Goal: Task Accomplishment & Management: Manage account settings

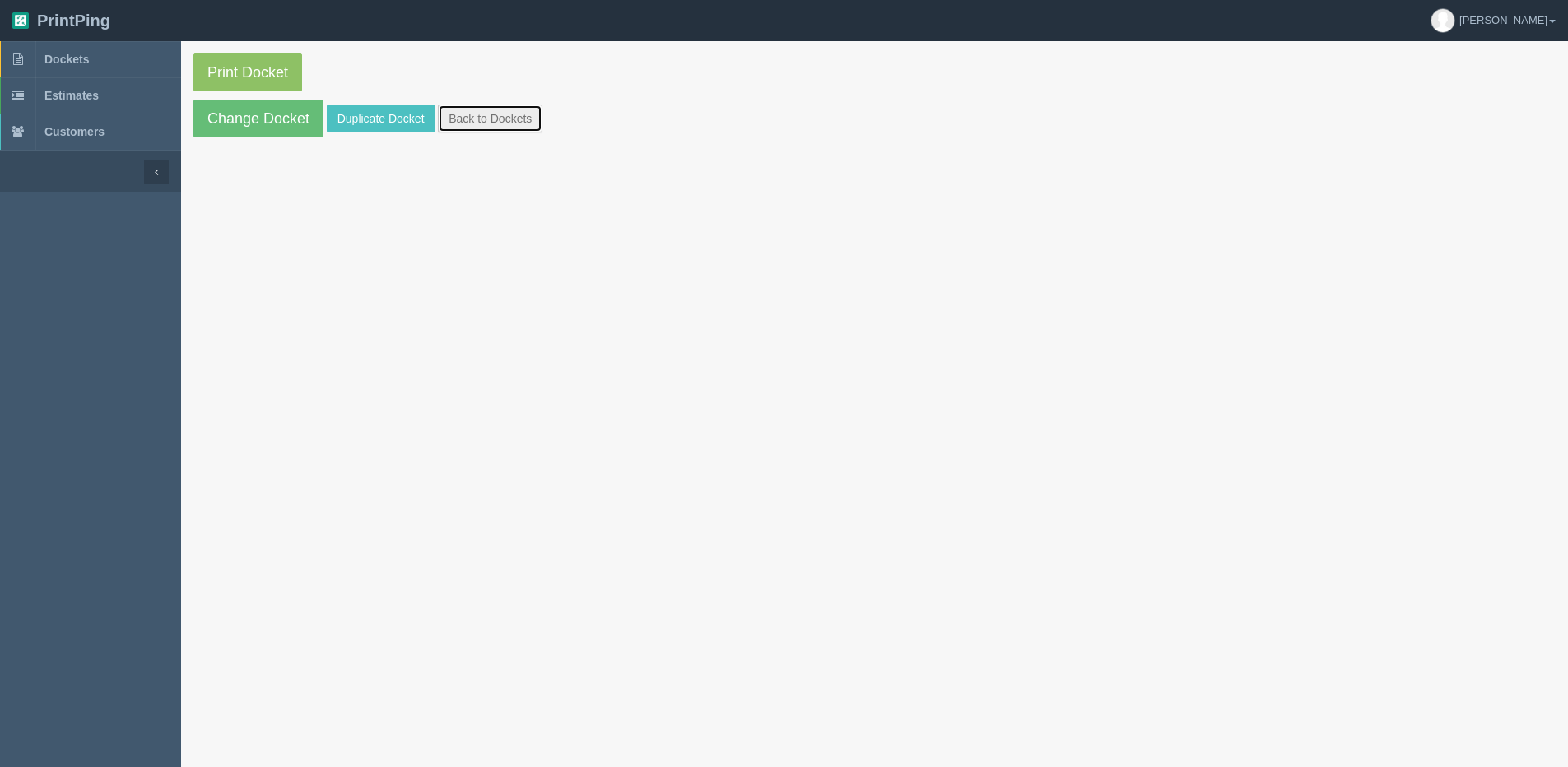
click at [516, 128] on link "Back to Dockets" at bounding box center [490, 118] width 104 height 28
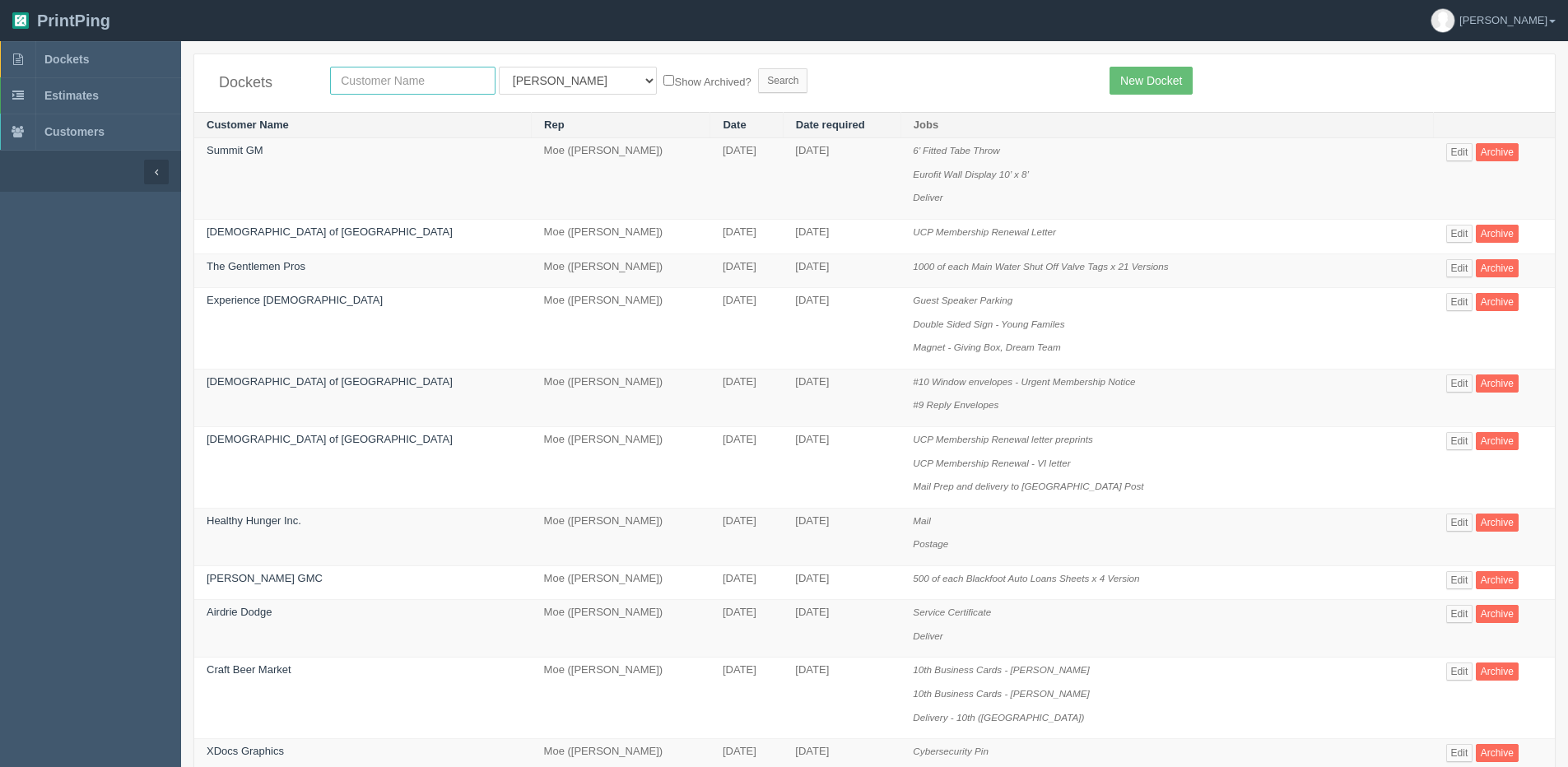
click at [427, 82] on input "text" at bounding box center [413, 80] width 165 height 28
type input "h=justine"
click at [758, 69] on input "Search" at bounding box center [782, 81] width 49 height 25
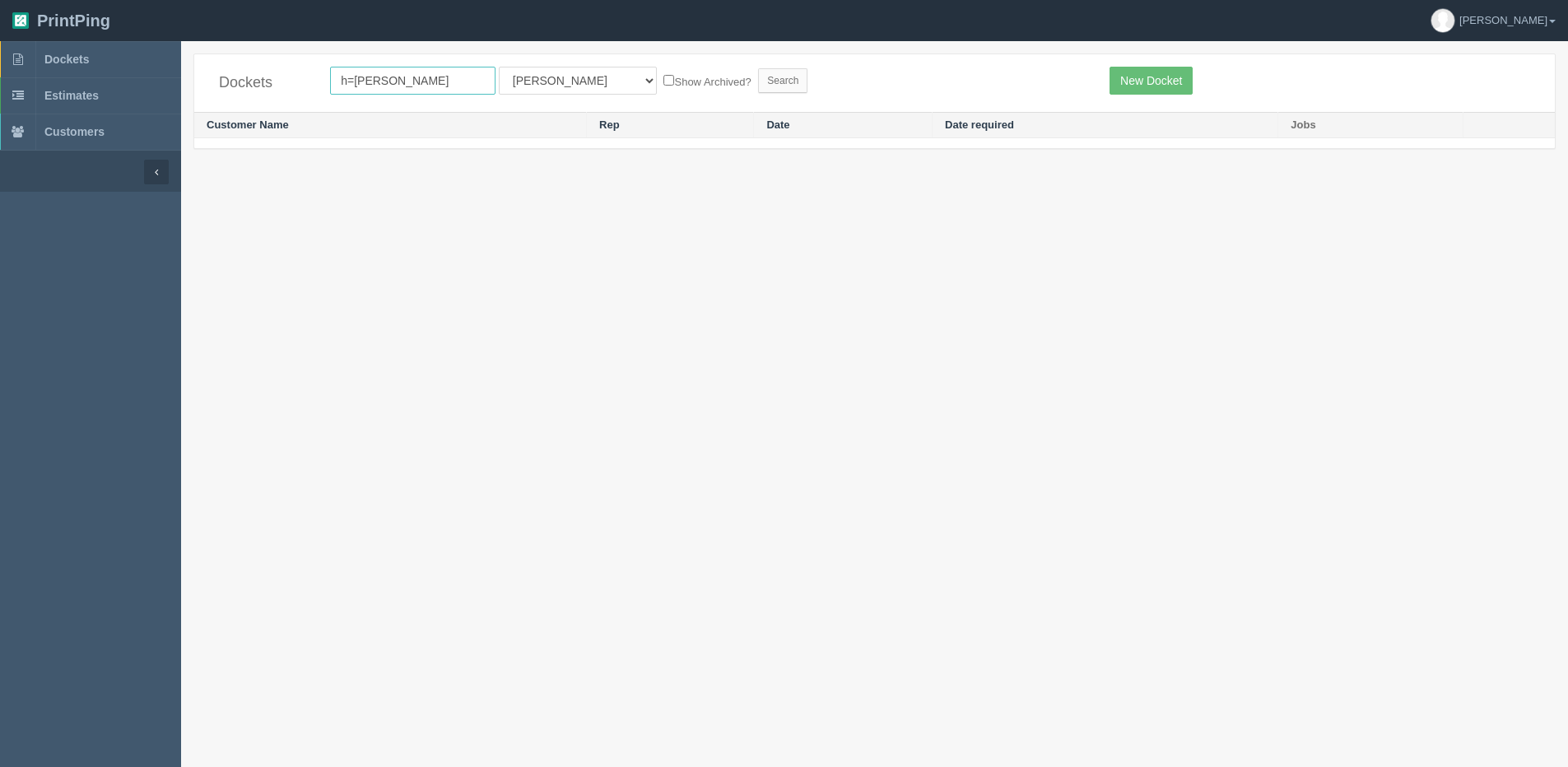
click at [345, 74] on input "h=justine" at bounding box center [413, 80] width 165 height 28
type input "justin"
click at [750, 157] on div "Dockets justin All Users Ali Ali Test 1 Aly Amy Ankit Arif Brandon Dan France G…" at bounding box center [875, 109] width 1387 height 112
click at [564, 79] on select "All Users Ali Ali Test 1 Aly Amy Ankit Arif Brandon Dan France Greg Jim Mark Ma…" at bounding box center [577, 80] width 158 height 28
select select "1"
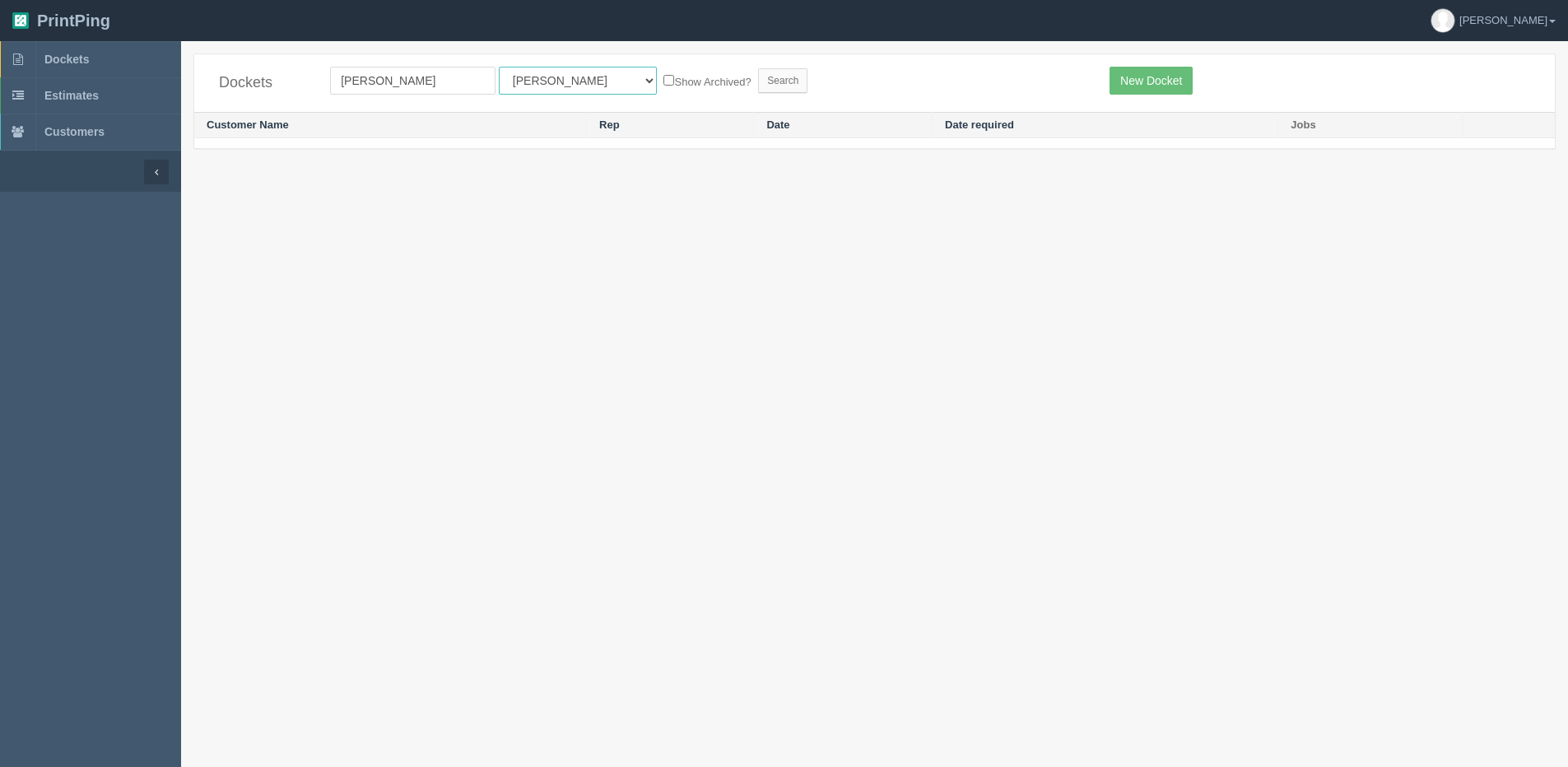
click at [499, 67] on select "All Users Ali Ali Test 1 Aly Amy Ankit Arif Brandon Dan France Greg Jim Mark Ma…" at bounding box center [577, 80] width 158 height 28
click at [663, 72] on label "Show Archived?" at bounding box center [707, 81] width 87 height 19
click at [663, 75] on input "Show Archived?" at bounding box center [668, 80] width 11 height 11
checkbox input "true"
click at [758, 76] on input "Search" at bounding box center [782, 81] width 49 height 25
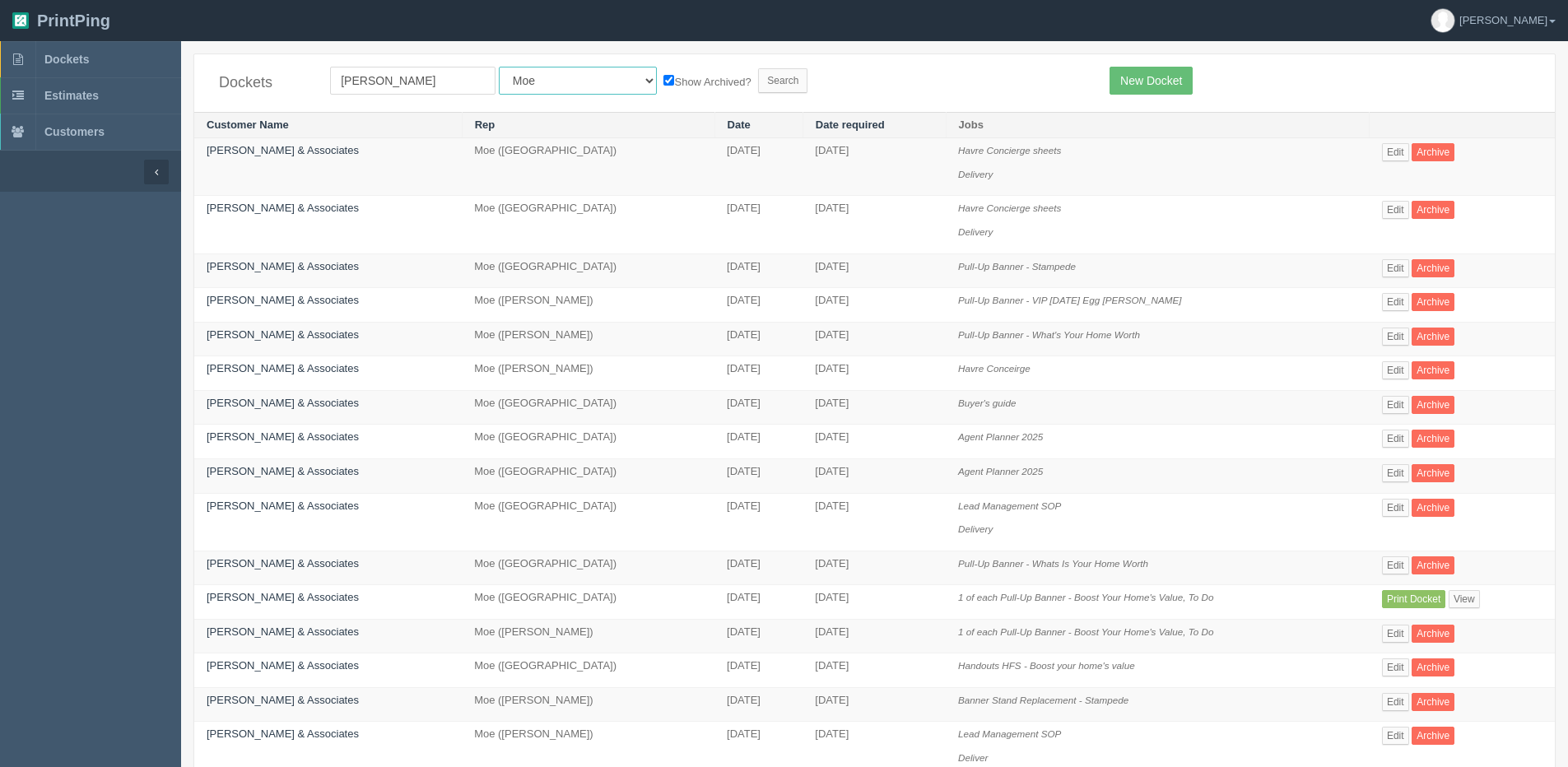
click at [528, 83] on select "All Users [PERSON_NAME] Test 1 [PERSON_NAME] [PERSON_NAME] [PERSON_NAME] France…" at bounding box center [577, 80] width 158 height 28
click at [570, 81] on select "All Users [PERSON_NAME] Test 1 [PERSON_NAME] [PERSON_NAME] [PERSON_NAME] France…" at bounding box center [577, 80] width 158 height 28
select select "56"
click at [499, 67] on select "All Users [PERSON_NAME] Test 1 [PERSON_NAME] [PERSON_NAME] [PERSON_NAME] France…" at bounding box center [577, 80] width 158 height 28
click at [758, 79] on input "Search" at bounding box center [782, 81] width 49 height 25
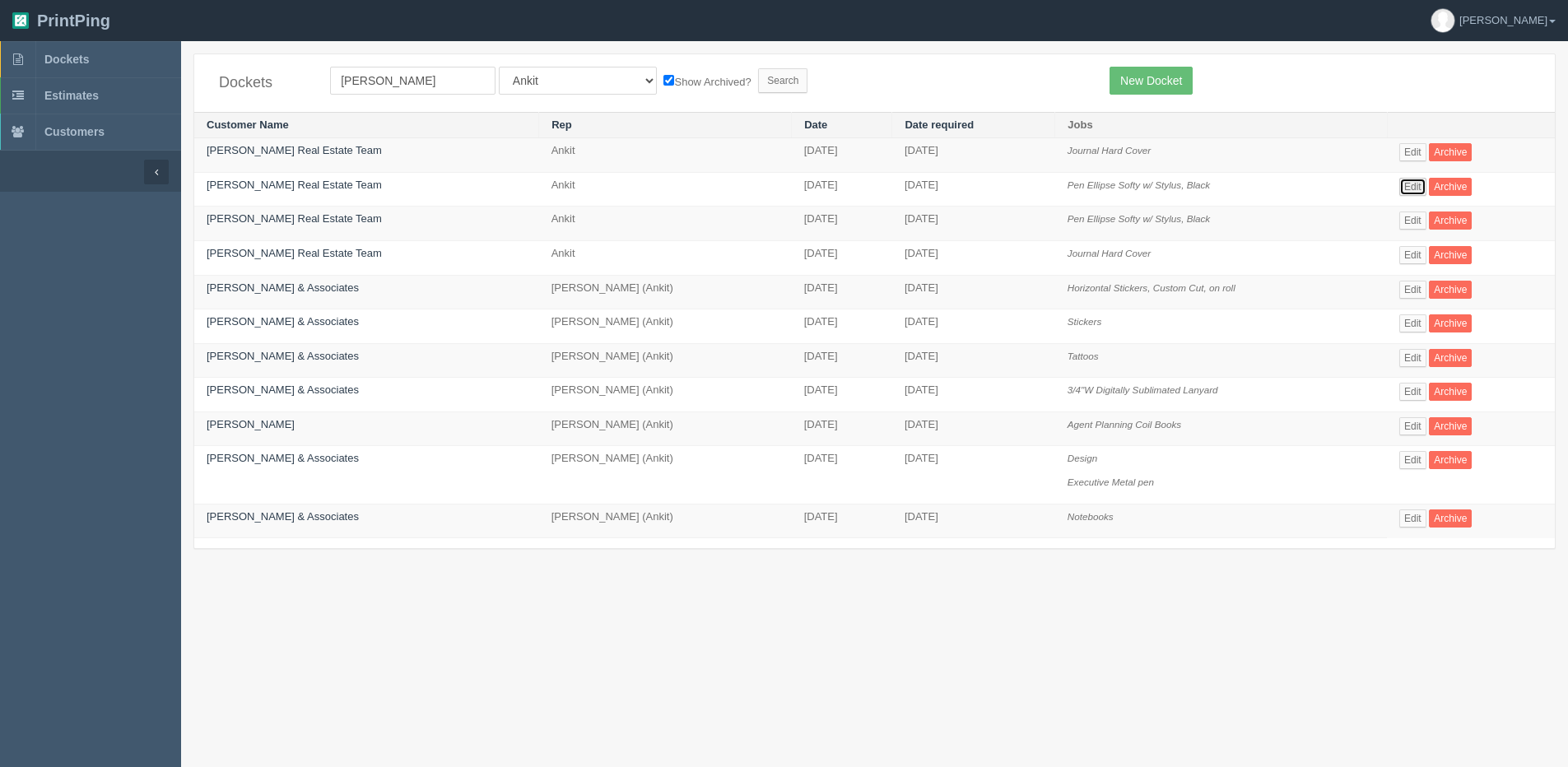
click at [1404, 185] on link "Edit" at bounding box center [1413, 187] width 28 height 18
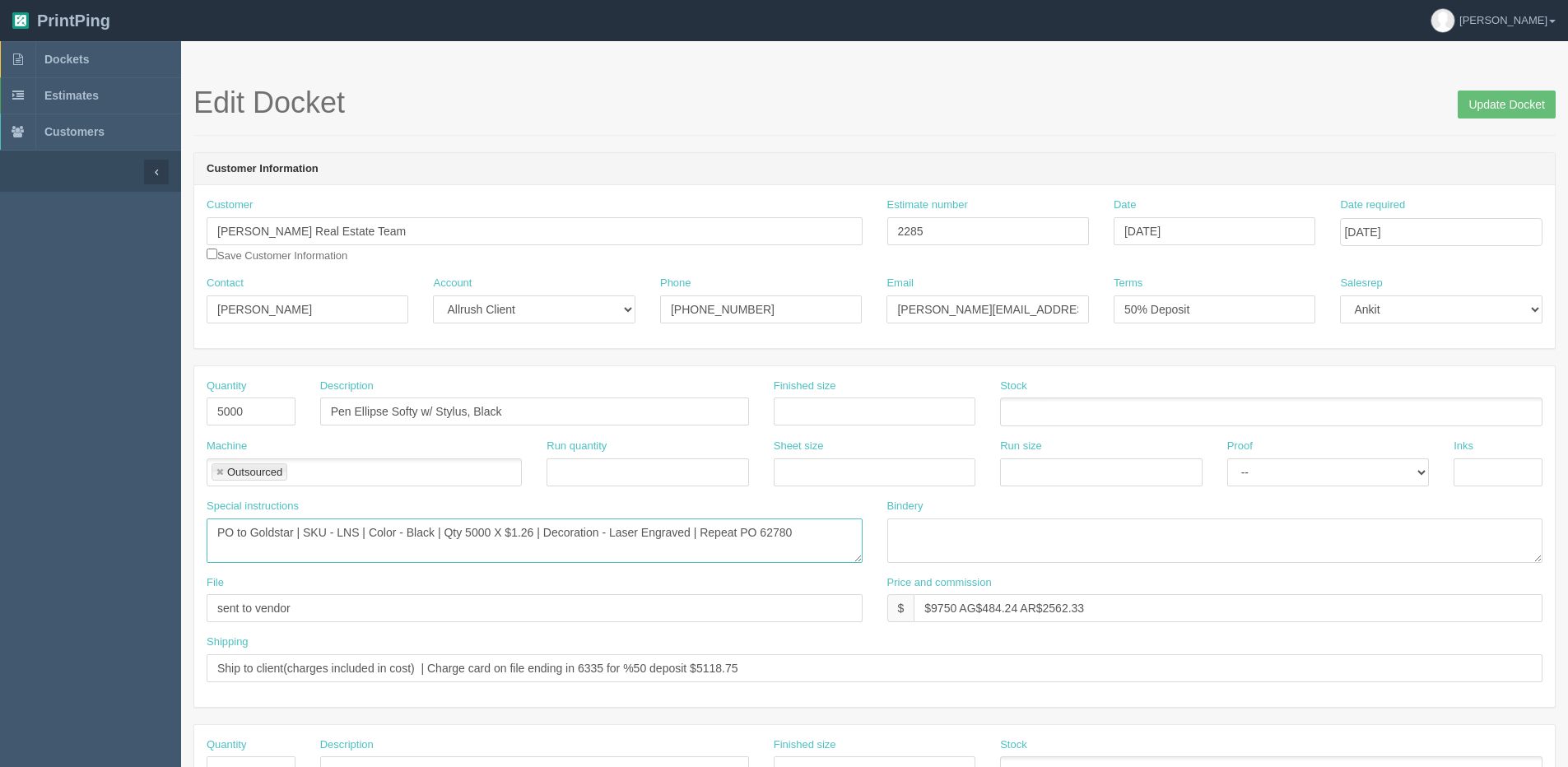
click at [464, 529] on textarea "PO to Goldstar | SKU - LNS | Color - Black | Qty 5000 X $1.26 | Decoration - La…" at bounding box center [534, 541] width 656 height 44
drag, startPoint x: 519, startPoint y: 535, endPoint x: 535, endPoint y: 537, distance: 16.1
click at [535, 537] on textarea "PO to Goldstar | SKU - LNS | Color - Black | Qty 5000 X $1.26 | Decoration - La…" at bounding box center [534, 541] width 656 height 44
click at [238, 529] on textarea "PO to Goldstar | SKU - LNS | Color - Black | Qty 5000 X $1.26 | Decoration - La…" at bounding box center [534, 541] width 656 height 44
click at [302, 538] on textarea "PO to Goldstar | SKU - LNS | Color - Black | Qty 5000 X $1.26 | Decoration - La…" at bounding box center [534, 541] width 656 height 44
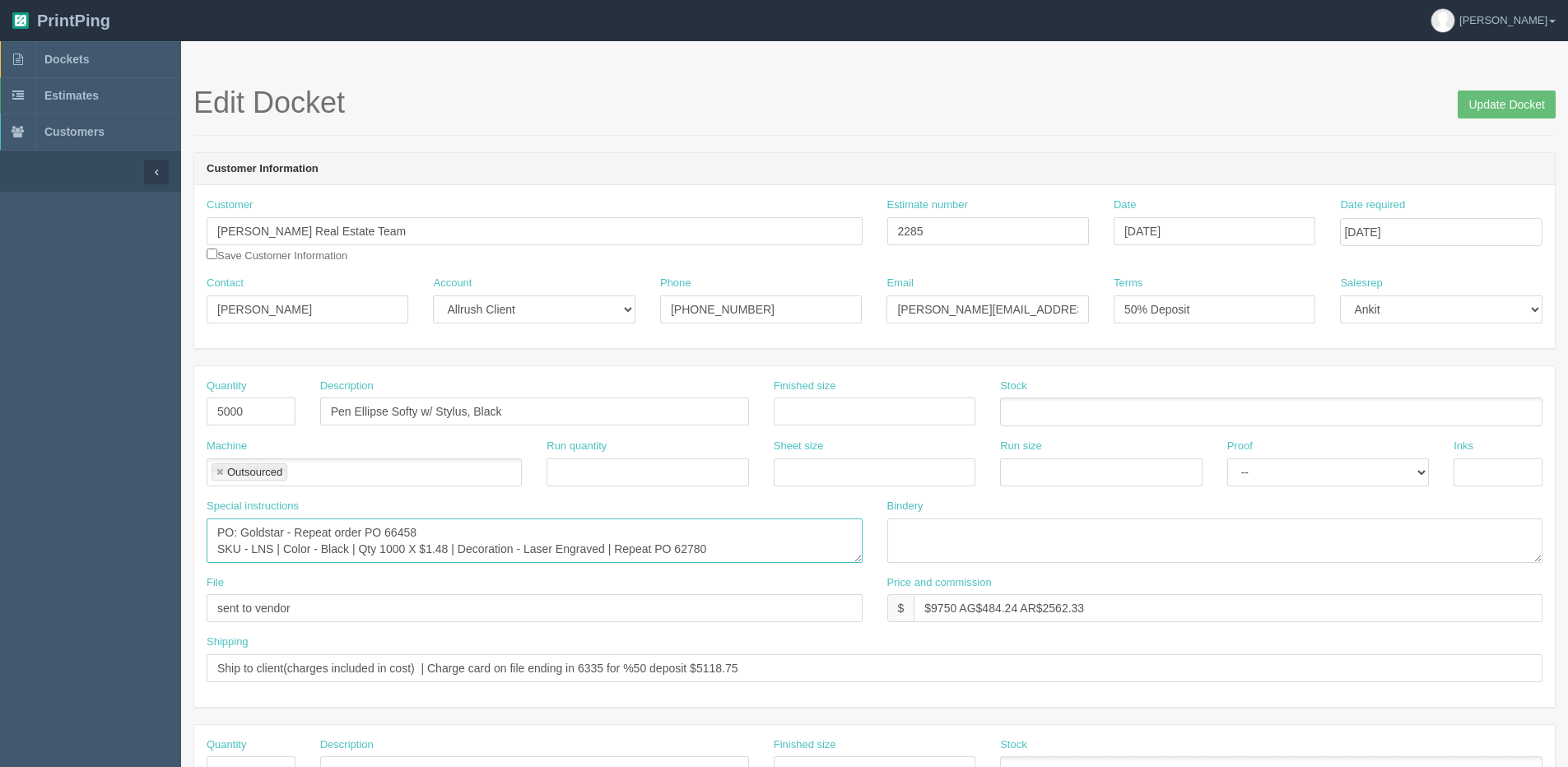
drag, startPoint x: 605, startPoint y: 546, endPoint x: 802, endPoint y: 541, distance: 197.1
click at [801, 541] on textarea "PO to Goldstar | SKU - LNS | Color - Black | Qty 5000 X $1.26 | Decoration - La…" at bounding box center [534, 541] width 656 height 44
drag, startPoint x: 358, startPoint y: 409, endPoint x: 523, endPoint y: 402, distance: 165.1
click at [523, 402] on input "Pen Ellipse Softy w/ Stylus, Black" at bounding box center [534, 411] width 429 height 28
drag, startPoint x: 276, startPoint y: 547, endPoint x: 484, endPoint y: 492, distance: 215.1
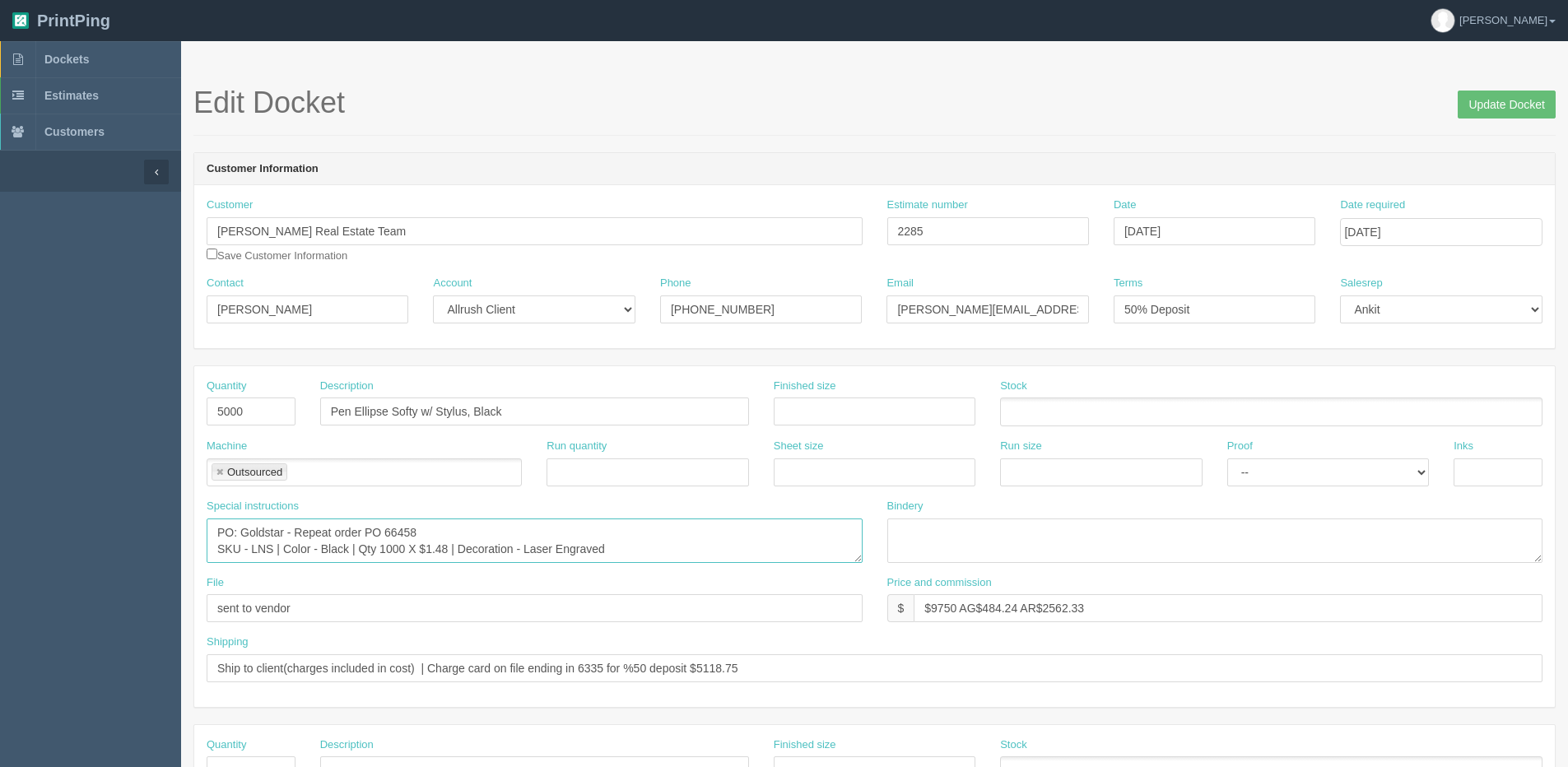
click at [277, 547] on textarea "PO to Goldstar | SKU - LNS | Color - Black | Qty 5000 X $1.26 | Decoration - La…" at bounding box center [534, 541] width 656 height 44
paste textarea "Ellipse Softy w/ Stylus, Black"
drag, startPoint x: 240, startPoint y: 555, endPoint x: 0, endPoint y: 526, distance: 241.7
click at [0, 526] on html "PrintPing Dan Edit account ( dan@allrush.ca ) Logout Dockets Estimates Customers" at bounding box center [784, 747] width 1568 height 1495
click at [375, 538] on textarea "PO to Goldstar | SKU - LNS | Color - Black | Qty 5000 X $1.26 | Decoration - La…" at bounding box center [534, 541] width 656 height 44
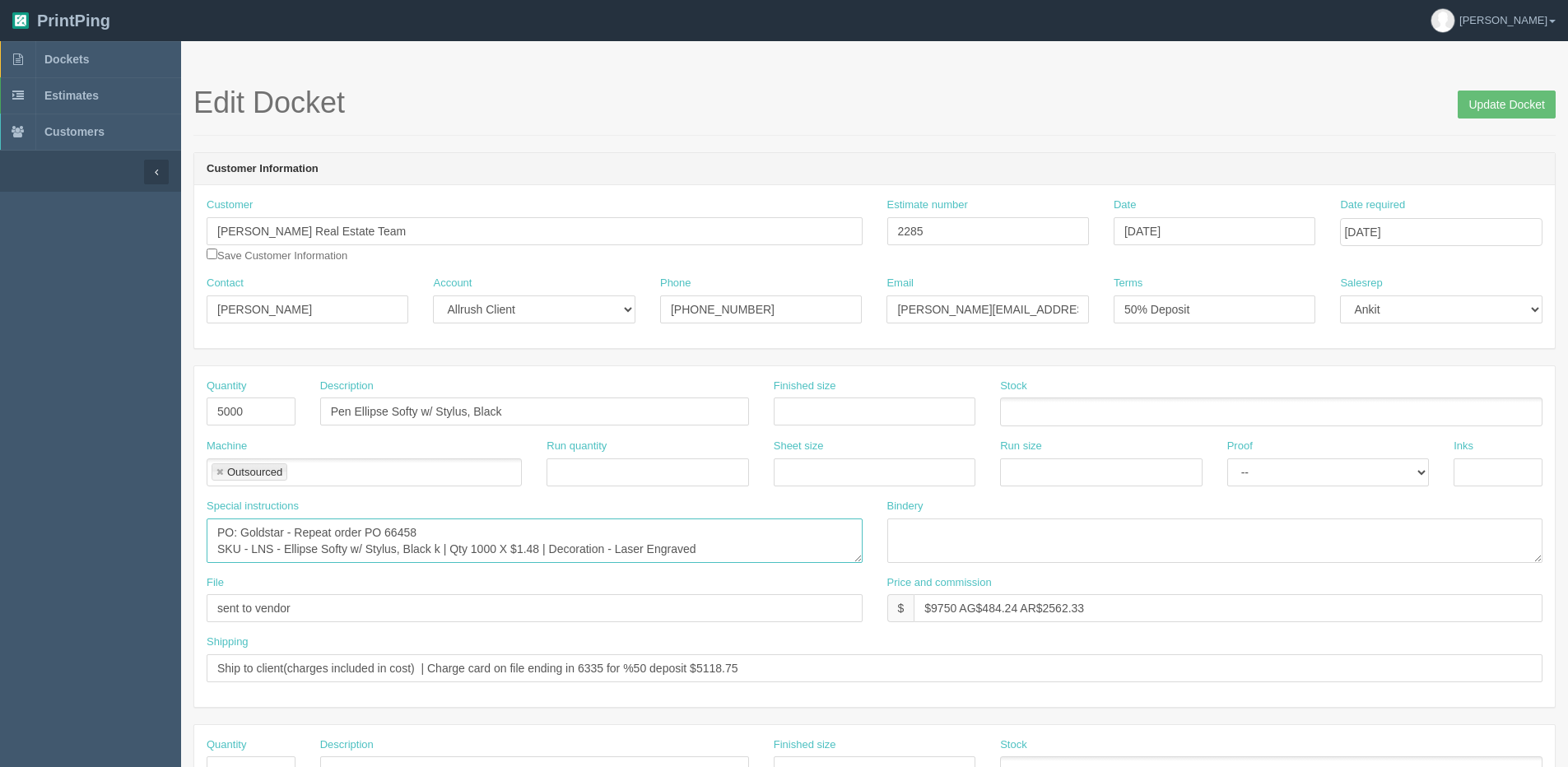
drag, startPoint x: 241, startPoint y: 549, endPoint x: 208, endPoint y: 555, distance: 33.5
click at [208, 555] on textarea "PO to Goldstar | SKU - LNS | Color - Black | Qty 5000 X $1.26 | Decoration - La…" at bounding box center [534, 541] width 656 height 44
drag, startPoint x: 443, startPoint y: 548, endPoint x: 488, endPoint y: 541, distance: 45.5
click at [443, 548] on textarea "PO to Goldstar | SKU - LNS | Color - Black | Qty 5000 X $1.26 | Decoration - La…" at bounding box center [534, 541] width 656 height 44
click at [437, 553] on textarea "PO to Goldstar | SKU - LNS | Color - Black | Qty 5000 X $1.26 | Decoration - La…" at bounding box center [534, 541] width 656 height 44
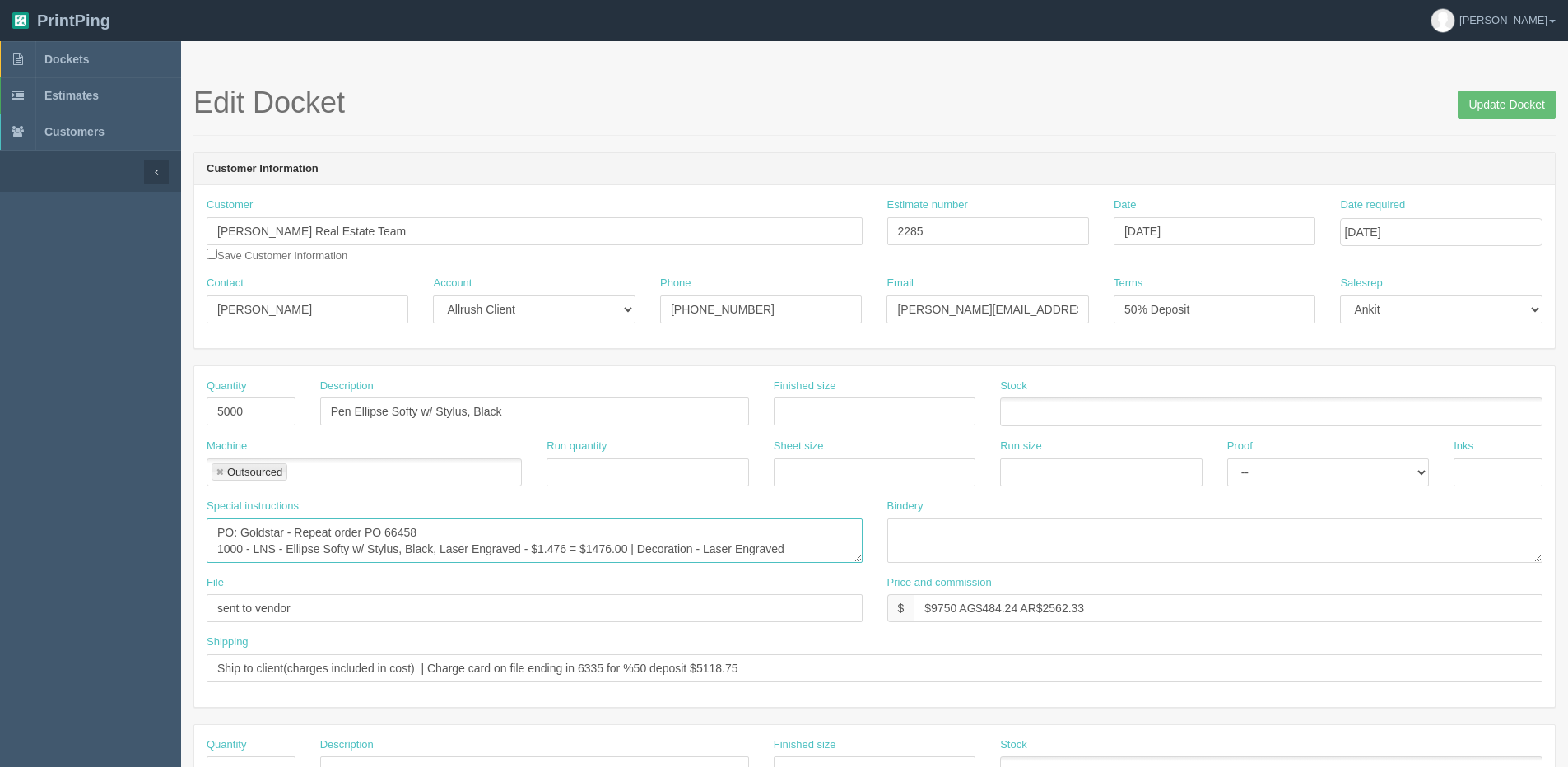
drag, startPoint x: 632, startPoint y: 547, endPoint x: 906, endPoint y: 547, distance: 274.0
click at [906, 547] on div "Special instructions PO to Goldstar | SKU - LNS | Color - Black | Qty 5000 X $1…" at bounding box center [874, 537] width 1360 height 77
type textarea "PO: Goldstar - Repeat order PO 66458 1000 - LNS - Ellipse Softy w/ Stylus, Blac…"
drag, startPoint x: 750, startPoint y: 665, endPoint x: -46, endPoint y: 668, distance: 796.0
click at [0, 668] on html "PrintPing [PERSON_NAME] Edit account ( [PERSON_NAME][EMAIL_ADDRESS][DOMAIN_NAME…" at bounding box center [784, 747] width 1568 height 1495
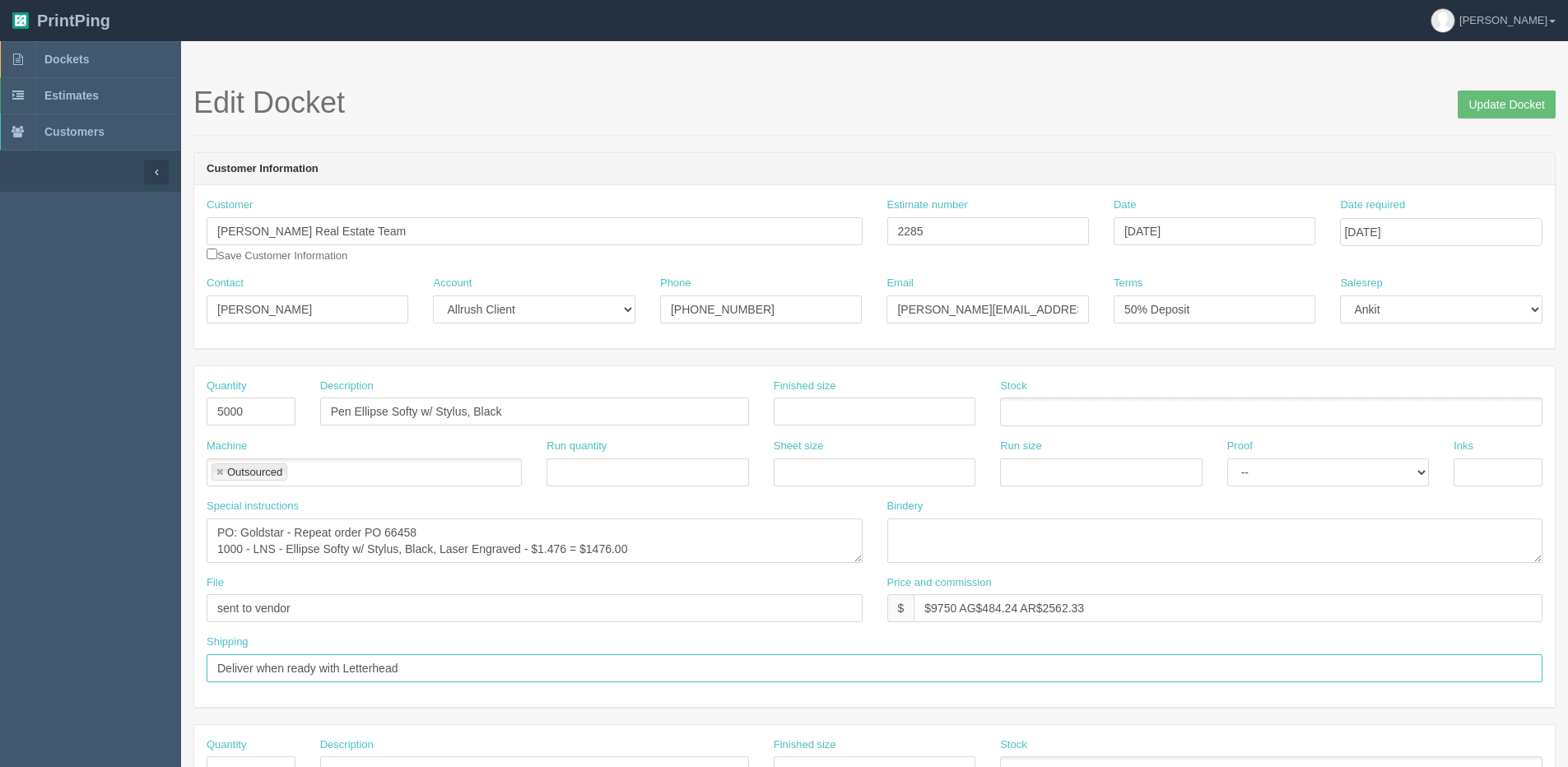
drag, startPoint x: 319, startPoint y: 670, endPoint x: 993, endPoint y: 614, distance: 676.3
click at [903, 627] on div "Quantity 5000 Description Pen Ellipse Softy w/ Stylus, Black Finished size Stoc…" at bounding box center [874, 536] width 1360 height 341
type input "Deliver when ready"
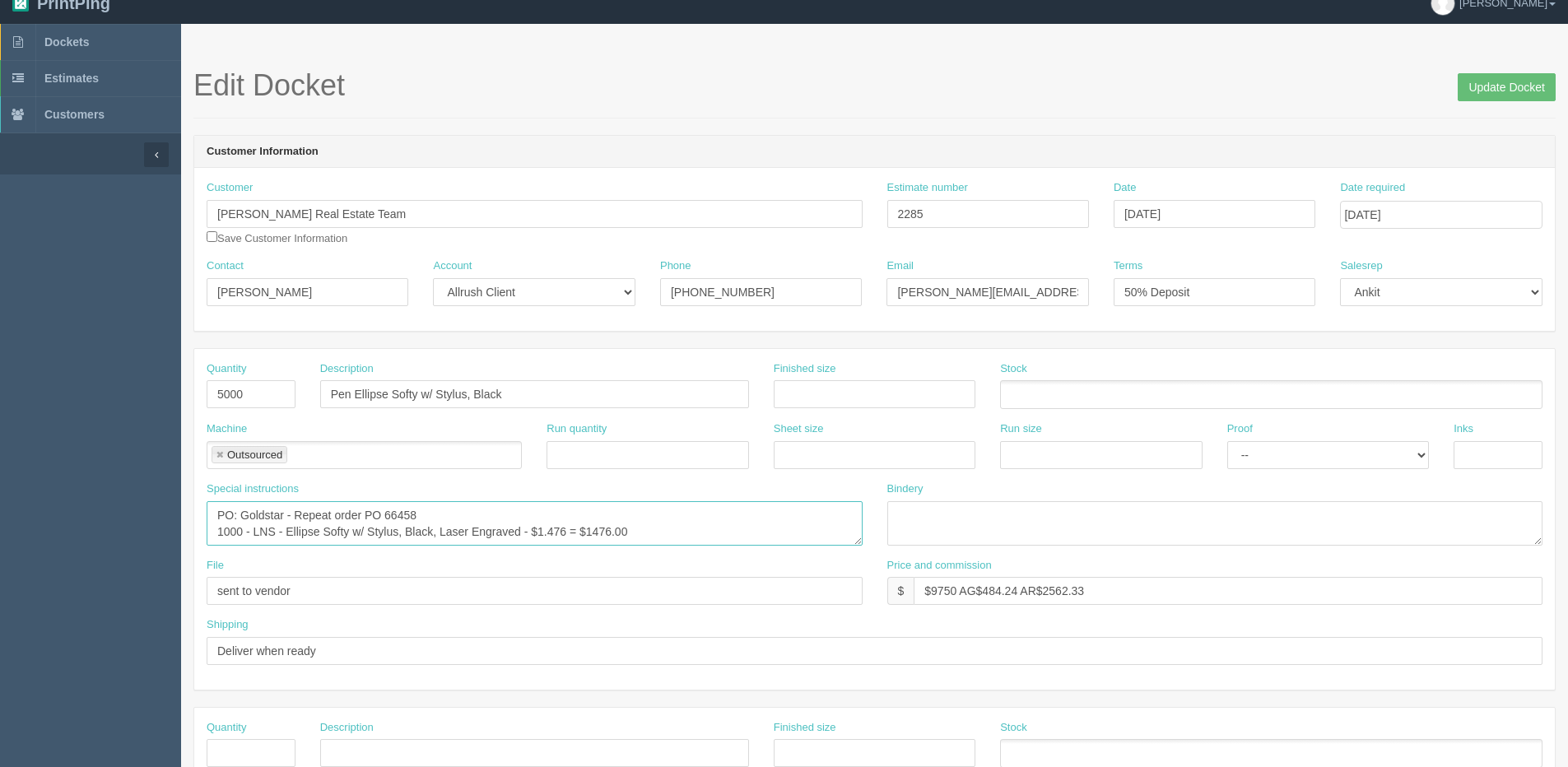
drag, startPoint x: 277, startPoint y: 533, endPoint x: 455, endPoint y: 482, distance: 185.2
click at [281, 533] on textarea "PO to Goldstar | SKU - LNS | Color - Black | Qty 5000 X $1.26 | Decoration - La…" at bounding box center [534, 523] width 656 height 44
drag, startPoint x: 932, startPoint y: 582, endPoint x: 1021, endPoint y: 587, distance: 89.1
click at [1021, 587] on input "$9750 AG$484.24 AR$2562.33" at bounding box center [1228, 591] width 629 height 28
drag, startPoint x: 1005, startPoint y: 594, endPoint x: 1134, endPoint y: 568, distance: 131.6
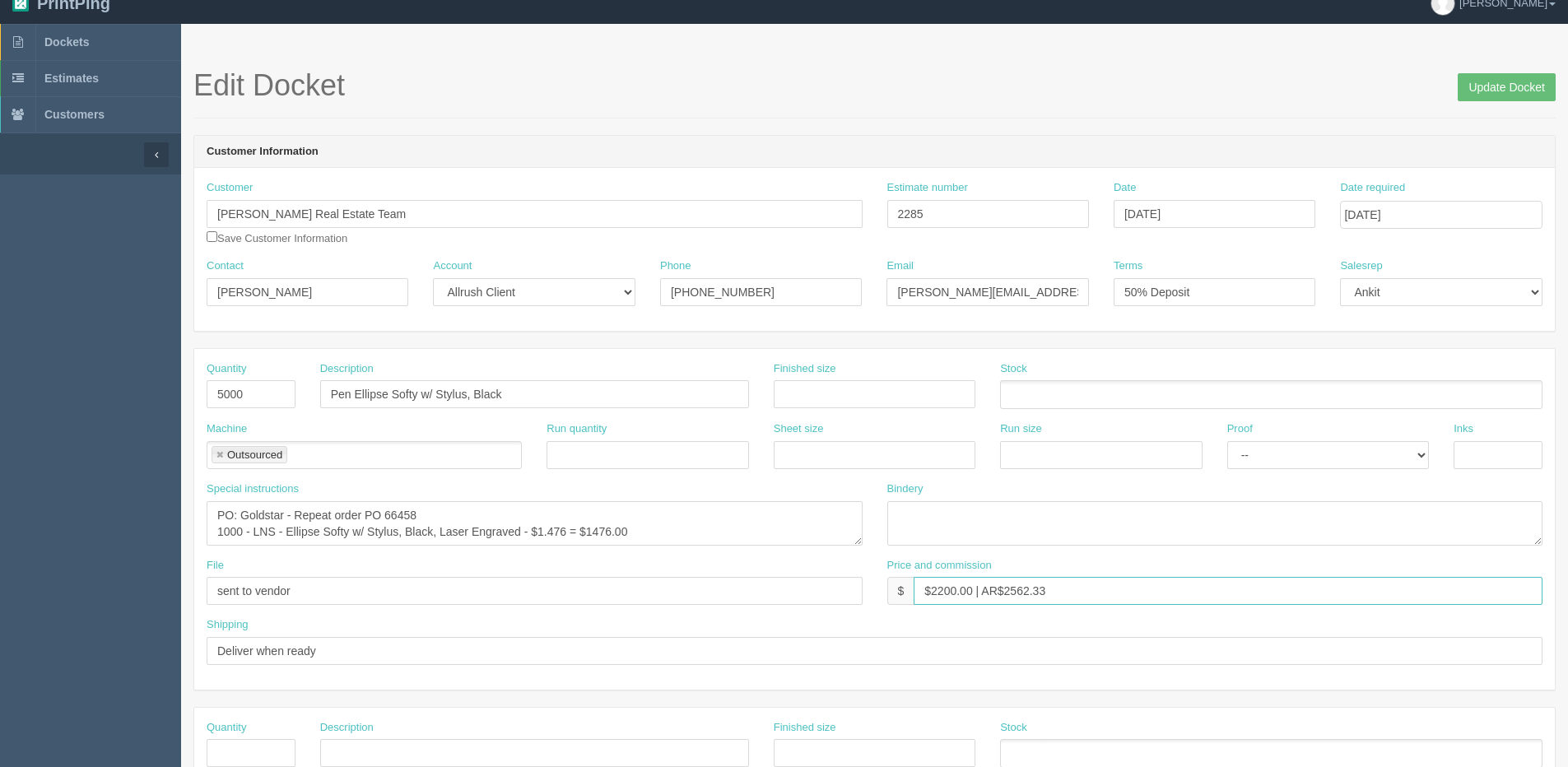
click at [1114, 571] on div "Price and commission $ $2200.00 | AR$2562.33" at bounding box center [1215, 582] width 656 height 48
type input "$2200.00 | AR$590.00"
drag, startPoint x: 361, startPoint y: 296, endPoint x: -180, endPoint y: 312, distance: 541.2
click at [0, 312] on html "PrintPing [PERSON_NAME] Edit account ( [PERSON_NAME][EMAIL_ADDRESS][DOMAIN_NAME…" at bounding box center [784, 729] width 1568 height 1495
paste input "Courtney Reichert"
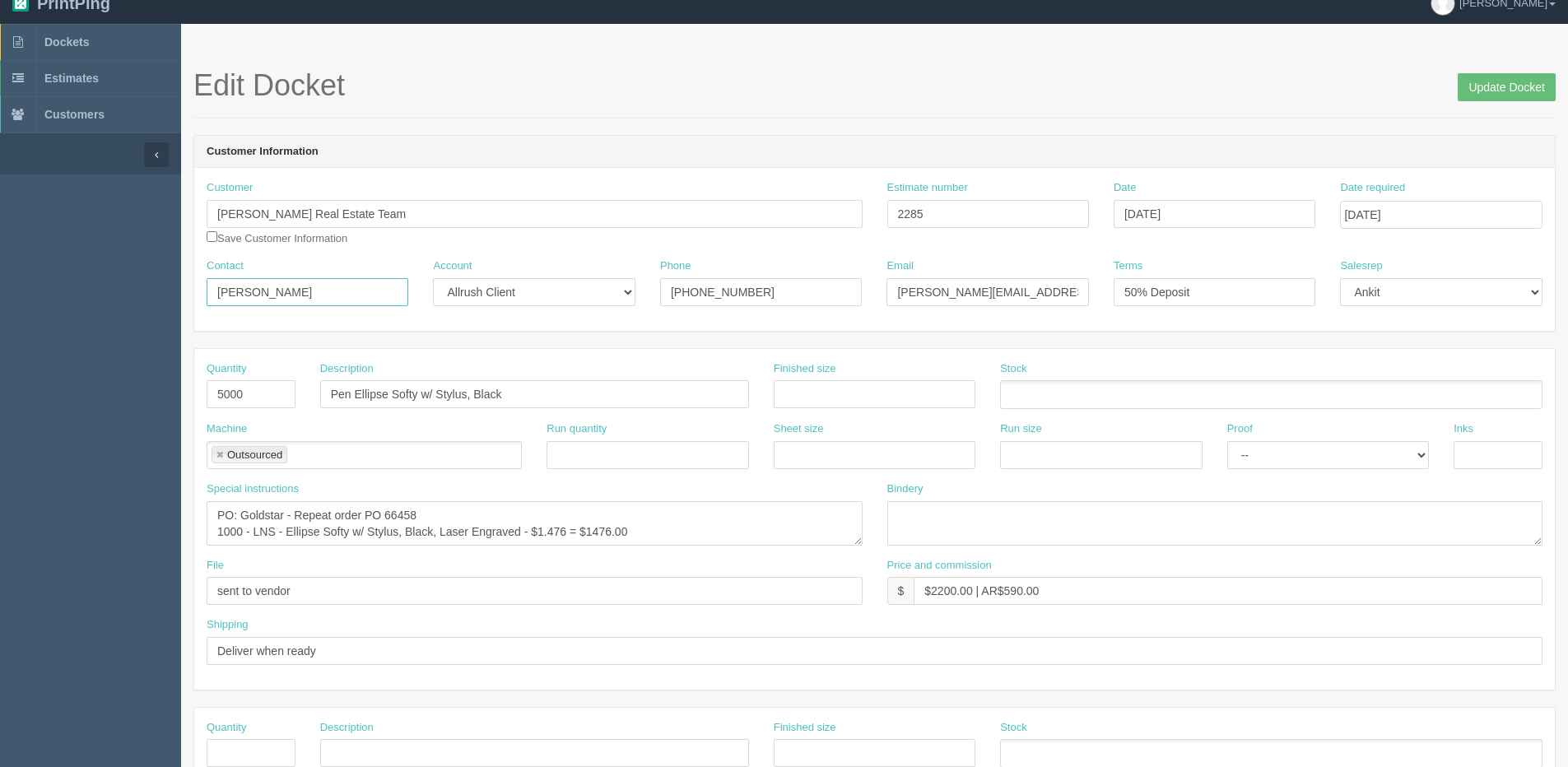
type input "Courtney Reichert"
drag, startPoint x: 1065, startPoint y: 289, endPoint x: 708, endPoint y: 297, distance: 357.1
click at [561, 333] on form "Edit Docket Update Docket Customer Information Customer Justin Havre Real Estat…" at bounding box center [875, 761] width 1362 height 1384
paste input "marketing"
type input "marketing@justinhavre.com"
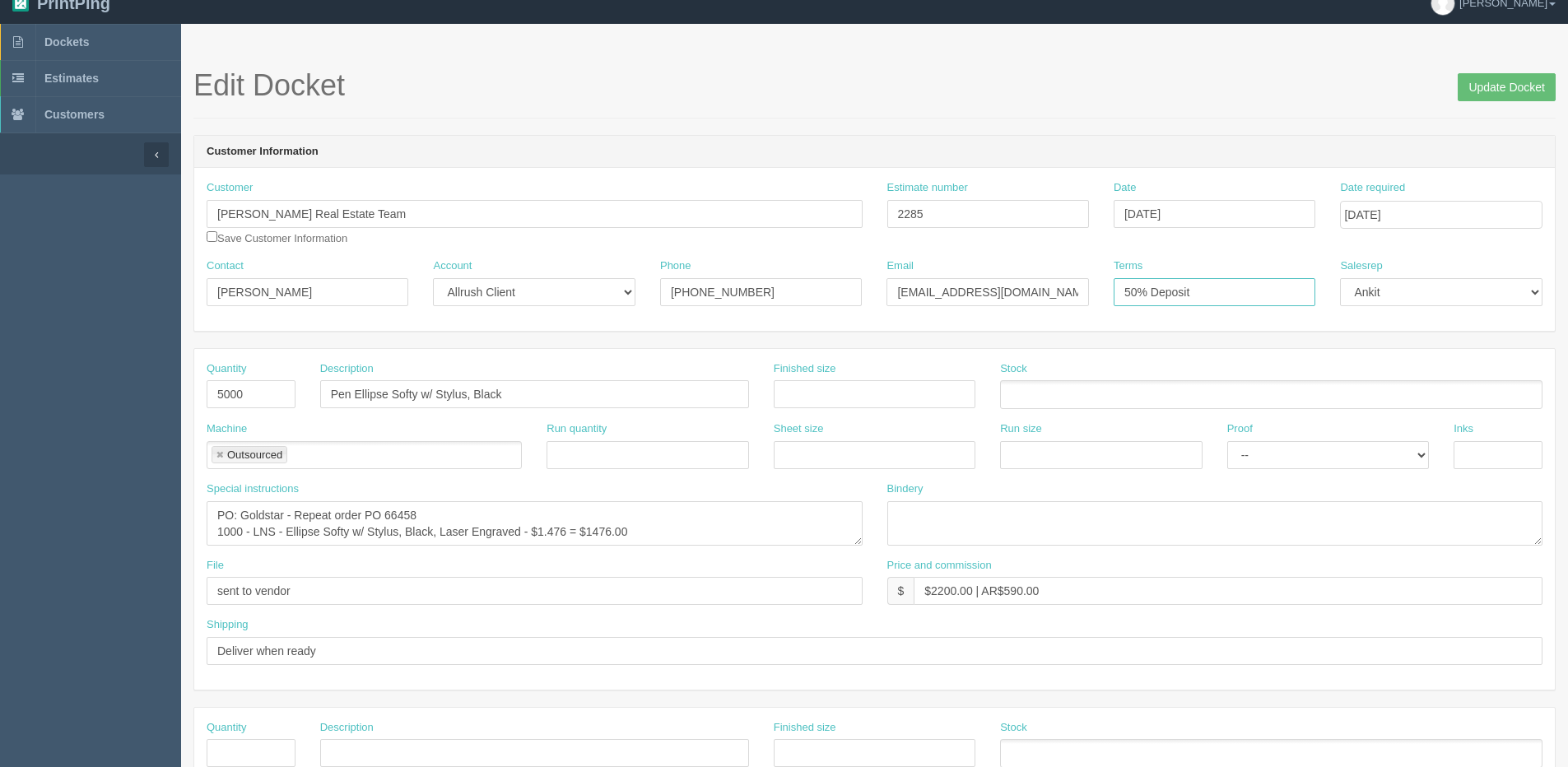
drag, startPoint x: 1190, startPoint y: 290, endPoint x: 875, endPoint y: 339, distance: 318.8
click at [879, 339] on form "Edit Docket Update Docket Customer Information Customer Justin Havre Real Estat…" at bounding box center [875, 761] width 1362 height 1384
type input "Due on receipt"
click at [1410, 292] on select "Mark Mikayla Aly Arif Stacy Rebecca Matthew Viki Phil Greg Jim Sam Brandon Fran…" at bounding box center [1440, 292] width 201 height 28
select select "1"
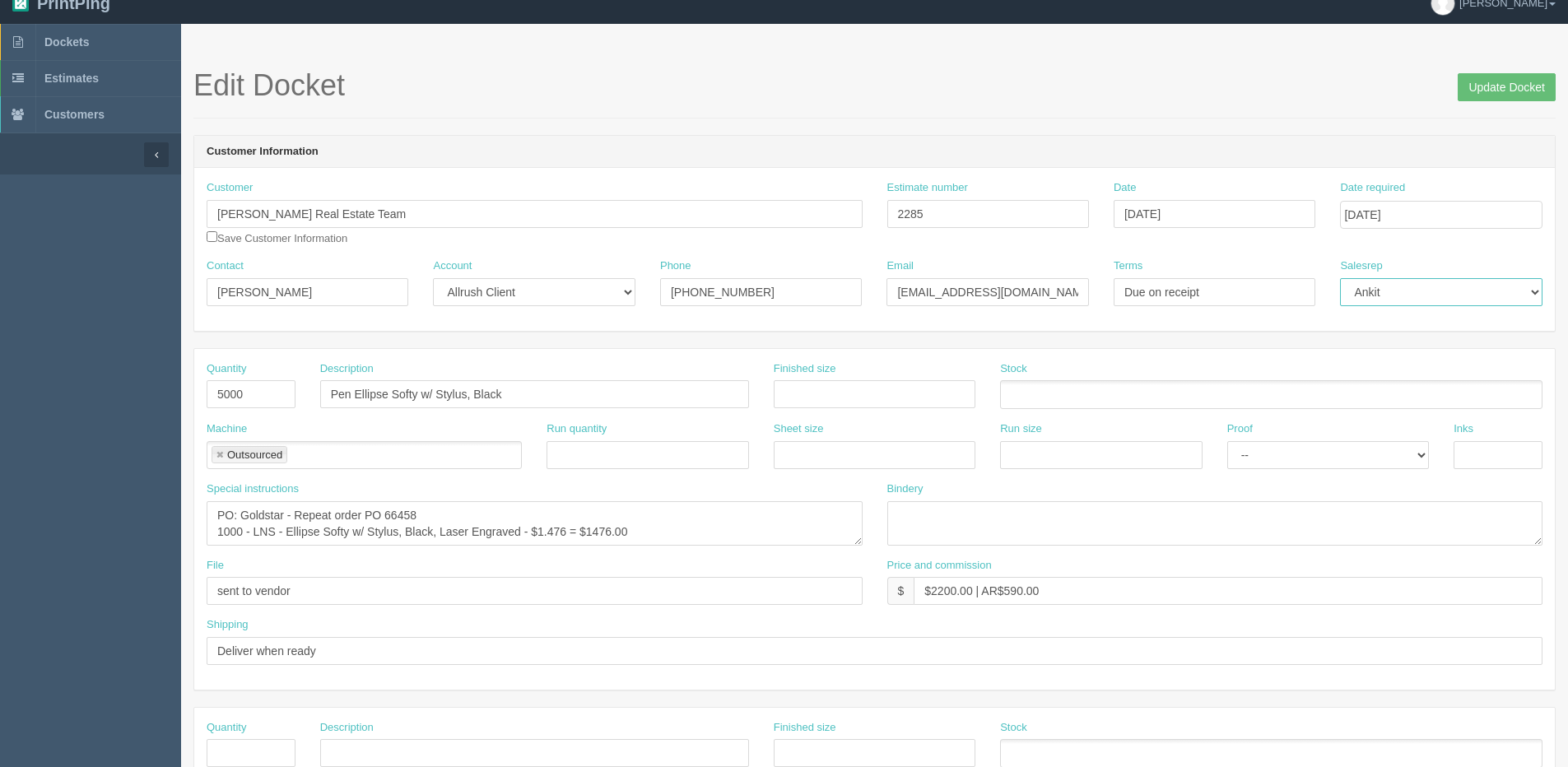
click at [1340, 278] on select "Mark Mikayla Aly Arif Stacy Rebecca Matthew Viki Phil Greg Jim Sam Brandon Fran…" at bounding box center [1440, 292] width 201 height 28
drag, startPoint x: 771, startPoint y: 228, endPoint x: 545, endPoint y: 246, distance: 226.7
click at [546, 246] on div "Customer Justin Havre Real Estate Team Save Customer Information Estimate numbe…" at bounding box center [874, 220] width 1360 height 79
drag, startPoint x: 211, startPoint y: 521, endPoint x: 668, endPoint y: 570, distance: 459.6
click at [668, 570] on div "Quantity 5000 Description Pen Ellipse Softy w/ Stylus, Black Finished size Stoc…" at bounding box center [874, 520] width 1360 height 341
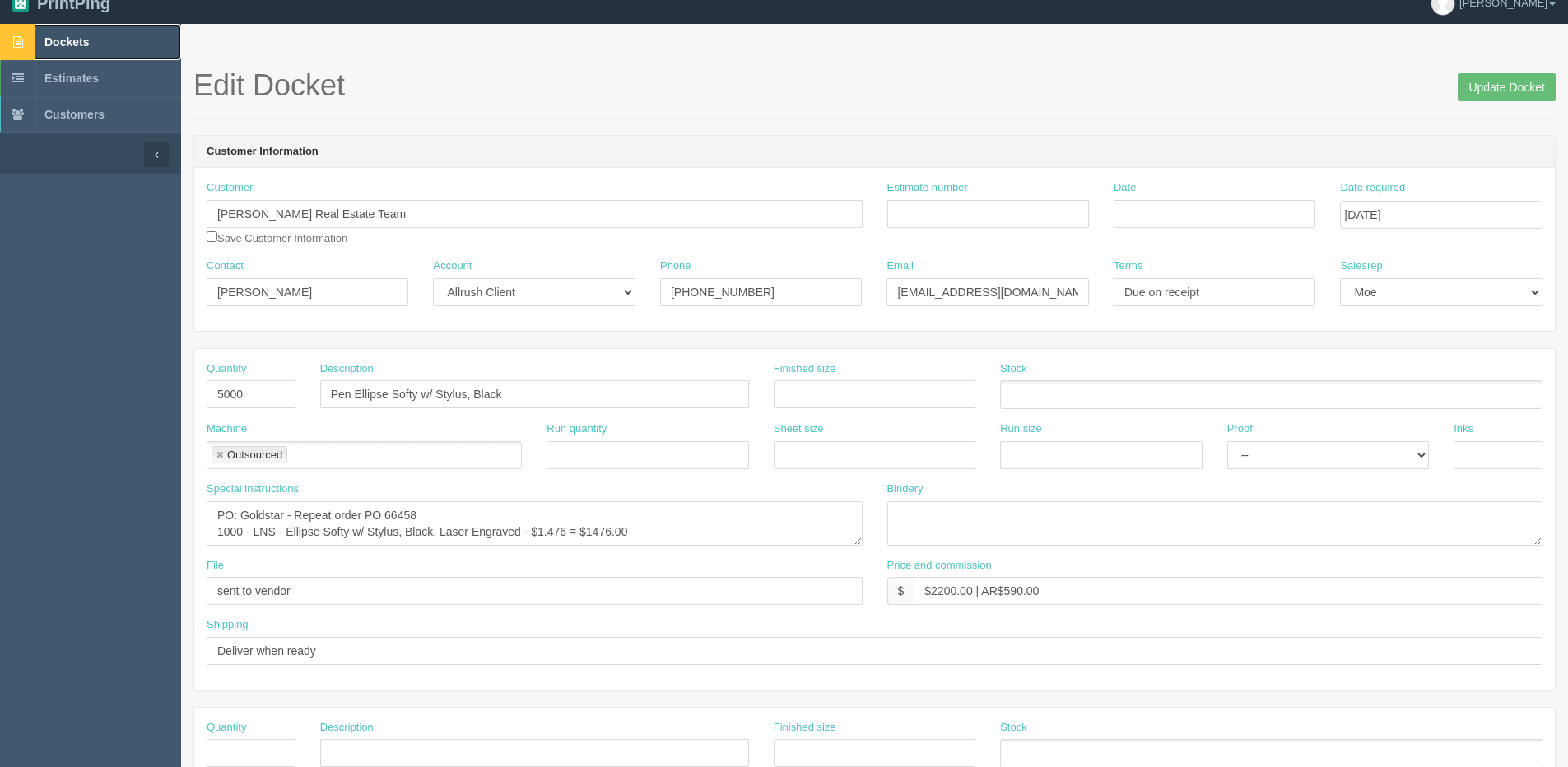
click at [55, 50] on link "Dockets" at bounding box center [90, 42] width 181 height 36
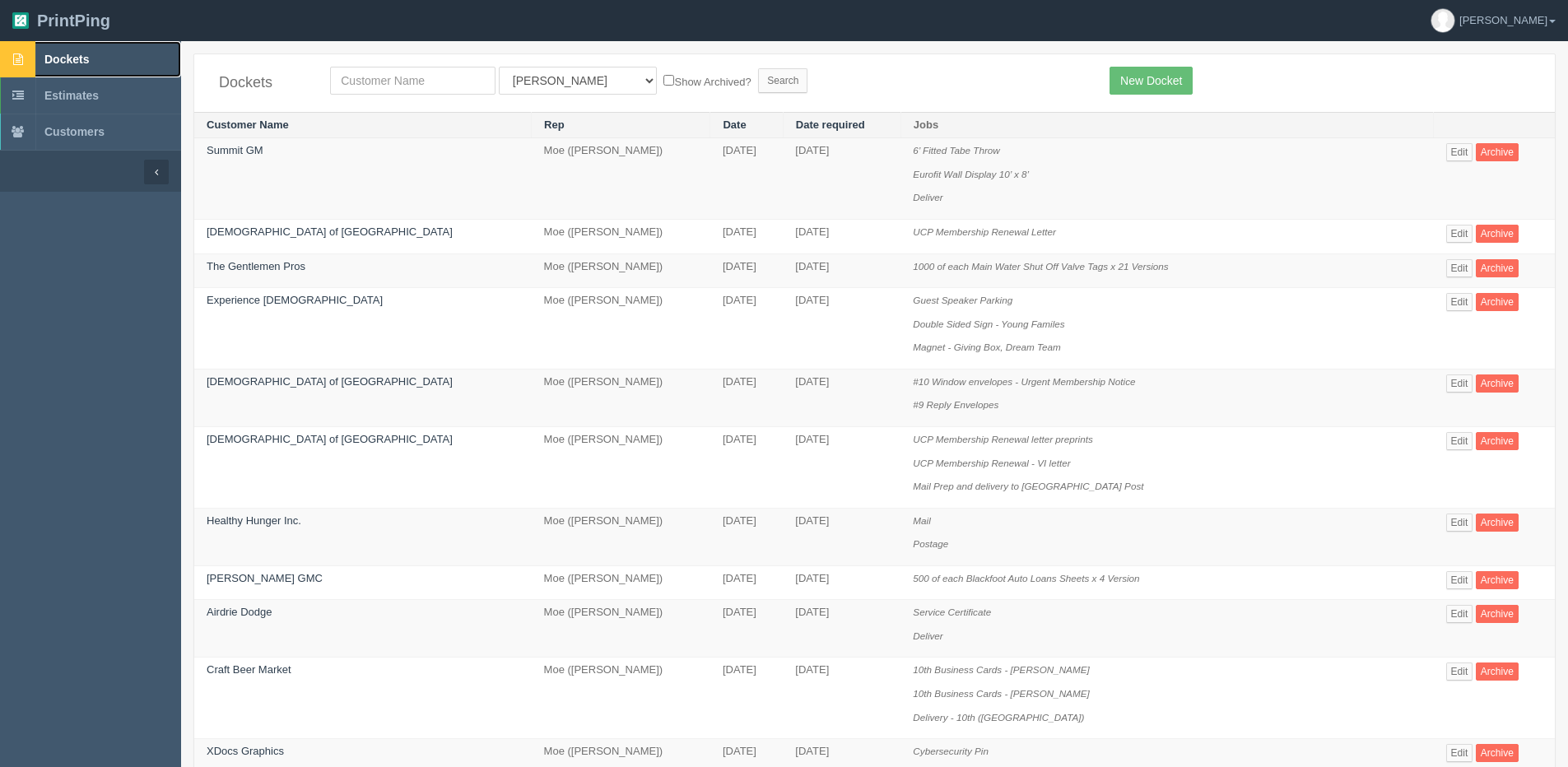
click at [74, 43] on link "Dockets" at bounding box center [90, 58] width 181 height 36
click at [427, 84] on input "text" at bounding box center [413, 80] width 165 height 28
type input "justin"
click at [758, 69] on input "Search" at bounding box center [782, 81] width 49 height 25
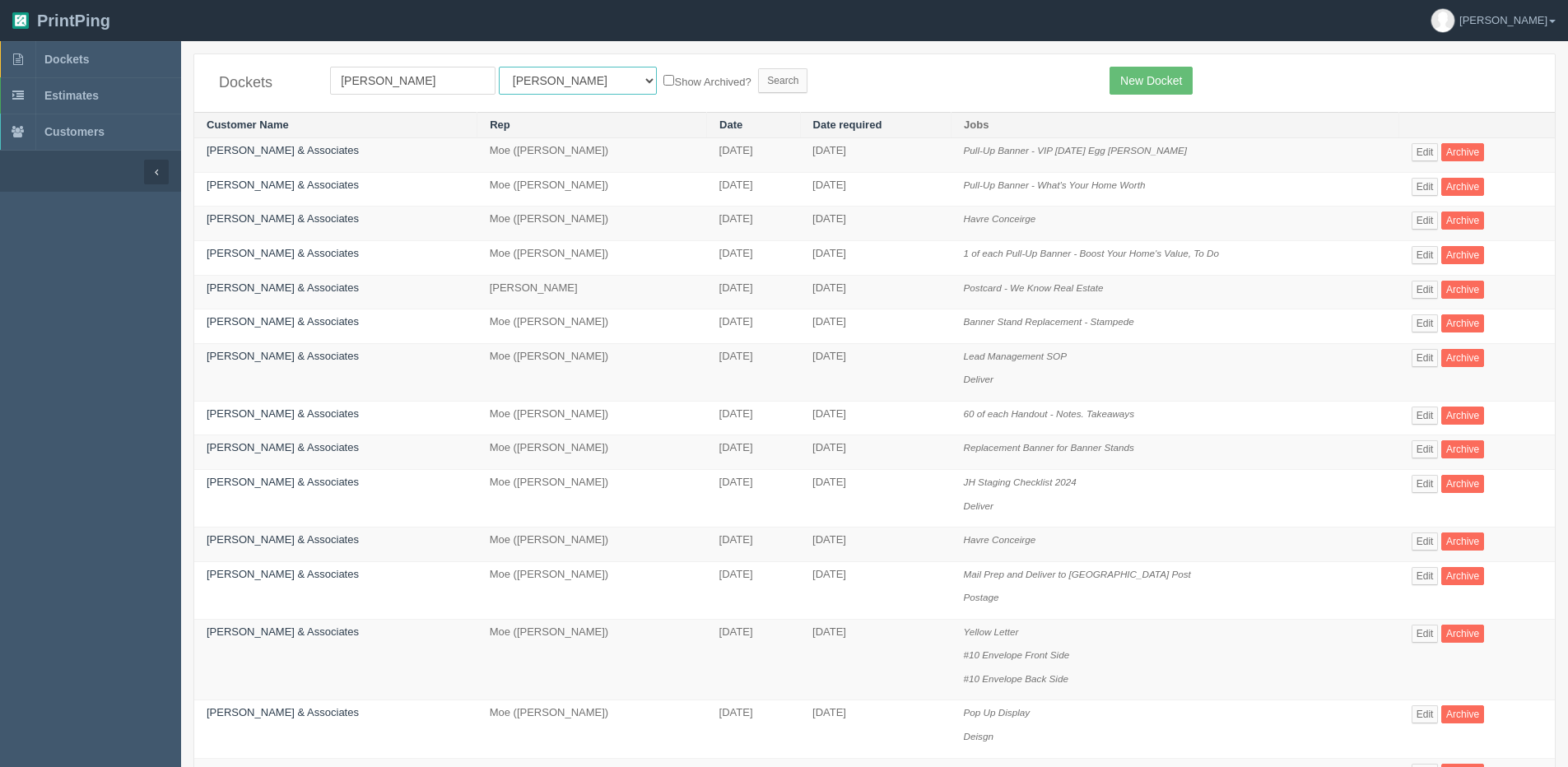
drag, startPoint x: 519, startPoint y: 78, endPoint x: 519, endPoint y: 91, distance: 13.0
click at [519, 78] on select "All Users [PERSON_NAME] Test 1 [PERSON_NAME] [PERSON_NAME] [PERSON_NAME] France…" at bounding box center [577, 80] width 158 height 28
select select "56"
click at [499, 67] on select "All Users [PERSON_NAME] Test 1 [PERSON_NAME] [PERSON_NAME] [PERSON_NAME] France…" at bounding box center [577, 80] width 158 height 28
click at [663, 74] on label "Show Archived?" at bounding box center [707, 81] width 87 height 19
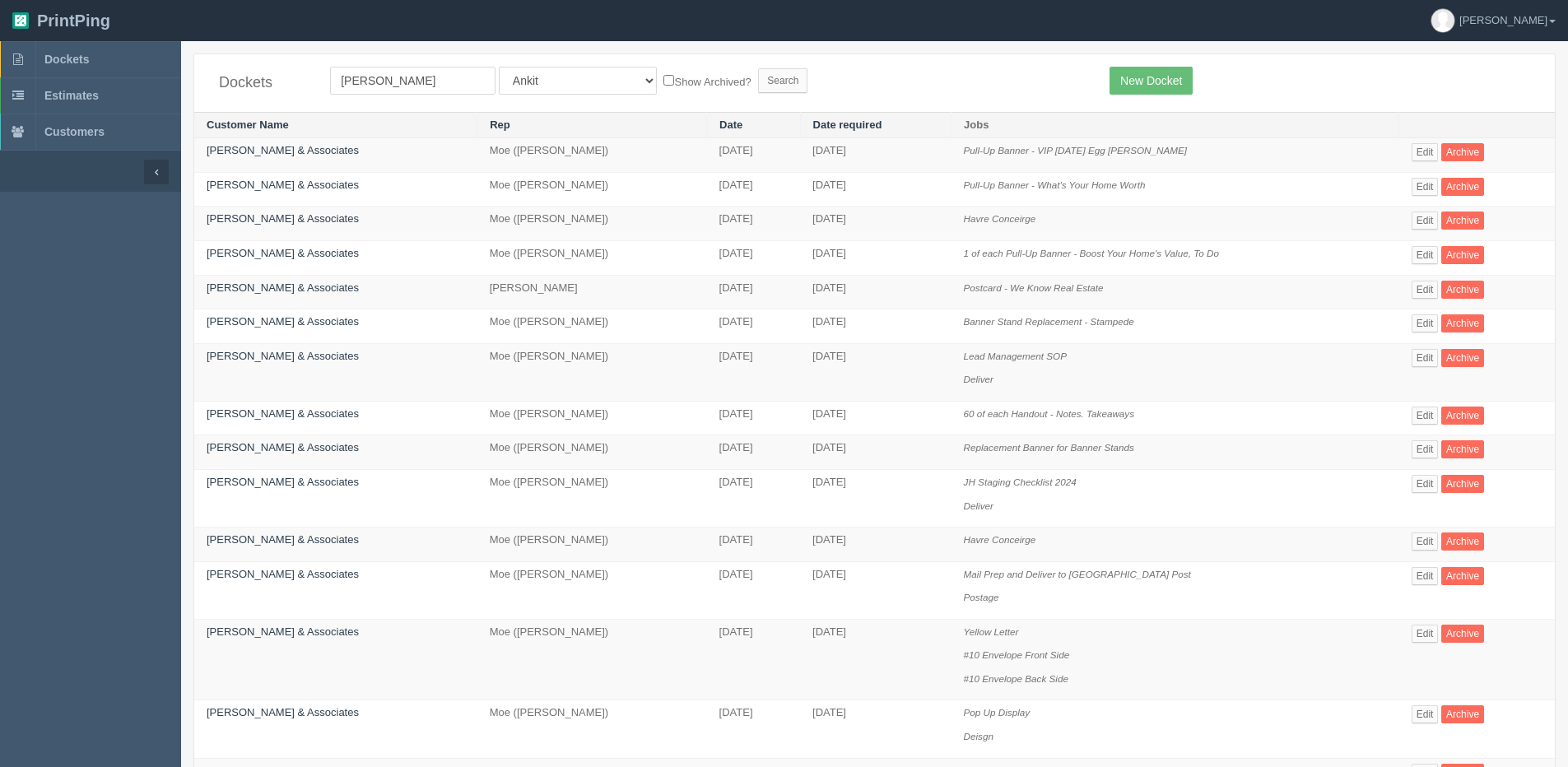
click at [663, 75] on input "Show Archived?" at bounding box center [668, 80] width 11 height 11
checkbox input "true"
click at [758, 84] on input "Search" at bounding box center [782, 81] width 49 height 25
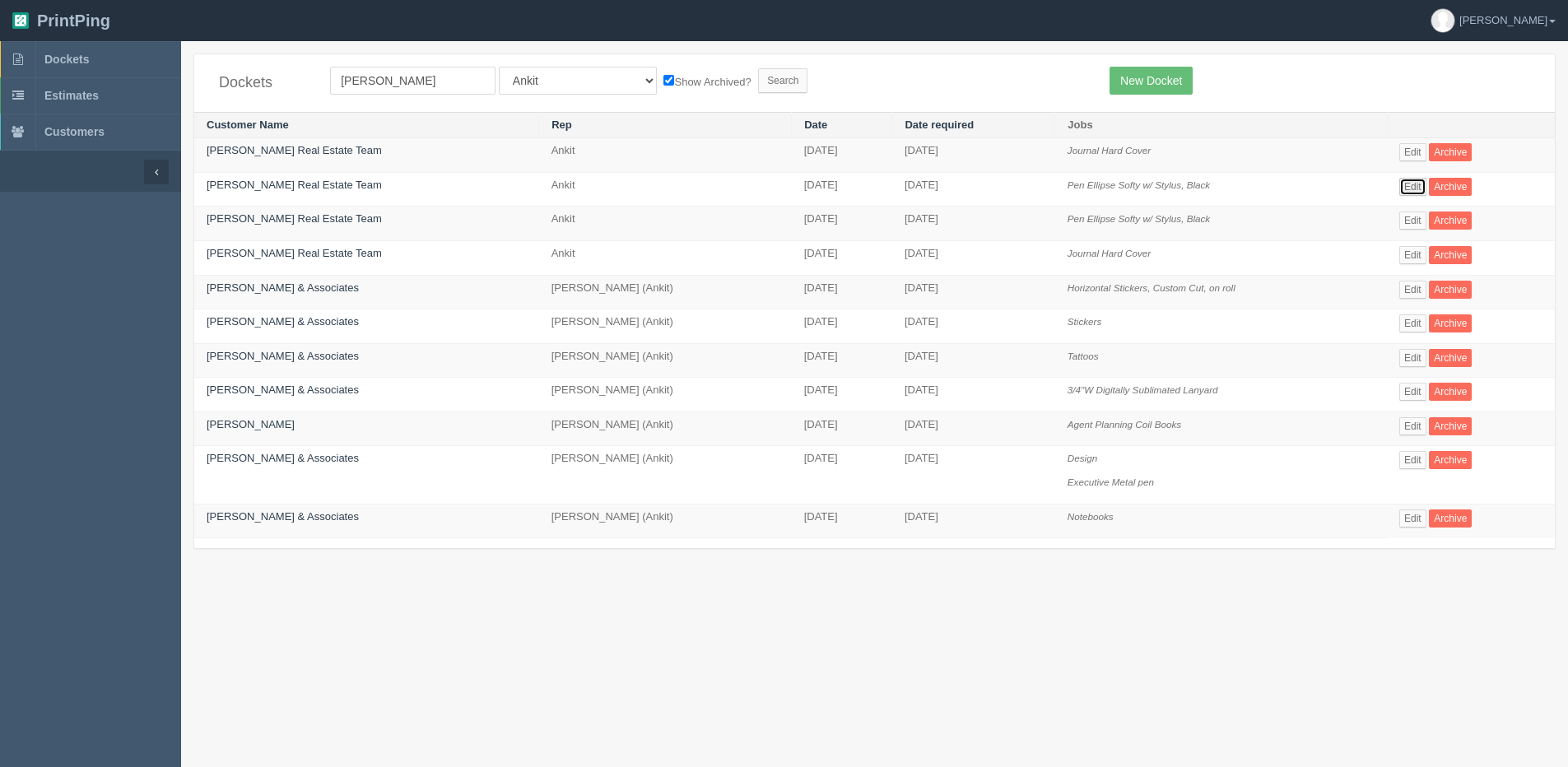
click at [1418, 183] on link "Edit" at bounding box center [1413, 187] width 28 height 18
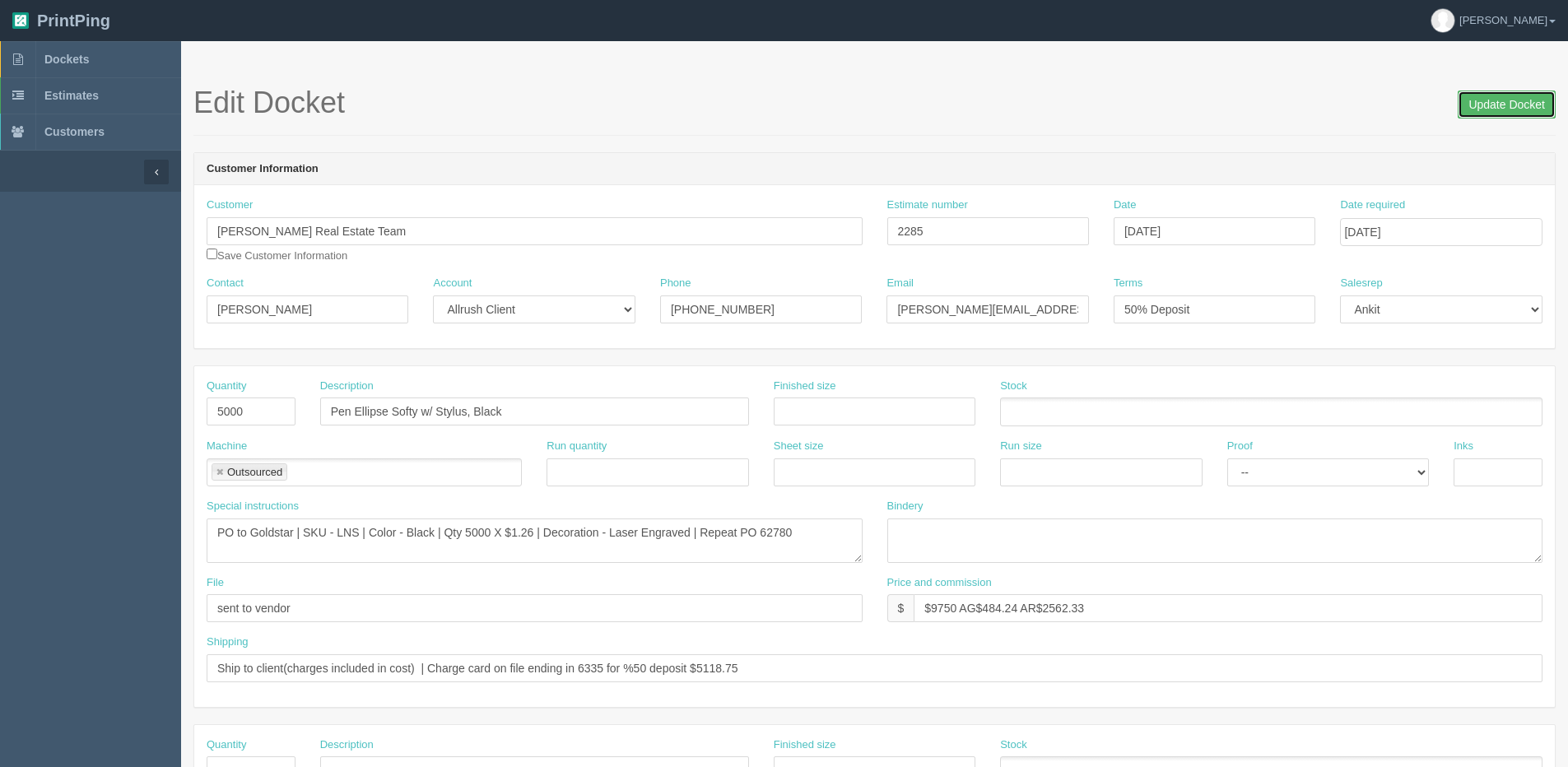
click at [1493, 107] on input "Update Docket" at bounding box center [1506, 104] width 98 height 28
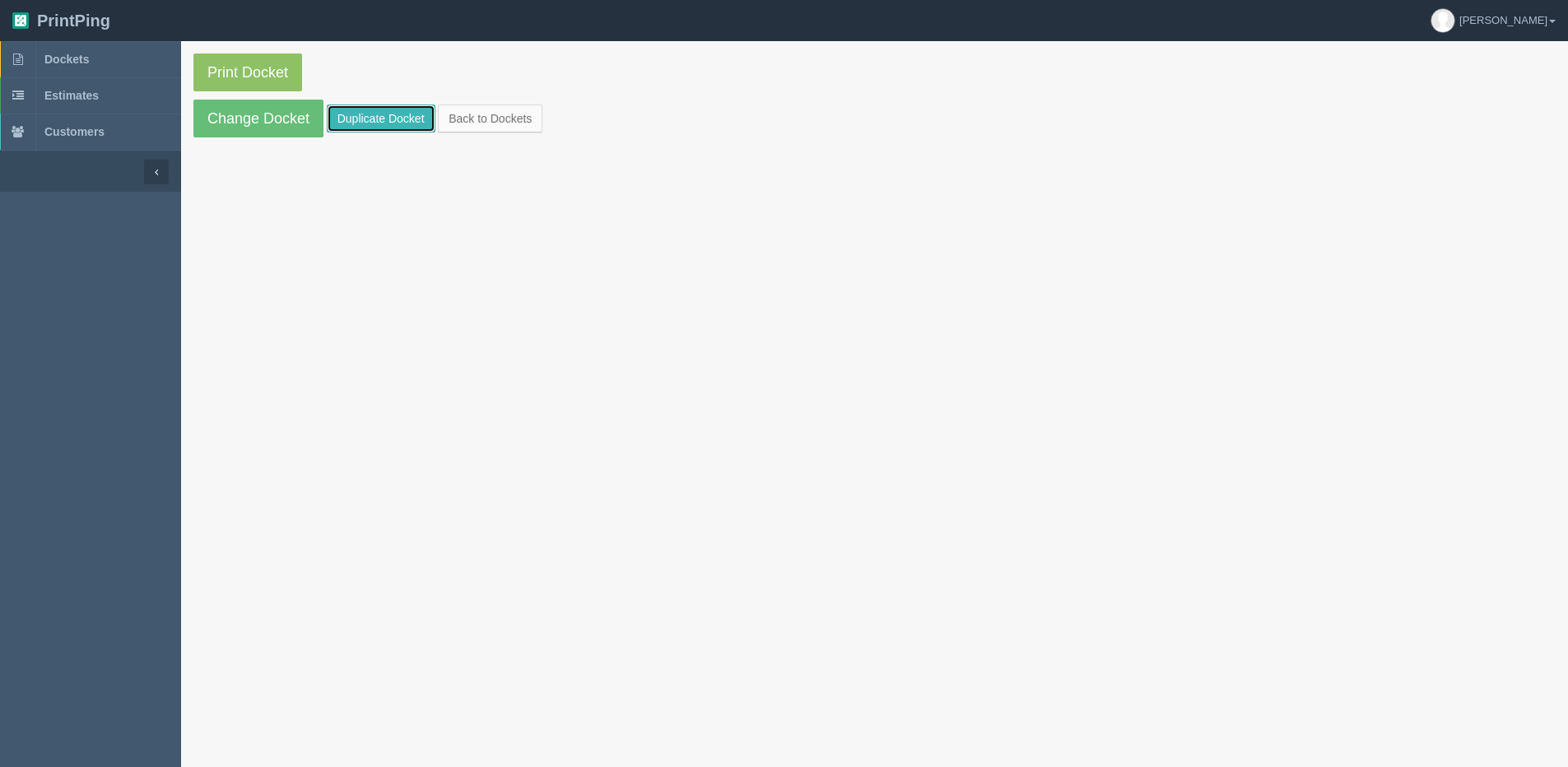
click at [384, 120] on link "Duplicate Docket" at bounding box center [381, 118] width 109 height 28
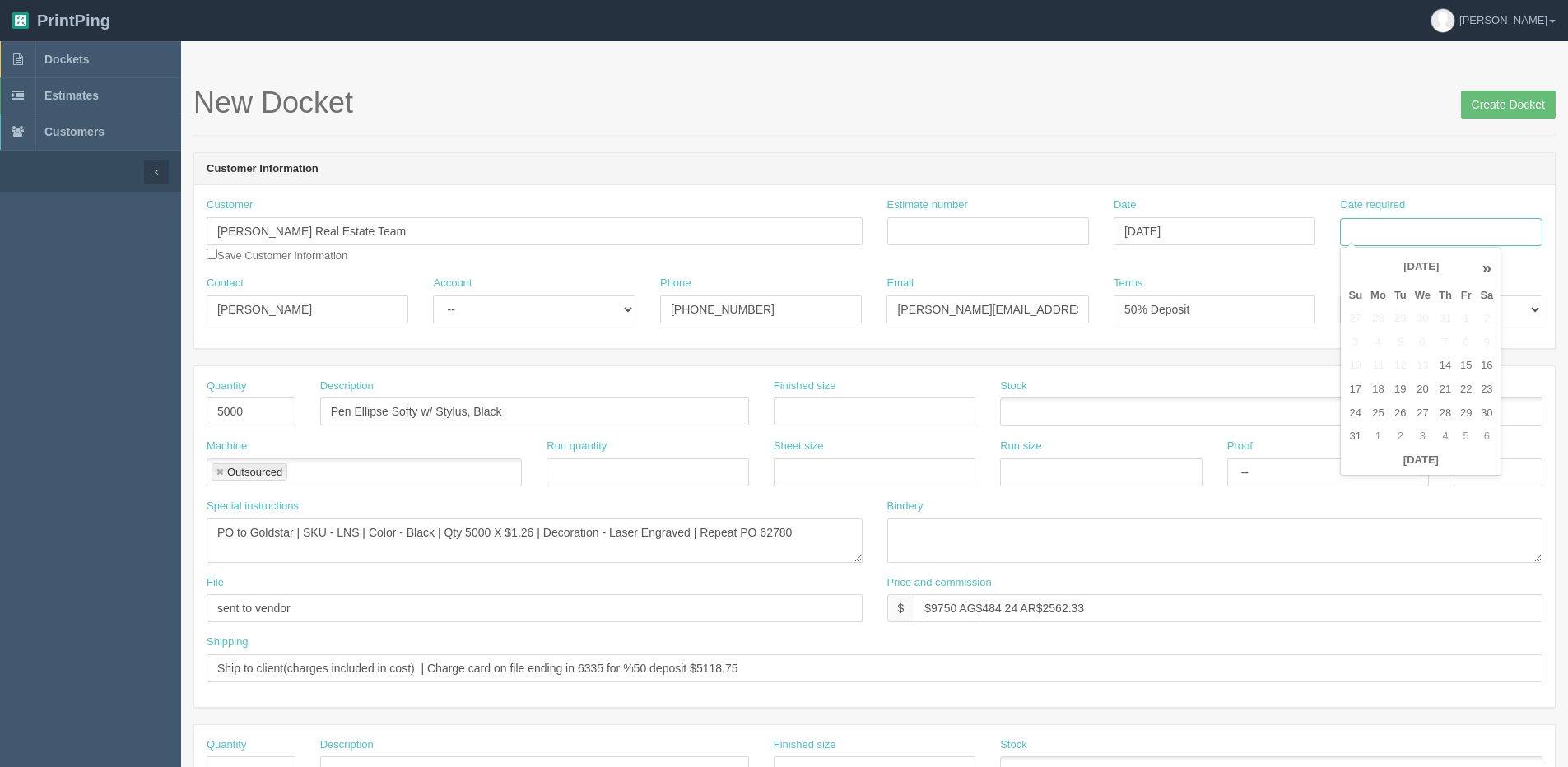
click at [1413, 231] on input "Date required" at bounding box center [1440, 231] width 201 height 28
click at [1362, 470] on th "[DATE]" at bounding box center [1420, 460] width 153 height 24
click at [1403, 437] on td "2" at bounding box center [1400, 436] width 21 height 24
click at [1359, 264] on th "«" at bounding box center [1355, 267] width 23 height 33
click at [1463, 439] on td "5" at bounding box center [1466, 436] width 20 height 24
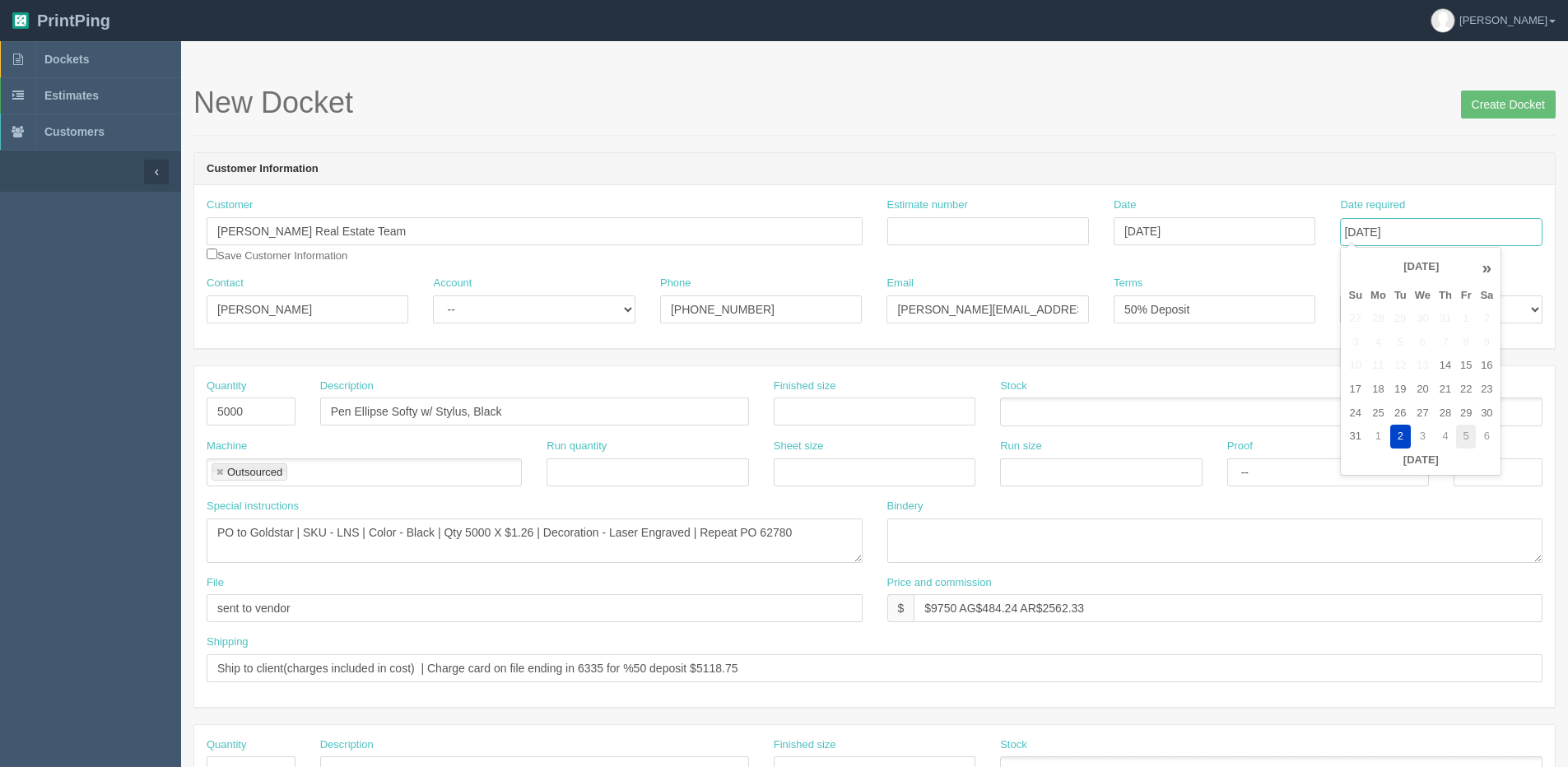
type input "September 5, 2025"
drag, startPoint x: 211, startPoint y: 534, endPoint x: 853, endPoint y: 559, distance: 642.5
click at [853, 559] on textarea "PO to Goldstar | SKU - LNS | Color - Black | Qty 5000 X $1.26 | Decoration - La…" at bounding box center [534, 541] width 656 height 44
paste textarea ": Goldstar - Repeat order PO 66458 1000 - LNS - Ellipse Softy w/ Stylus, Black,…"
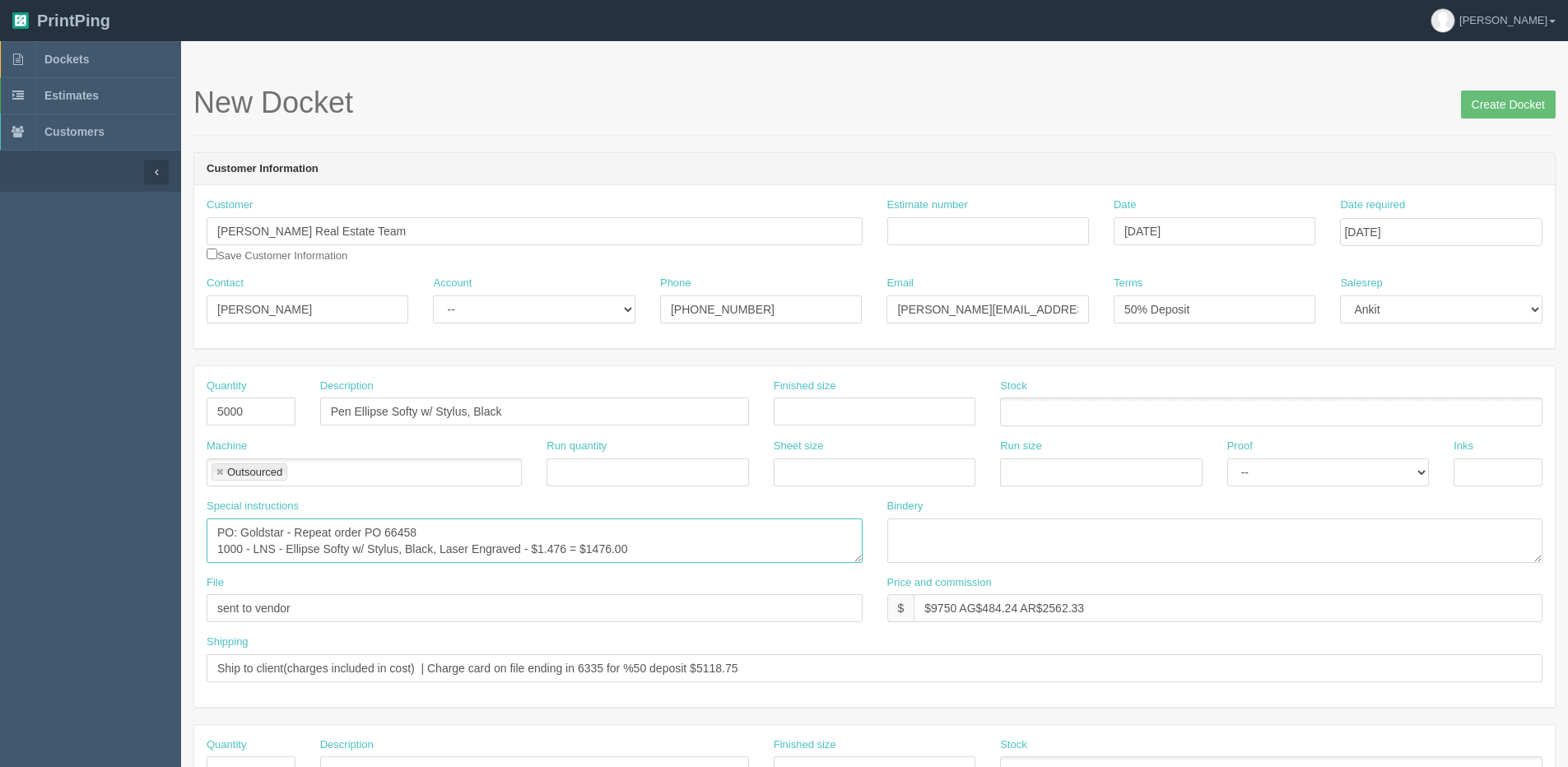
type textarea "PO: Goldstar - Repeat order PO 66458 1000 - LNS - Ellipse Softy w/ Stylus, Blac…"
drag, startPoint x: 202, startPoint y: 415, endPoint x: 168, endPoint y: 412, distance: 34.1
click at [172, 412] on section "Dockets Estimates Customers" at bounding box center [784, 768] width 1568 height 1454
type input "1000"
drag, startPoint x: 930, startPoint y: 606, endPoint x: 1017, endPoint y: 614, distance: 87.4
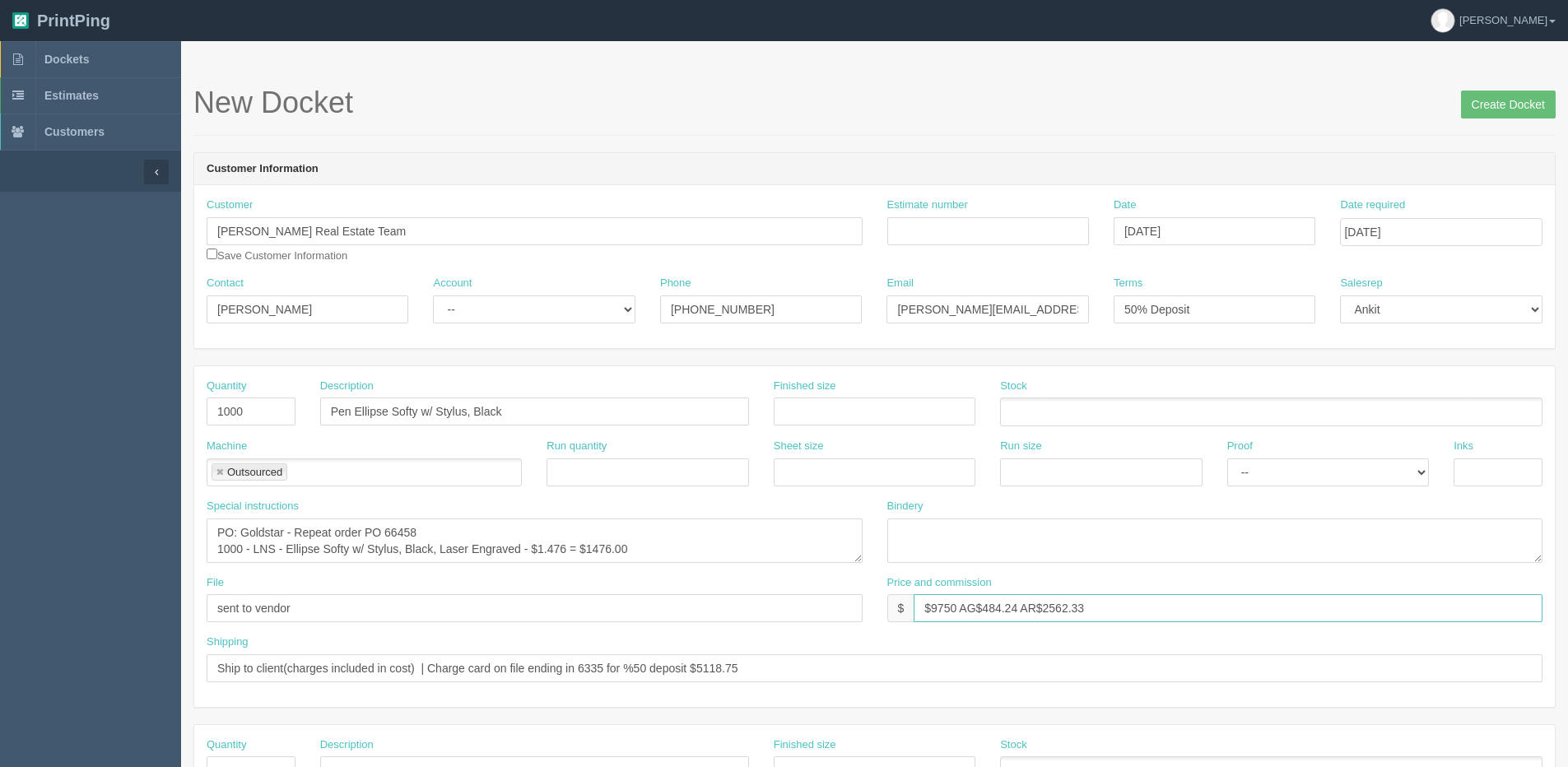
click at [1017, 614] on input "$9750 AG$484.24 AR$2562.33" at bounding box center [1228, 607] width 629 height 28
drag, startPoint x: 1002, startPoint y: 607, endPoint x: 1368, endPoint y: 543, distance: 371.6
click at [1366, 543] on div "Quantity 1000 Description Pen Ellipse Softy w/ Stylus, Black Finished size Stoc…" at bounding box center [874, 536] width 1360 height 341
type input "$2200.00 | AR$590.00"
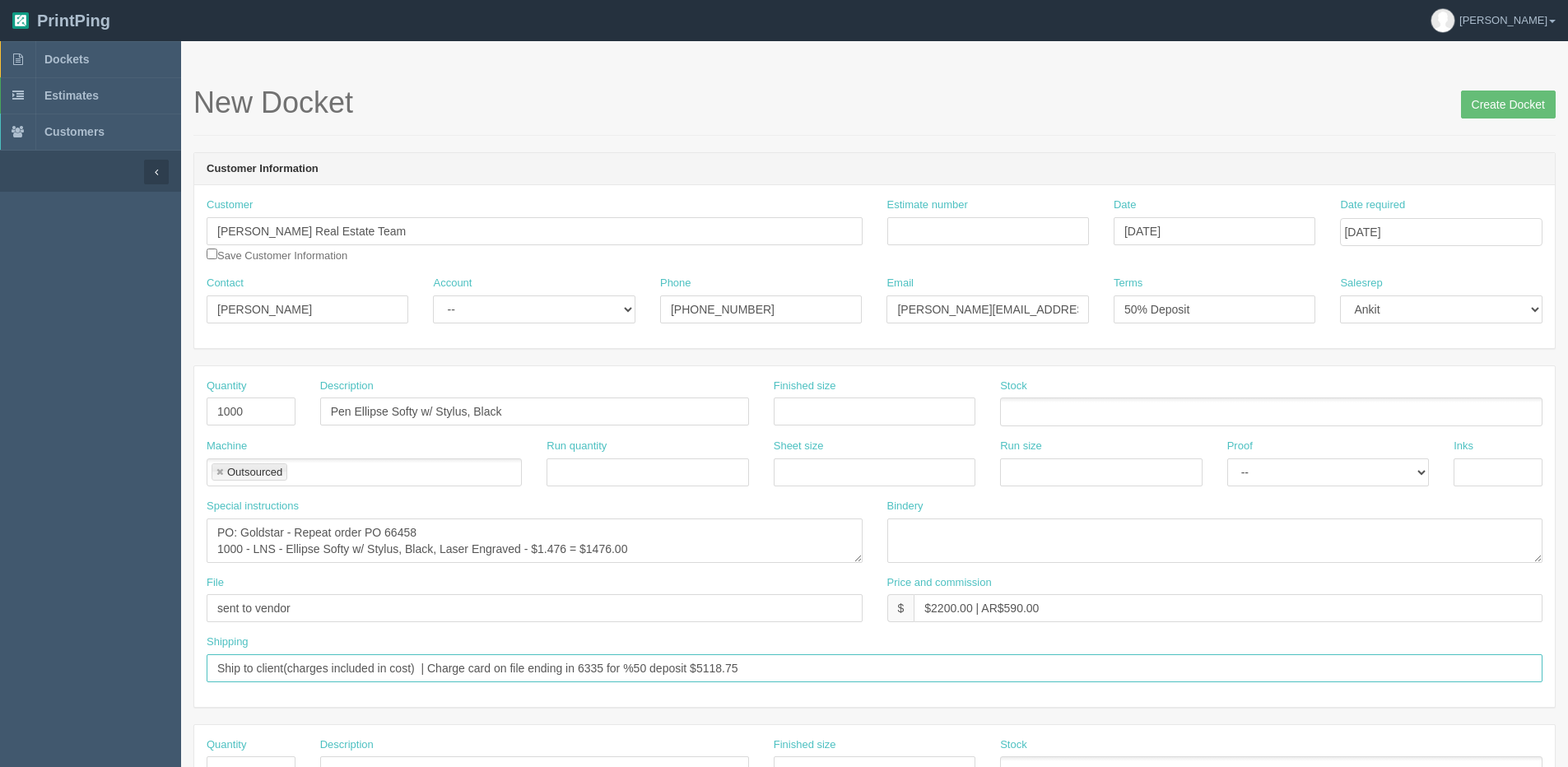
drag, startPoint x: 212, startPoint y: 672, endPoint x: 998, endPoint y: 673, distance: 786.0
click at [998, 673] on input "Ship to client(charges included in cost) | Charge card on file ending in 6335 f…" at bounding box center [874, 668] width 1336 height 28
type input "Deliver when ready"
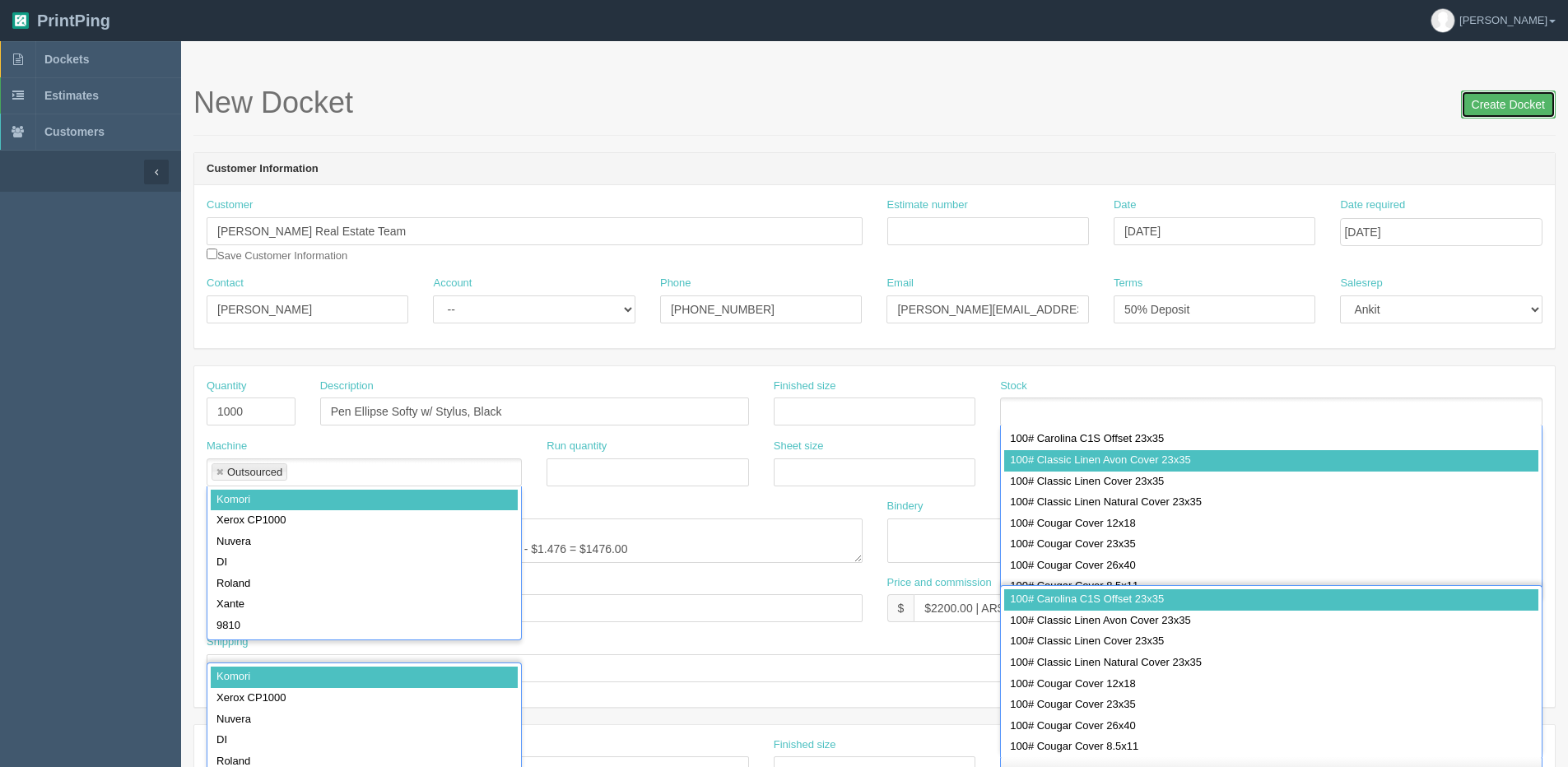
click at [1511, 99] on input "Create Docket" at bounding box center [1508, 104] width 94 height 28
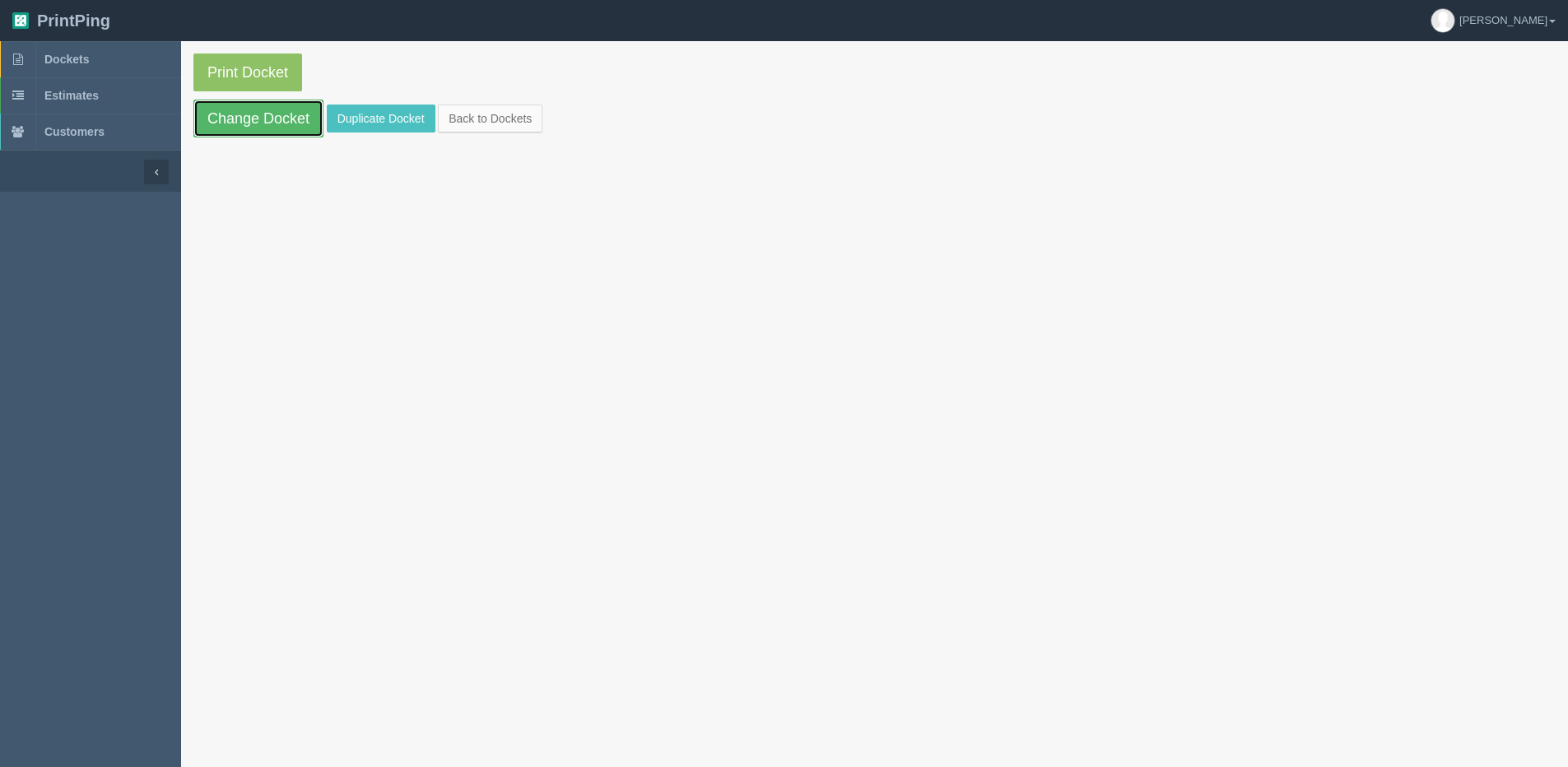
click at [280, 119] on link "Change Docket" at bounding box center [259, 118] width 130 height 38
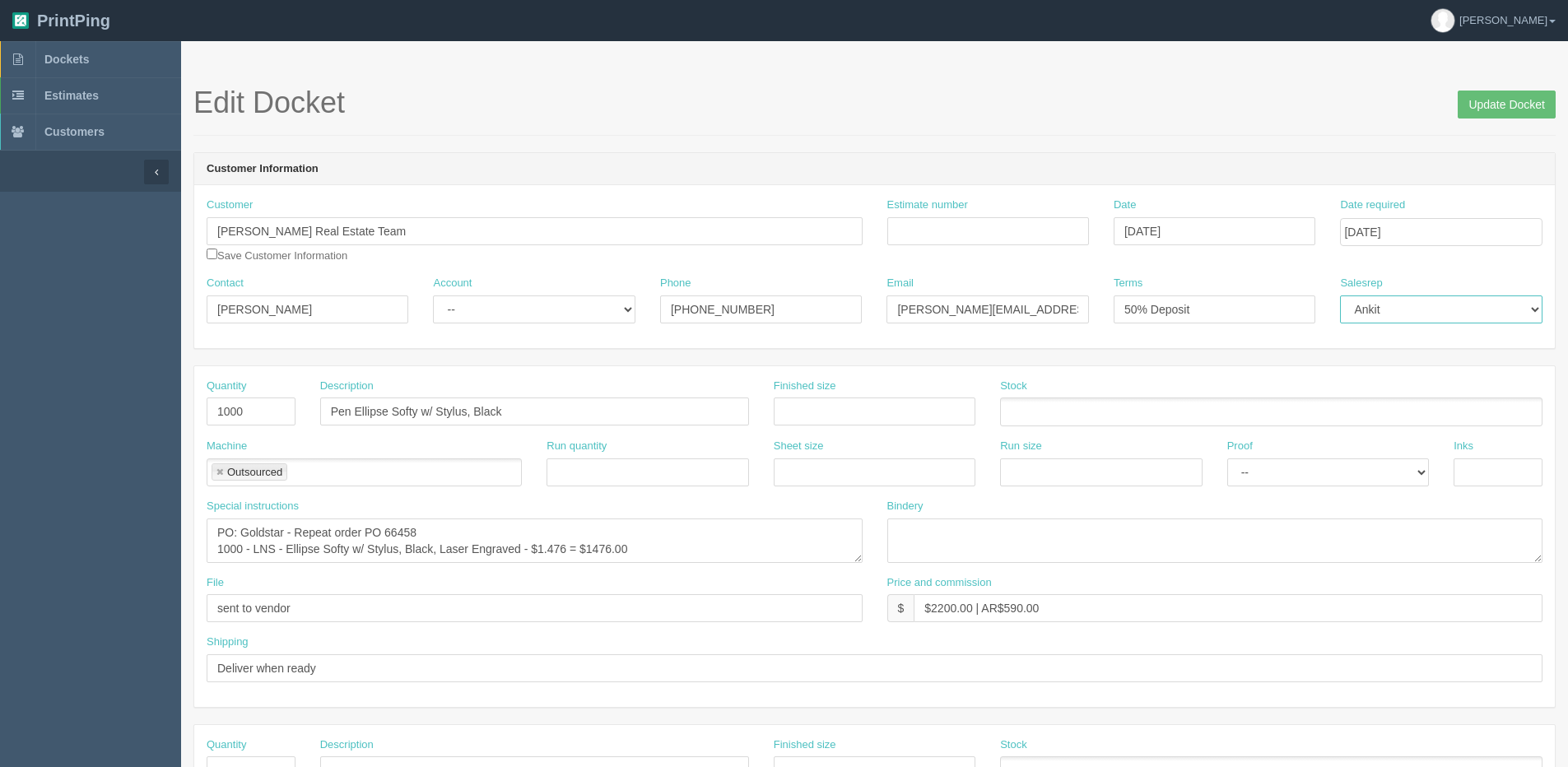
click at [1406, 315] on select "[PERSON_NAME] Mikayla [PERSON_NAME] [PERSON_NAME] [PERSON_NAME] [PERSON_NAME] […" at bounding box center [1440, 309] width 201 height 28
select select "1"
click at [1340, 296] on select "[PERSON_NAME] Mikayla [PERSON_NAME] [PERSON_NAME] [PERSON_NAME] [PERSON_NAME] […" at bounding box center [1440, 309] width 201 height 28
drag, startPoint x: 1029, startPoint y: 309, endPoint x: 798, endPoint y: 305, distance: 231.0
click at [826, 309] on div "Contact Alisha Collins Account -- Existing Client Allrush Client Rep Client Pho…" at bounding box center [874, 306] width 1360 height 60
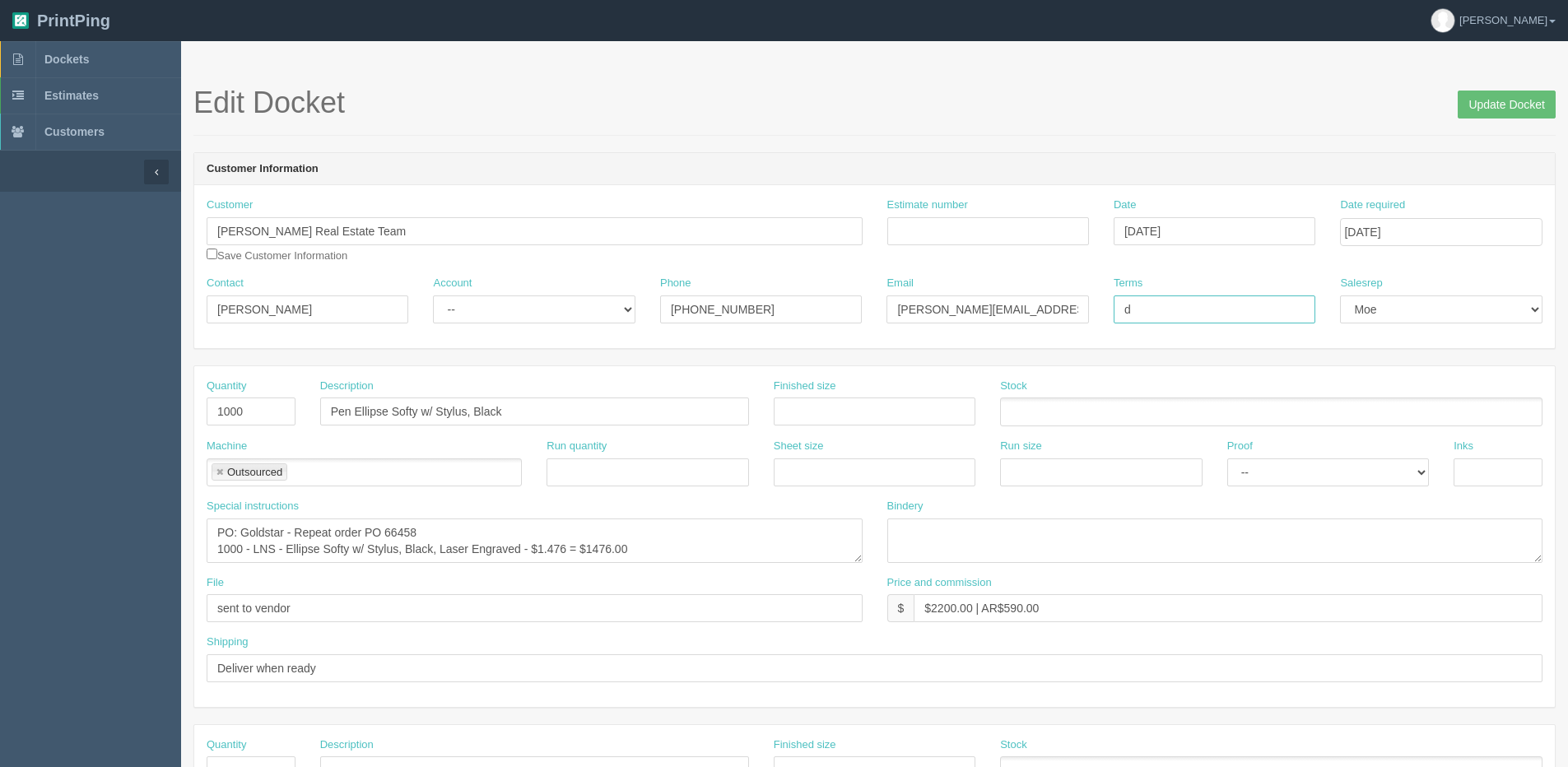
click at [1184, 312] on input "d" at bounding box center [1214, 309] width 201 height 28
type input "d"
type input "Due on receipt"
drag, startPoint x: 299, startPoint y: 313, endPoint x: -69, endPoint y: 313, distance: 368.0
click at [0, 313] on html "PrintPing [PERSON_NAME] Edit account ( [PERSON_NAME][EMAIL_ADDRESS][DOMAIN_NAME…" at bounding box center [784, 747] width 1568 height 1495
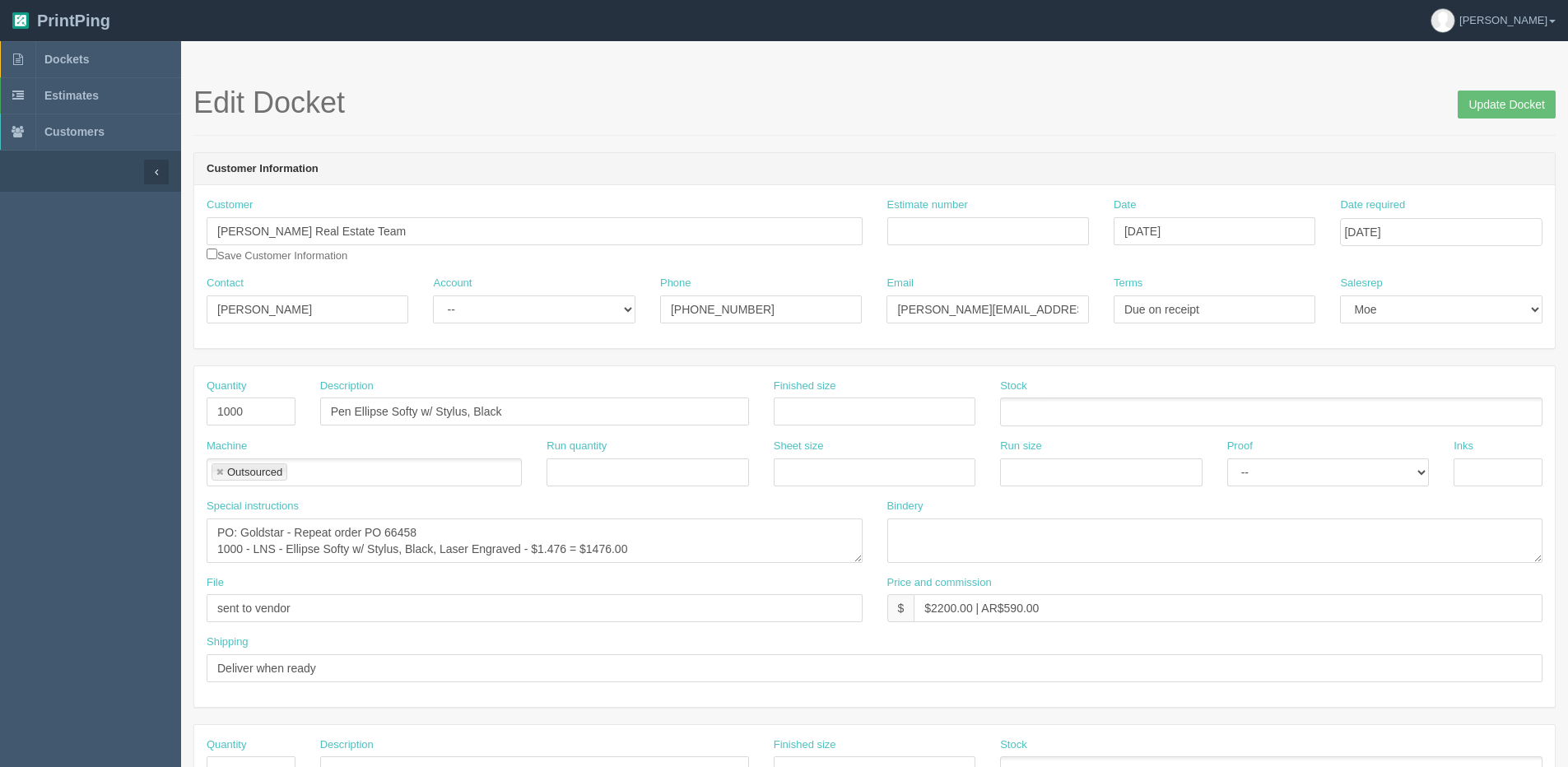
click at [326, 293] on div "Contact Alisha Collins" at bounding box center [307, 299] width 201 height 48
drag, startPoint x: 238, startPoint y: 317, endPoint x: 9, endPoint y: 325, distance: 229.1
click at [9, 325] on section "Dockets Estimates Customers" at bounding box center [784, 768] width 1568 height 1454
paste input "Courtney Reichert"
type input "Courtney Reichert"
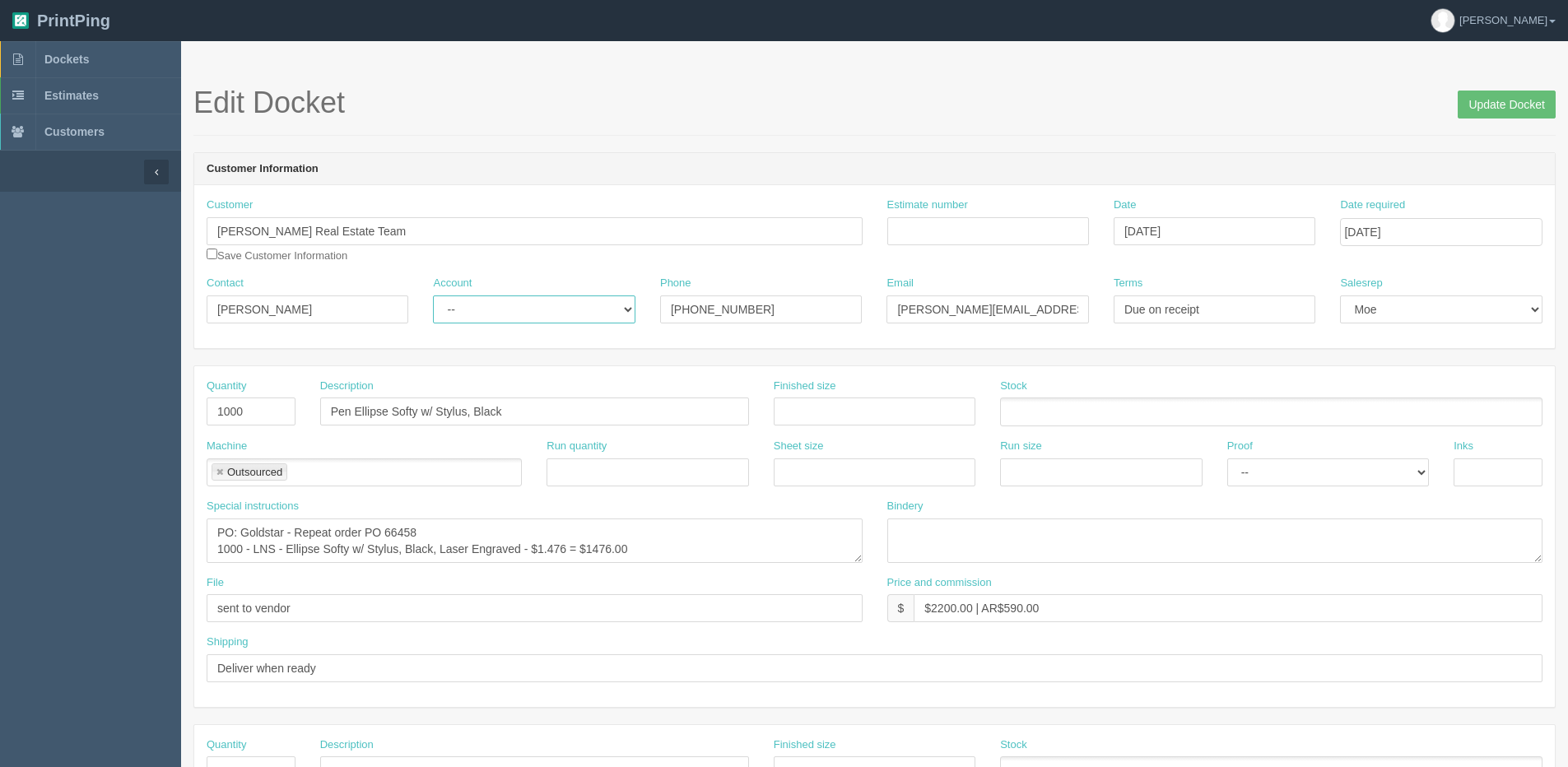
drag, startPoint x: 467, startPoint y: 298, endPoint x: 500, endPoint y: 323, distance: 41.4
click at [467, 306] on select "-- Existing Client Allrush Client Rep Client" at bounding box center [533, 309] width 201 height 28
click at [433, 296] on select "-- Existing Client Allrush Client Rep Client" at bounding box center [533, 309] width 201 height 28
drag, startPoint x: 557, startPoint y: 312, endPoint x: 299, endPoint y: 311, distance: 258.0
click at [299, 311] on div "Contact Courtney Reichert Account -- Existing Client Allrush Client Rep Client …" at bounding box center [874, 306] width 1360 height 60
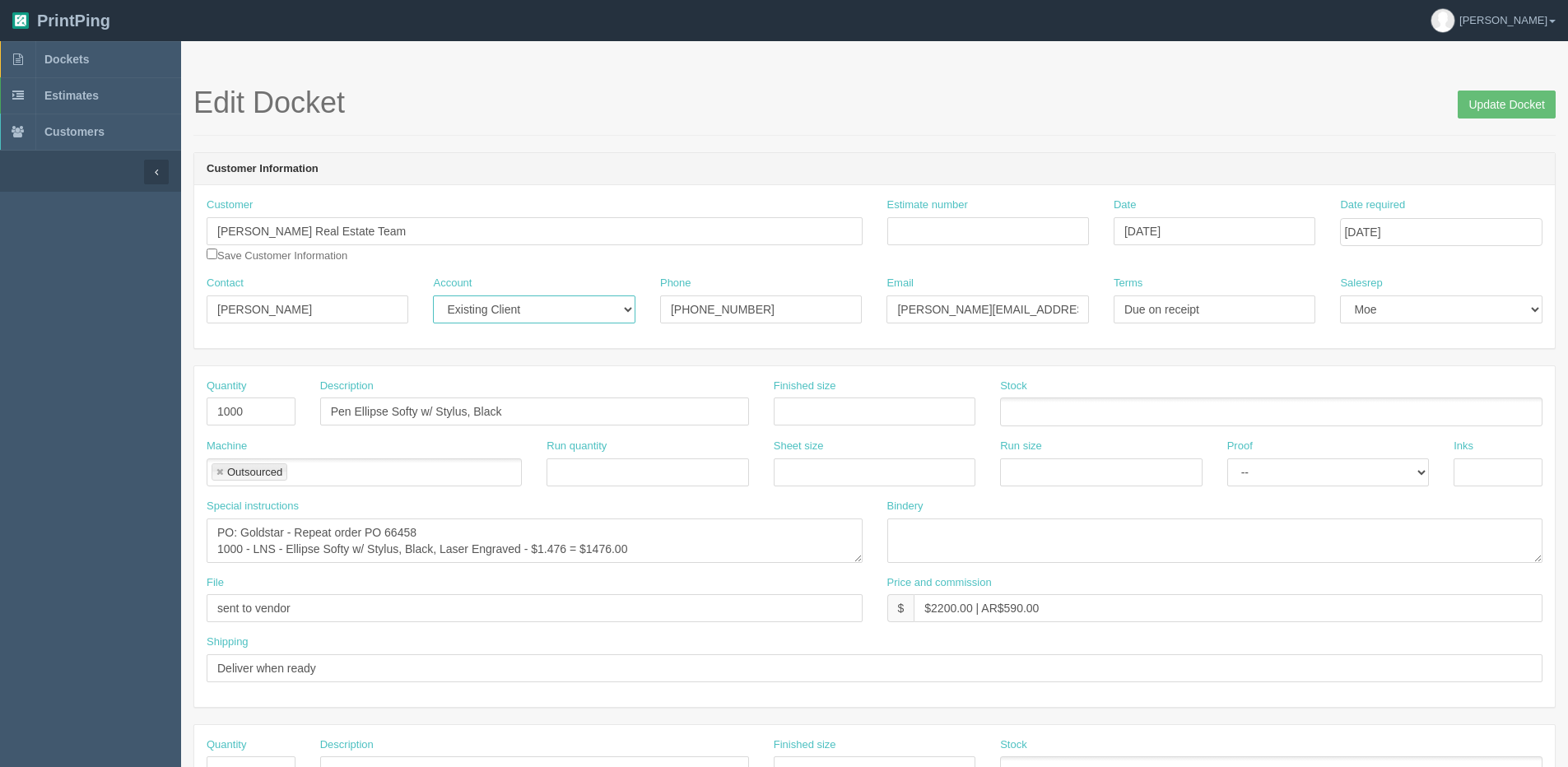
select select "Allrush Client"
click at [433, 296] on select "-- Existing Client Allrush Client Rep Client" at bounding box center [533, 309] width 201 height 28
drag, startPoint x: 926, startPoint y: 305, endPoint x: 605, endPoint y: 350, distance: 324.1
click at [611, 348] on div "Customer Information Customer Justin Havre Real Estate Team Save Customer Infor…" at bounding box center [875, 250] width 1362 height 196
type input "marketing@justinhavre.com"
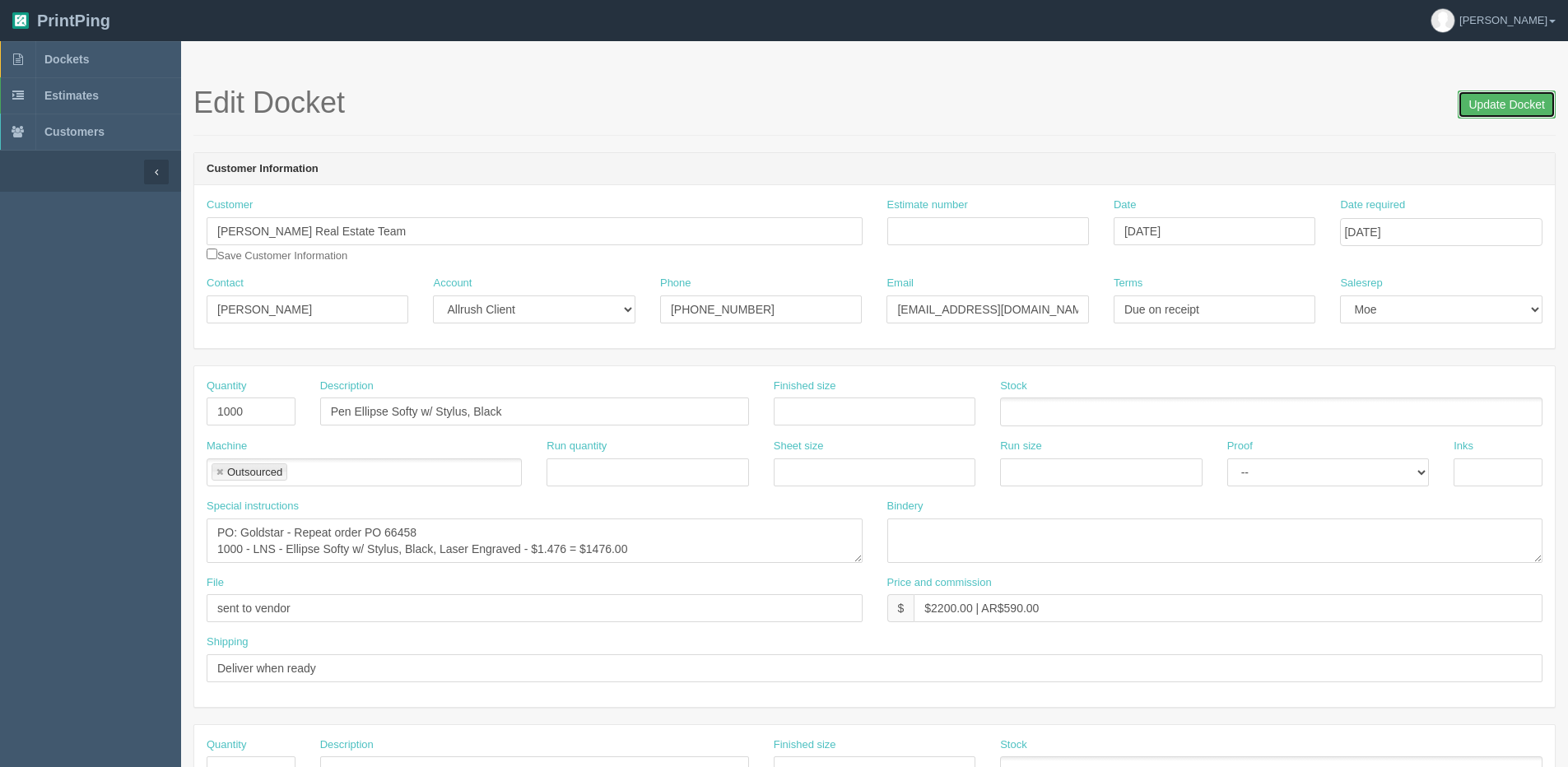
click at [1498, 98] on input "Update Docket" at bounding box center [1506, 104] width 98 height 28
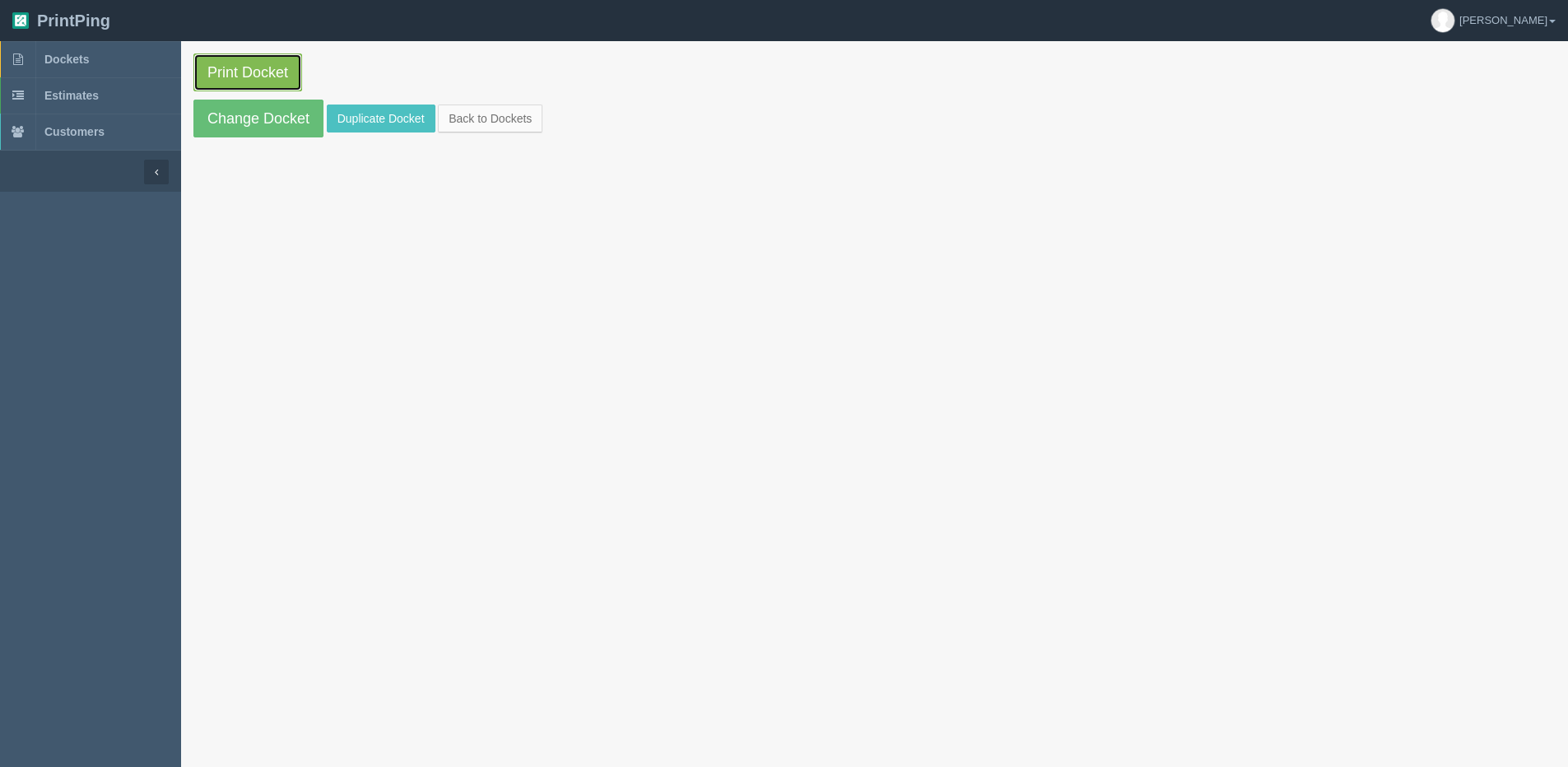
click at [280, 80] on link "Print Docket" at bounding box center [248, 72] width 109 height 38
drag, startPoint x: 497, startPoint y: 119, endPoint x: 461, endPoint y: 124, distance: 36.3
click at [497, 119] on link "Back to Dockets" at bounding box center [490, 118] width 104 height 28
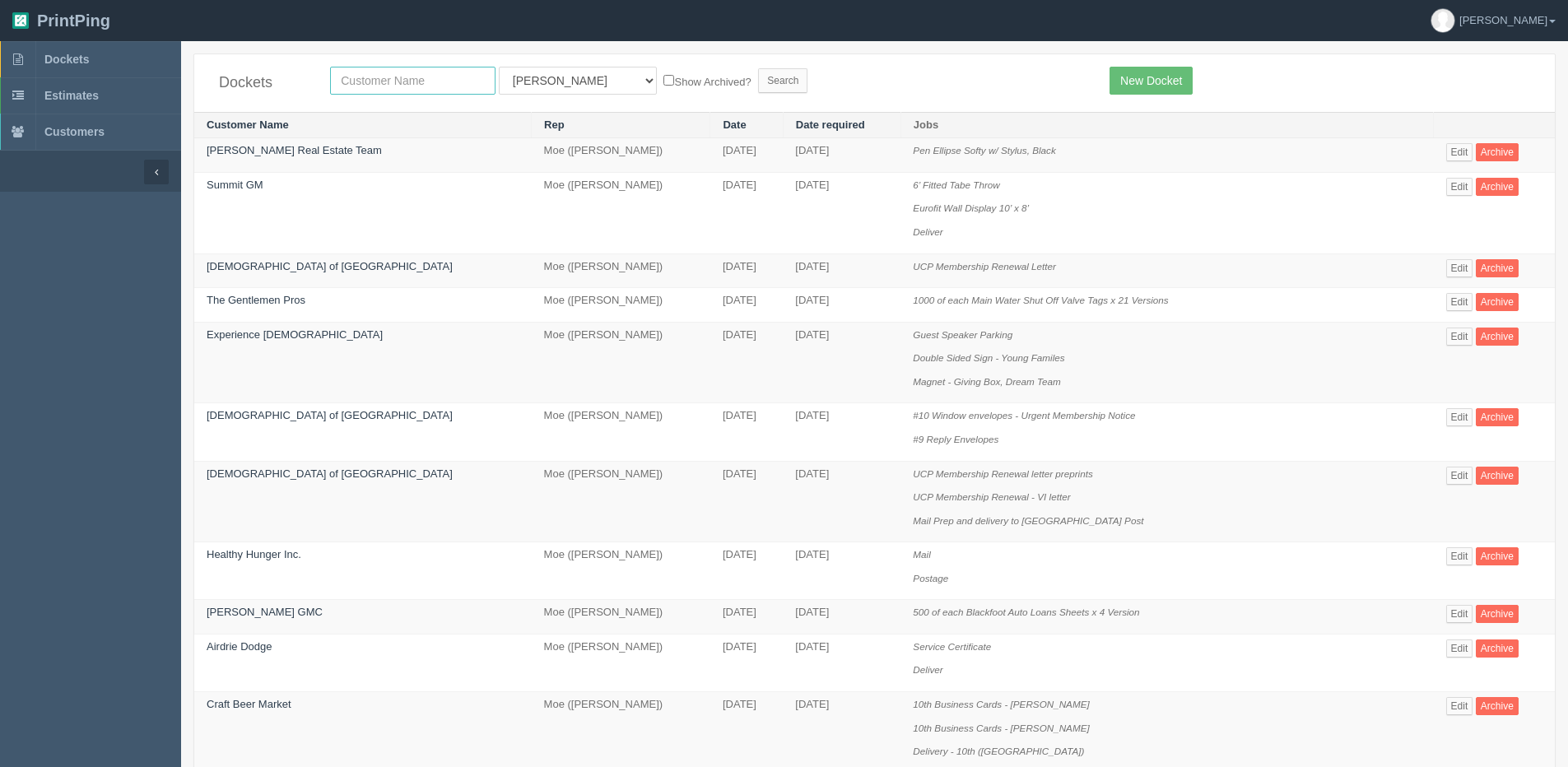
click at [382, 81] on input "text" at bounding box center [413, 80] width 165 height 28
type input "universal"
click at [758, 69] on input "Search" at bounding box center [782, 81] width 49 height 25
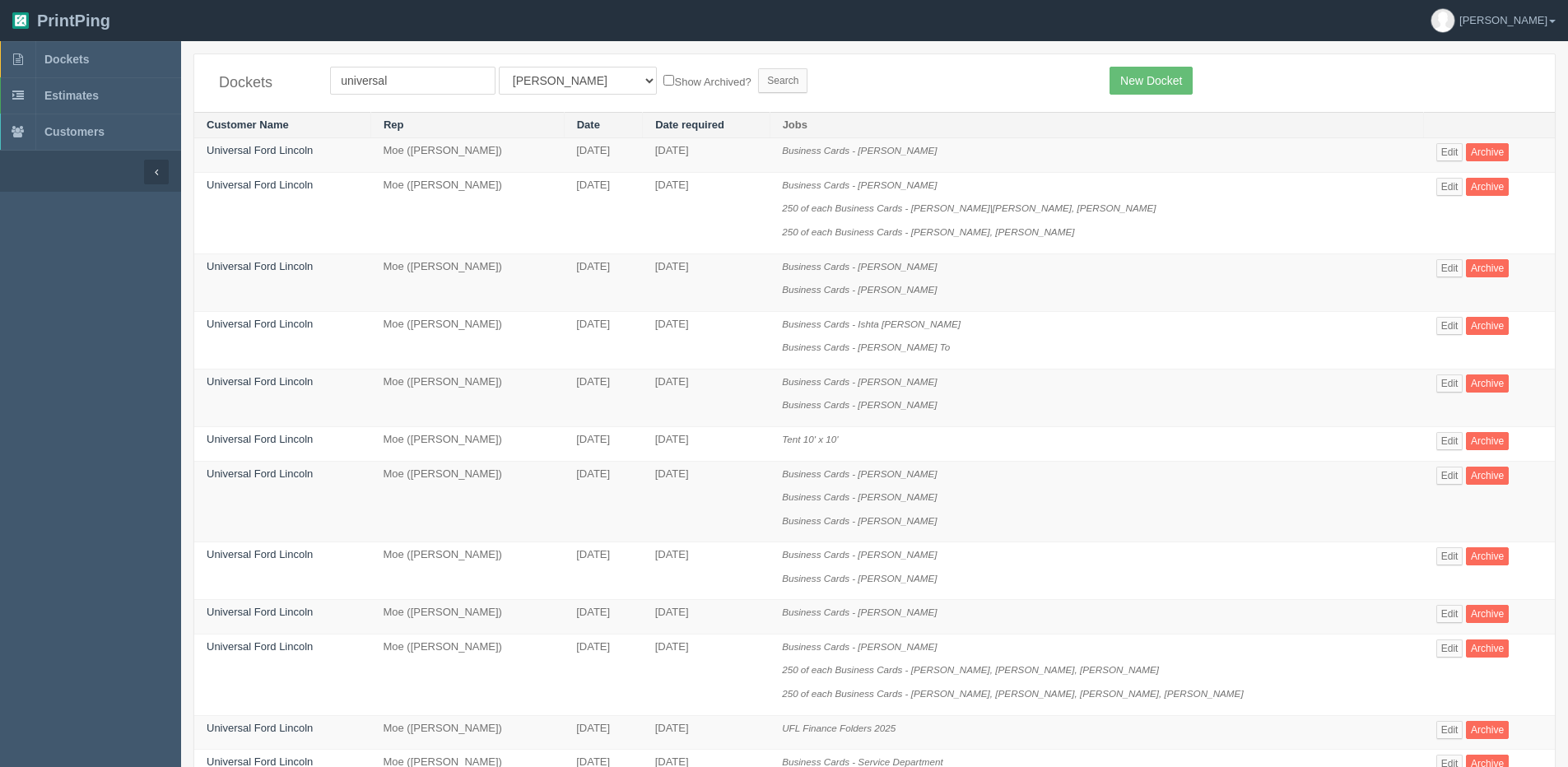
drag, startPoint x: 544, startPoint y: 45, endPoint x: 542, endPoint y: 65, distance: 20.1
click at [544, 51] on section "Dockets universal All Users Ali Ali Test 1 Aly Amy Ankit Arif Brandon Dan Franc…" at bounding box center [875, 780] width 1387 height 1480
click at [523, 84] on select "All Users Ali Ali Test 1 Aly Amy Ankit Arif Brandon Dan France Greg Jim Mark Ma…" at bounding box center [577, 80] width 158 height 28
select select "1"
click at [499, 67] on select "All Users Ali Ali Test 1 Aly Amy Ankit Arif Brandon Dan France Greg Jim Mark Ma…" at bounding box center [577, 80] width 158 height 28
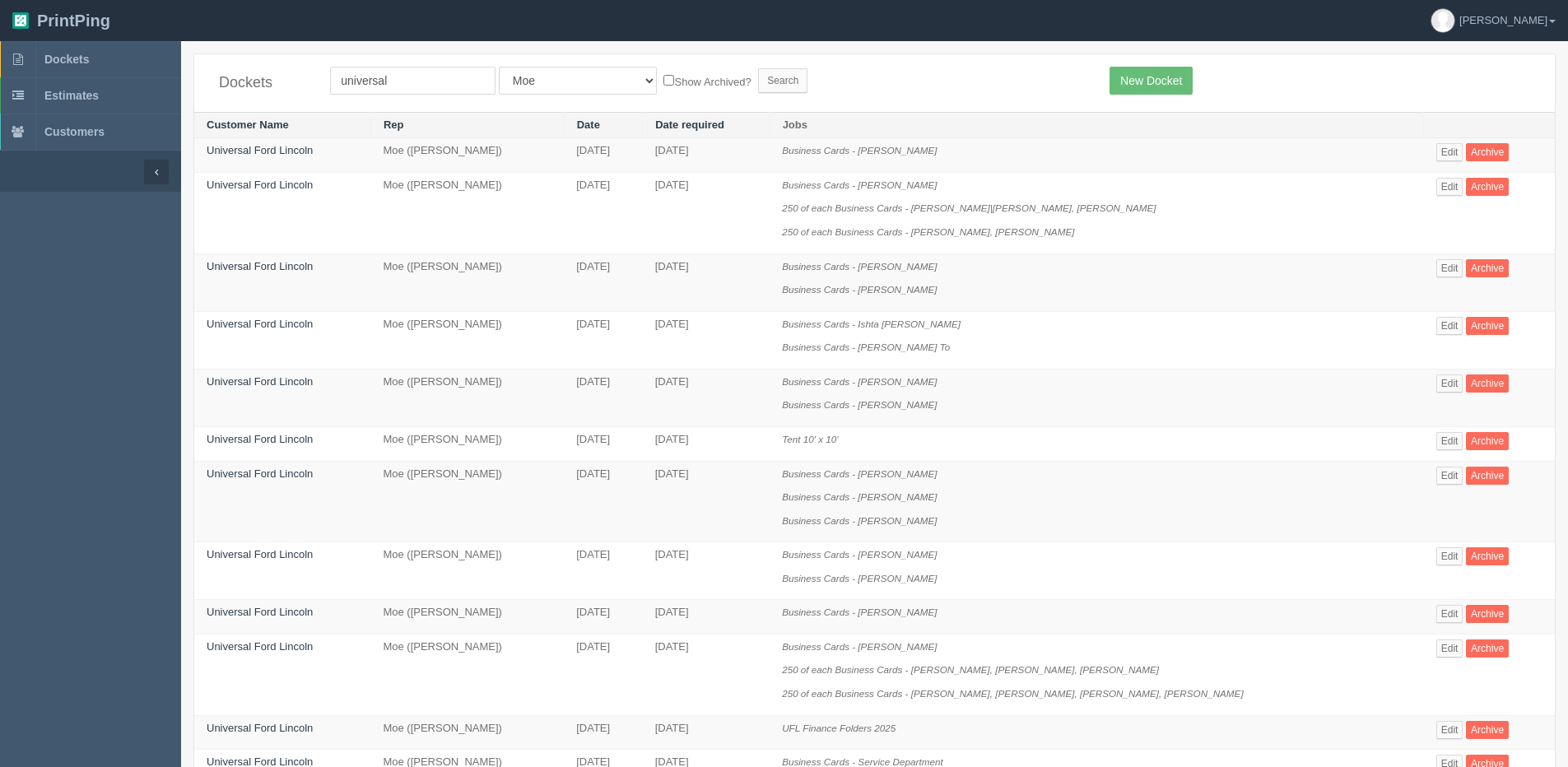
click at [663, 80] on label "Show Archived?" at bounding box center [707, 81] width 87 height 19
click at [663, 80] on input "Show Archived?" at bounding box center [668, 80] width 11 height 11
checkbox input "true"
click at [758, 78] on input "Search" at bounding box center [782, 81] width 49 height 25
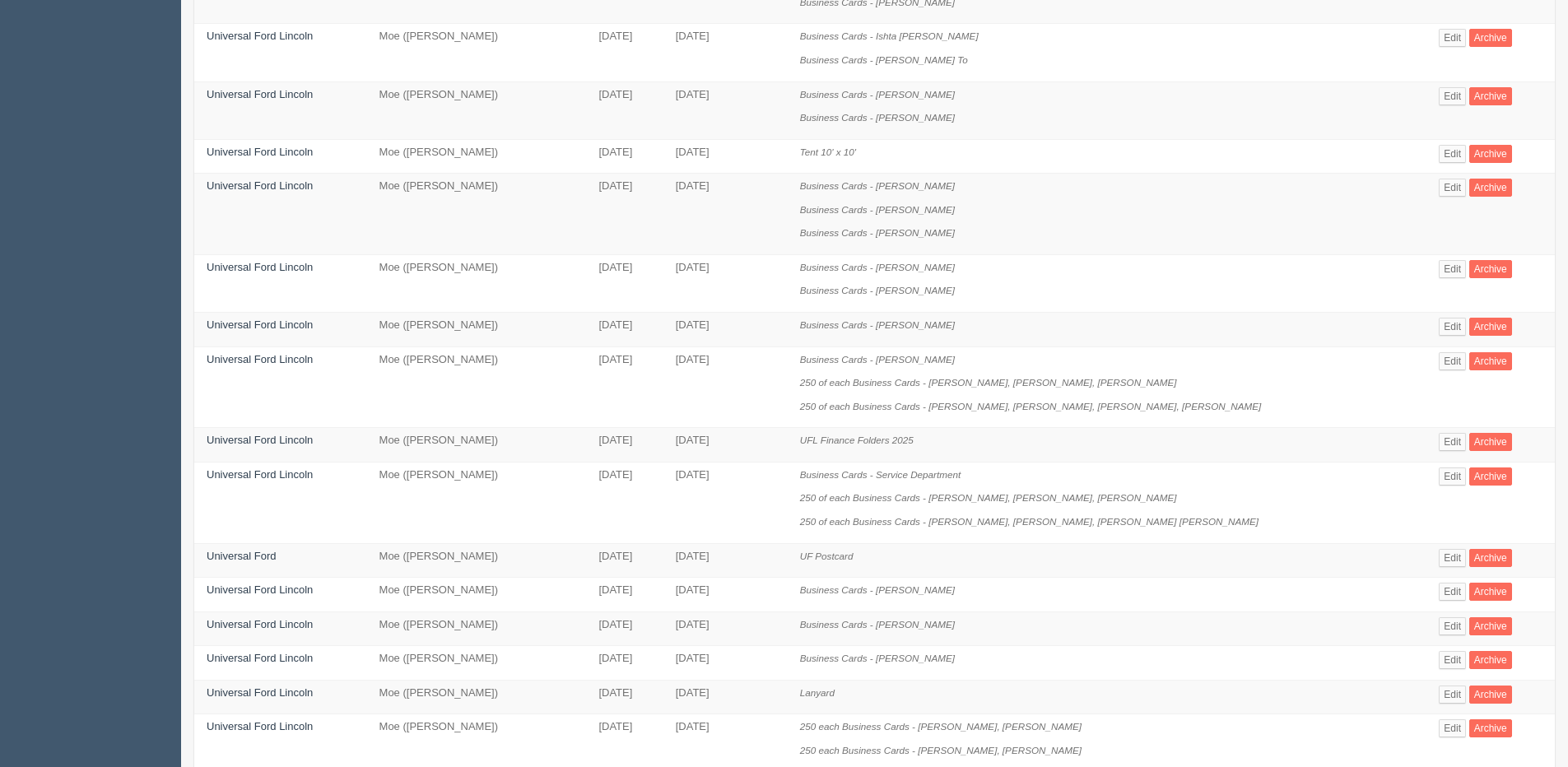
scroll to position [412, 0]
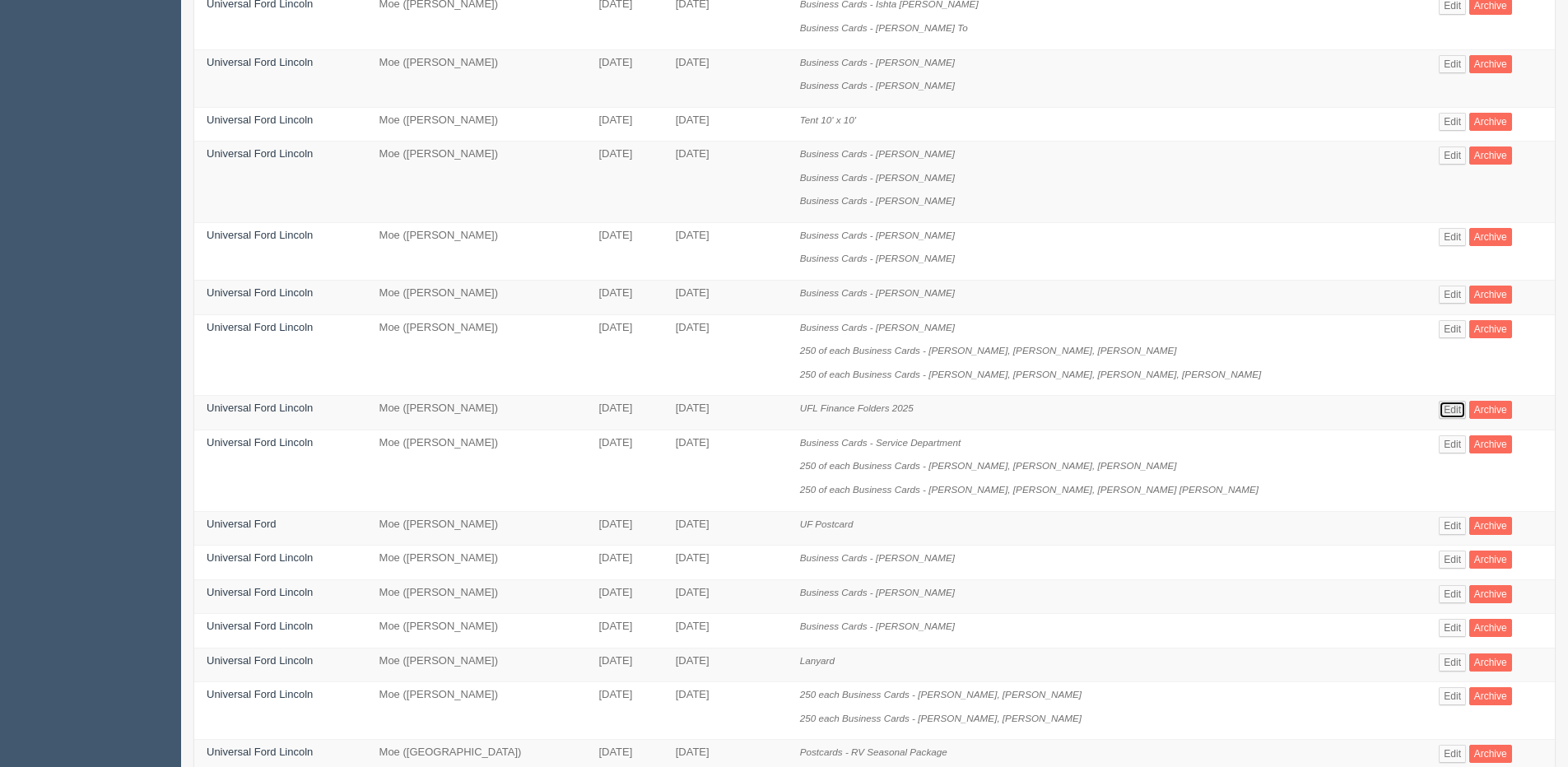
click at [1439, 415] on link "Edit" at bounding box center [1452, 410] width 28 height 18
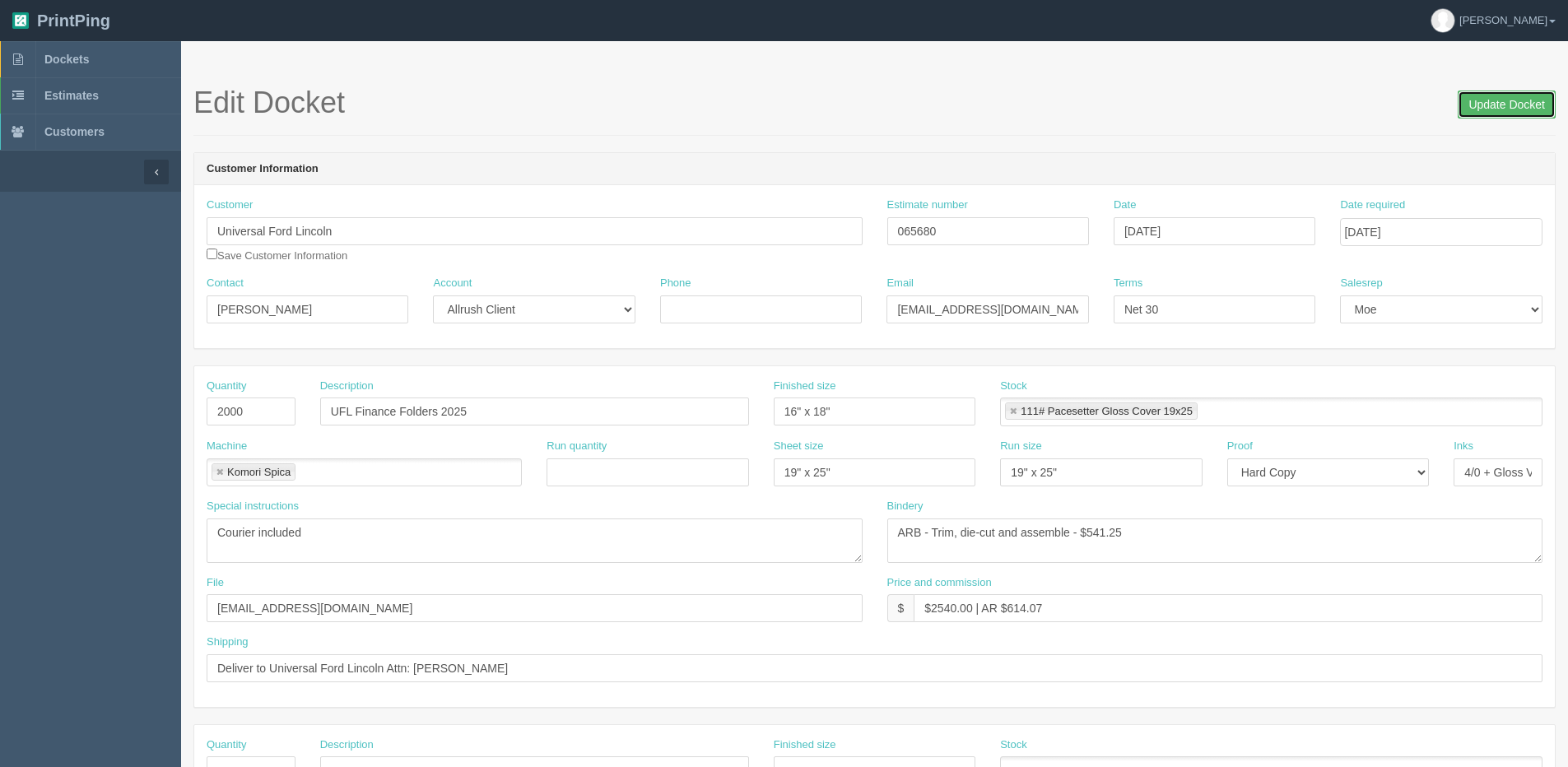
click at [1483, 104] on input "Update Docket" at bounding box center [1506, 104] width 98 height 28
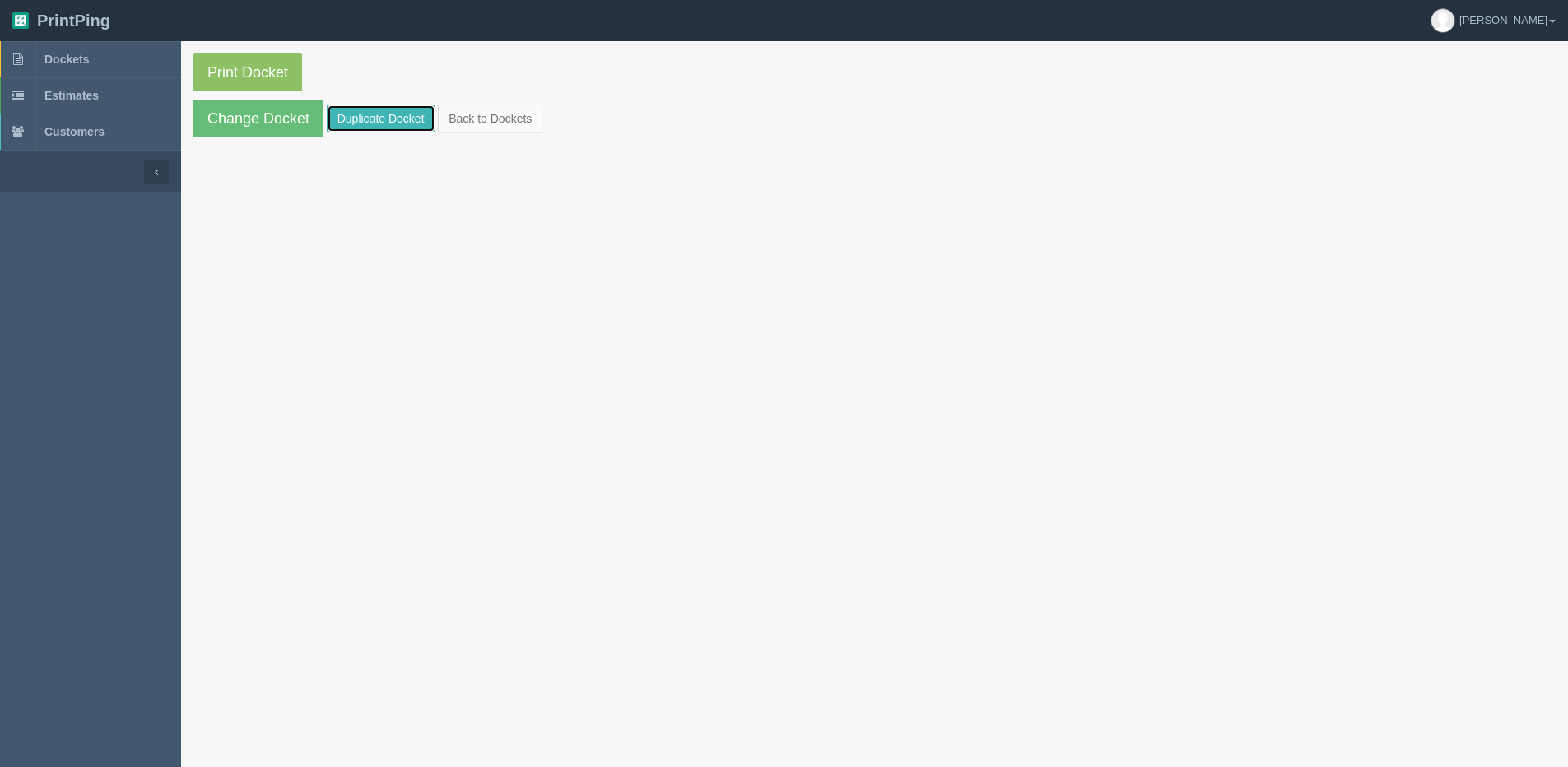
click at [388, 119] on link "Duplicate Docket" at bounding box center [381, 118] width 109 height 28
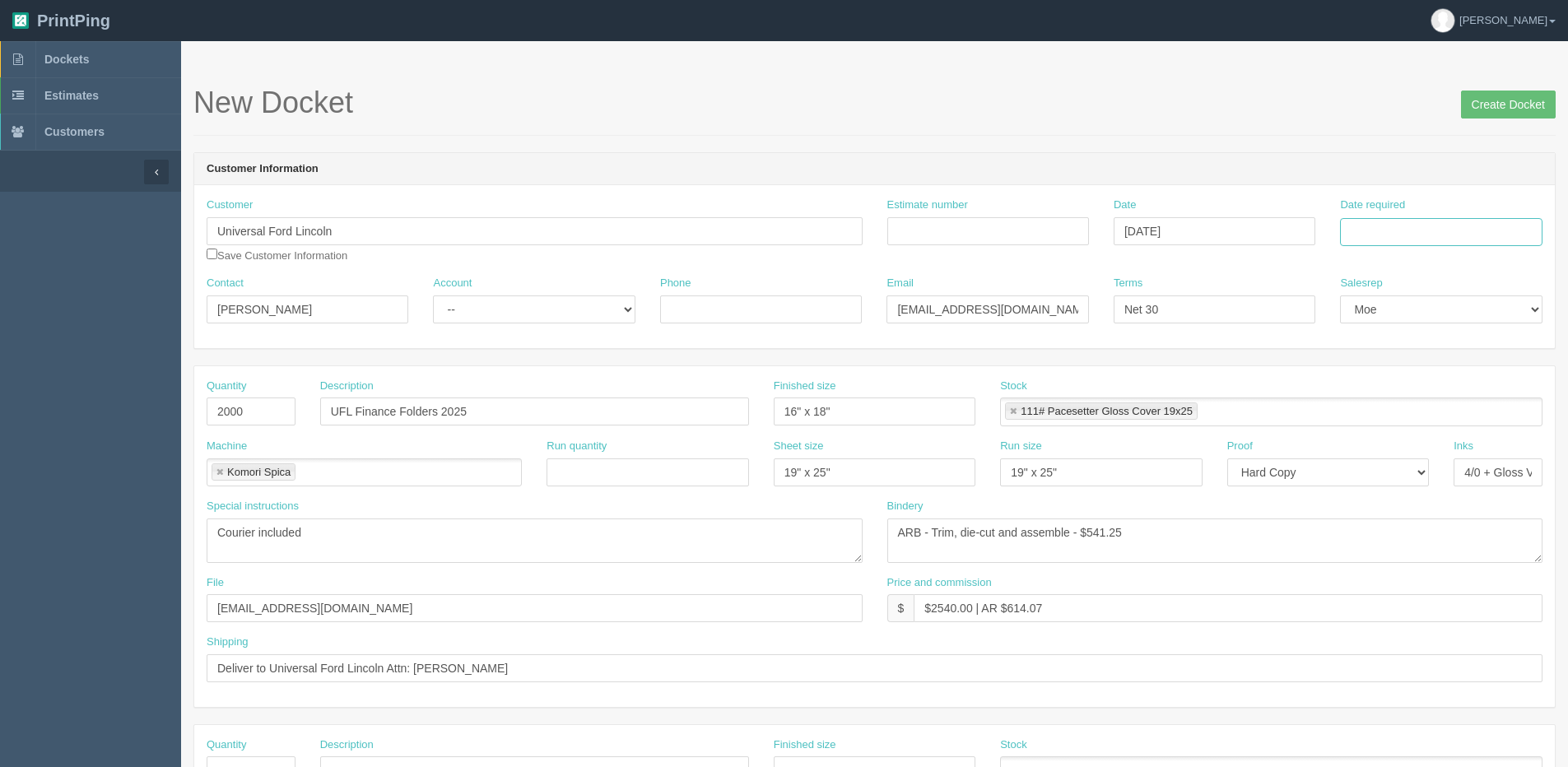
click at [1410, 225] on input "Date required" at bounding box center [1440, 231] width 201 height 28
click at [1362, 468] on th "[DATE]" at bounding box center [1420, 460] width 153 height 24
click at [1414, 414] on td "27" at bounding box center [1423, 414] width 24 height 24
type input "[DATE]"
drag, startPoint x: 357, startPoint y: 414, endPoint x: 279, endPoint y: 416, distance: 78.0
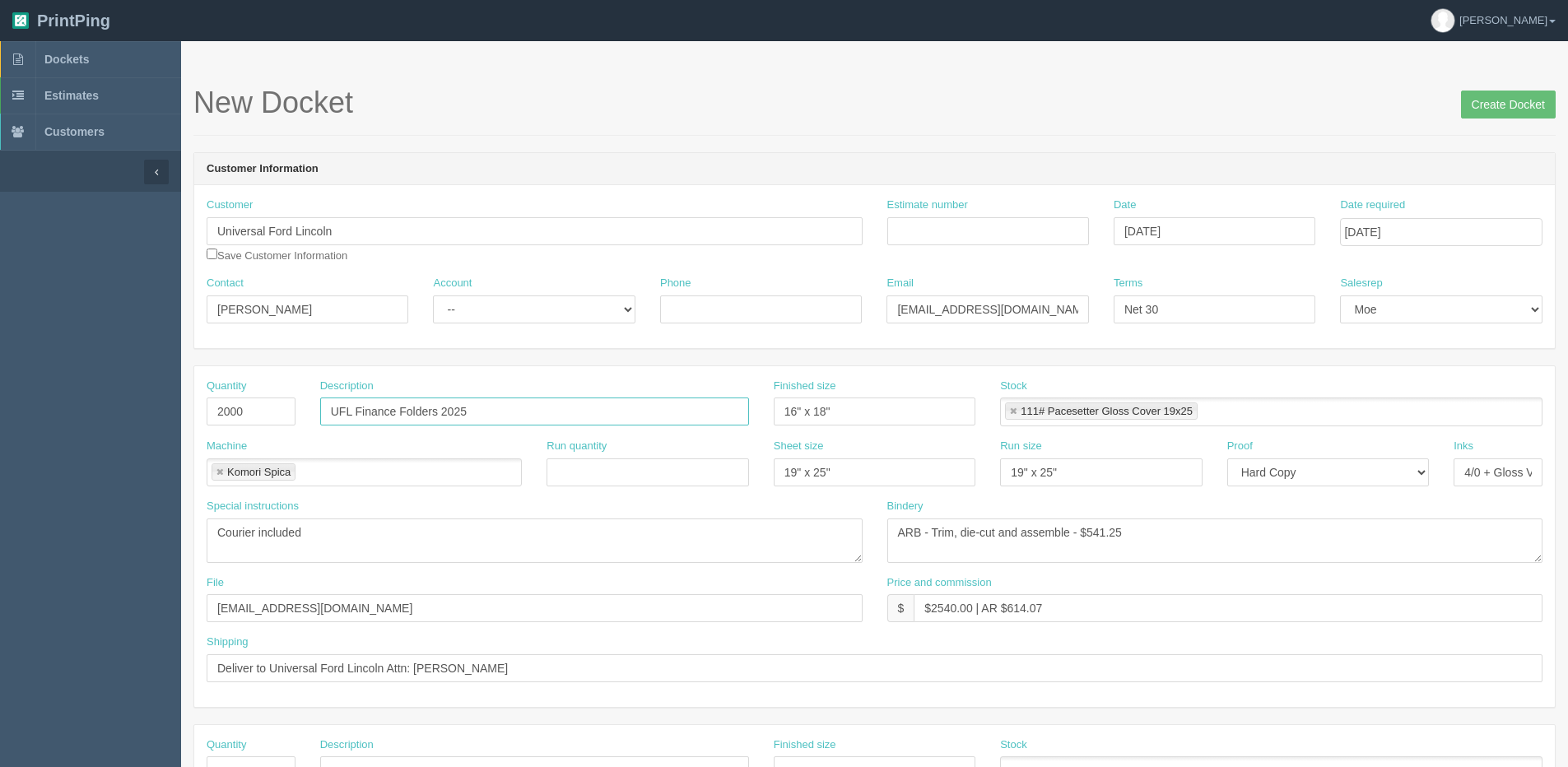
click at [285, 416] on div "Quantity 2000 Description UFL Finance Folders 2025 Finished size 16" x 18" Stoc…" at bounding box center [874, 409] width 1360 height 60
type input "AIDO Finance Folders 2025"
drag, startPoint x: 333, startPoint y: 313, endPoint x: -112, endPoint y: 348, distance: 446.4
click at [0, 348] on html "PrintPing [PERSON_NAME] Edit account ( [PERSON_NAME][EMAIL_ADDRESS][DOMAIN_NAME…" at bounding box center [784, 747] width 1568 height 1495
type input "[PERSON_NAME]"
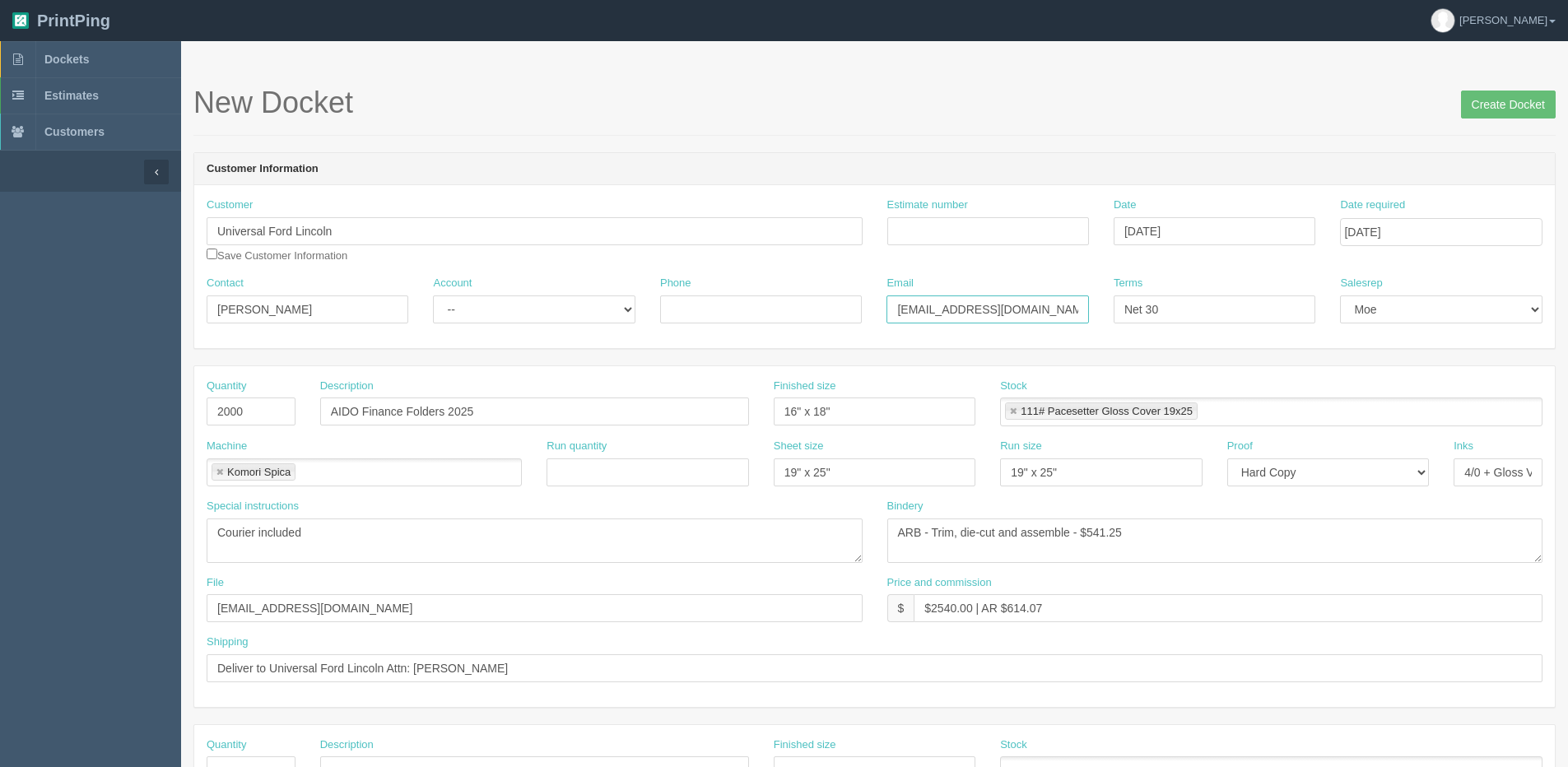
drag, startPoint x: 1056, startPoint y: 303, endPoint x: 373, endPoint y: 335, distance: 683.7
click at [397, 335] on div "Contact [PERSON_NAME] Account -- Existing Client Allrush Client Rep Client Phon…" at bounding box center [874, 306] width 1360 height 60
type input "[EMAIL_ADDRESS][DOMAIN_NAME]"
type input "5873903547"
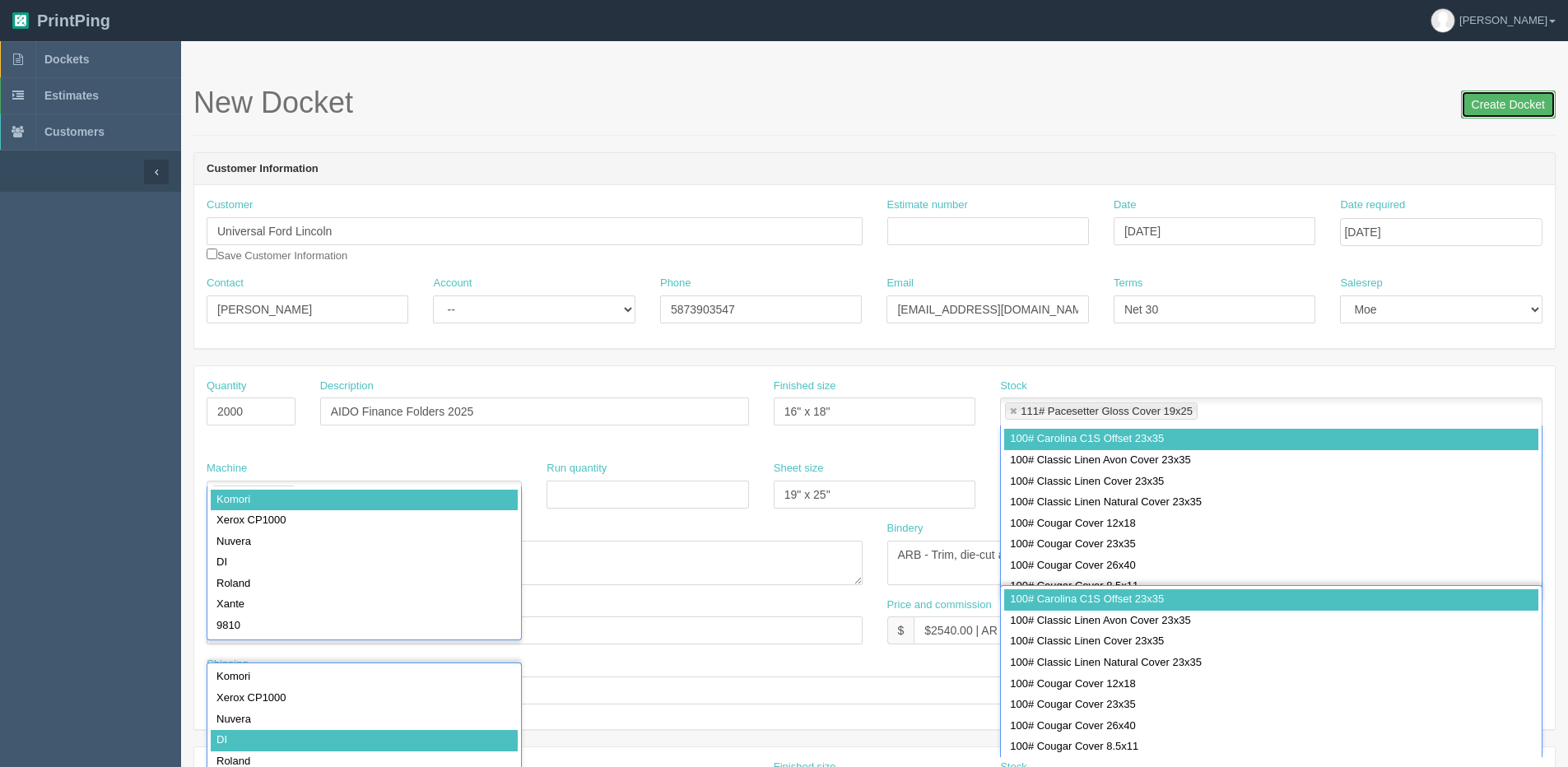
click at [1521, 95] on input "Create Docket" at bounding box center [1508, 104] width 94 height 28
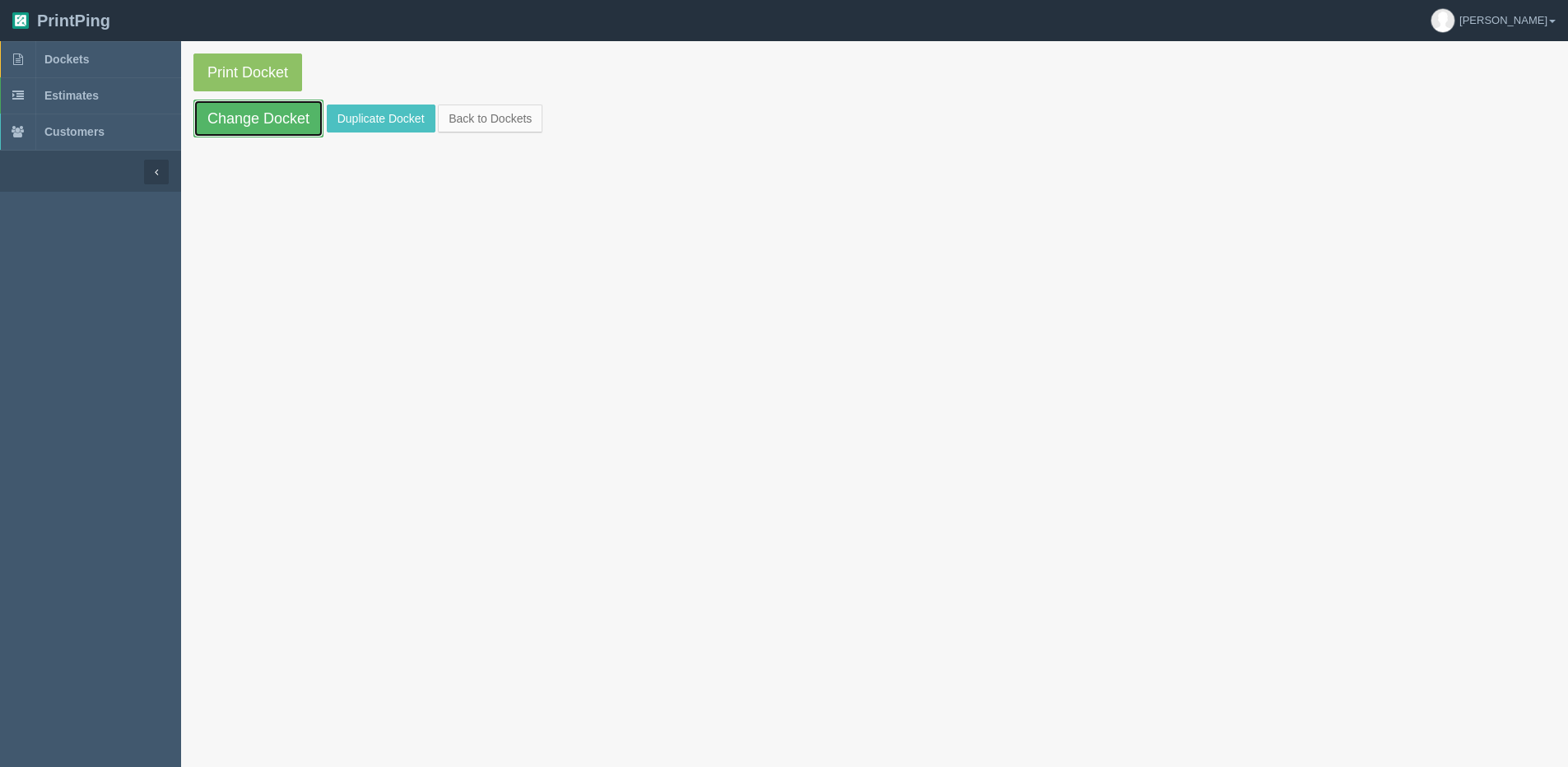
drag, startPoint x: 256, startPoint y: 118, endPoint x: 1089, endPoint y: 117, distance: 833.0
click at [256, 118] on link "Change Docket" at bounding box center [259, 118] width 130 height 38
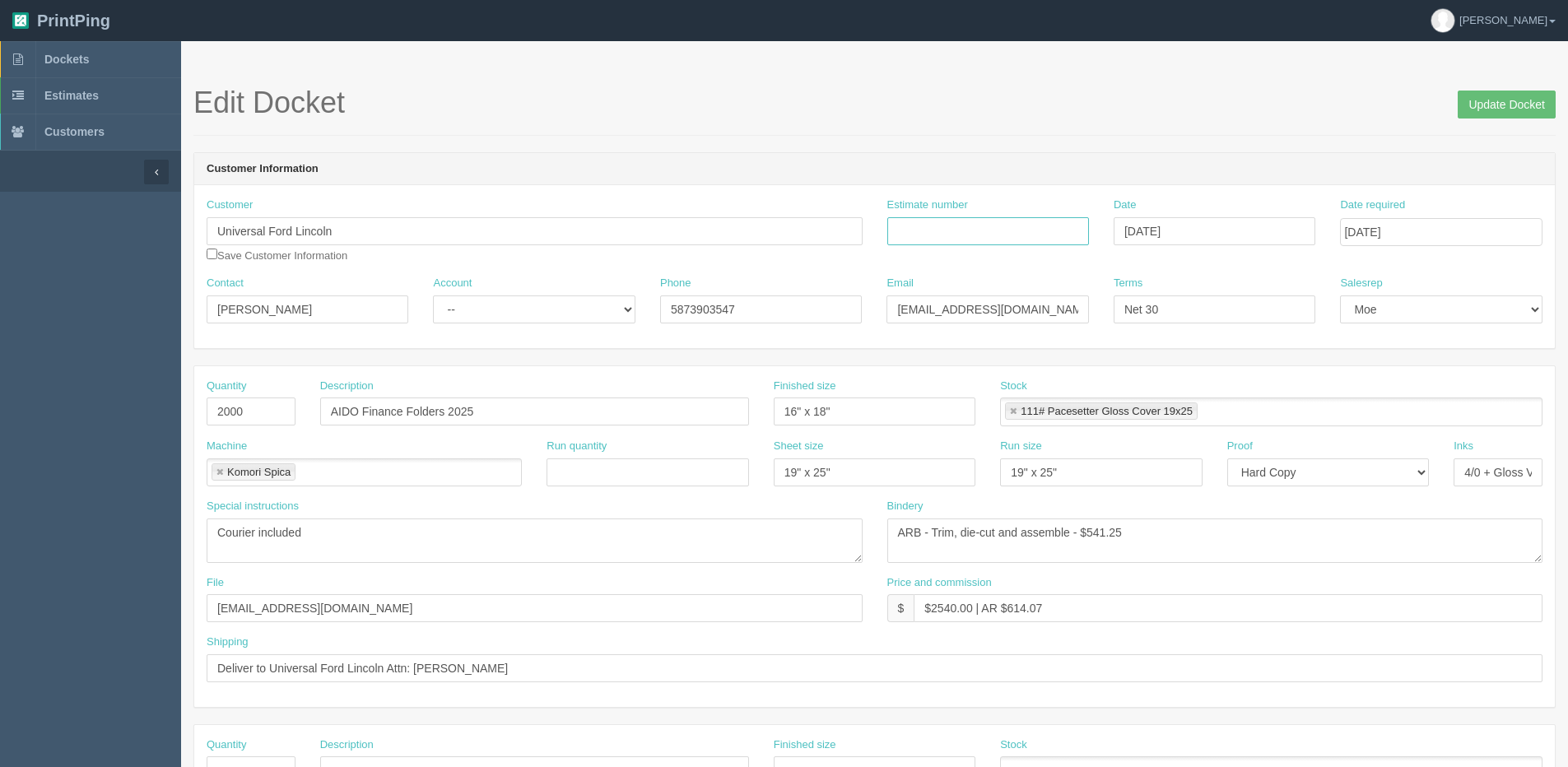
click at [976, 226] on input "Estimate number" at bounding box center [987, 231] width 201 height 28
type input "092127"
click at [464, 317] on select "-- Existing Client Allrush Client Rep Client" at bounding box center [533, 309] width 201 height 28
select select "Allrush Client"
click at [433, 296] on select "-- Existing Client Allrush Client Rep Client" at bounding box center [533, 309] width 201 height 28
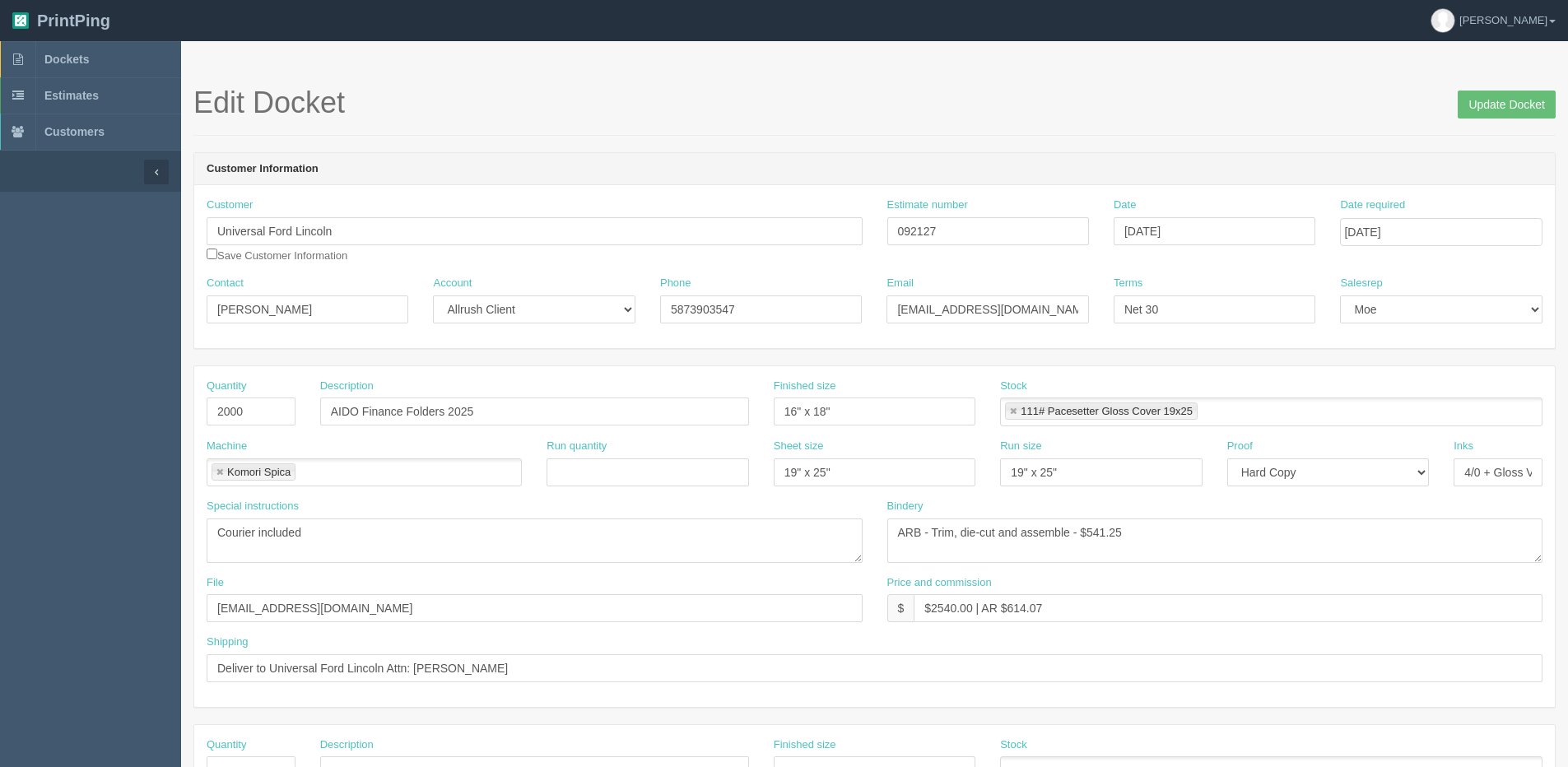
click at [748, 329] on div "Phone [PHONE_NUMBER]" at bounding box center [760, 306] width 226 height 60
drag, startPoint x: 600, startPoint y: 312, endPoint x: 181, endPoint y: 310, distance: 419.0
click at [278, 312] on div "Contact [PERSON_NAME] Account -- Existing Client Allrush Client Rep Client Phon…" at bounding box center [874, 306] width 1360 height 60
drag, startPoint x: 348, startPoint y: 532, endPoint x: -176, endPoint y: 545, distance: 524.2
click at [0, 545] on html "PrintPing [PERSON_NAME] Edit account ( [PERSON_NAME][EMAIL_ADDRESS][DOMAIN_NAME…" at bounding box center [784, 747] width 1568 height 1495
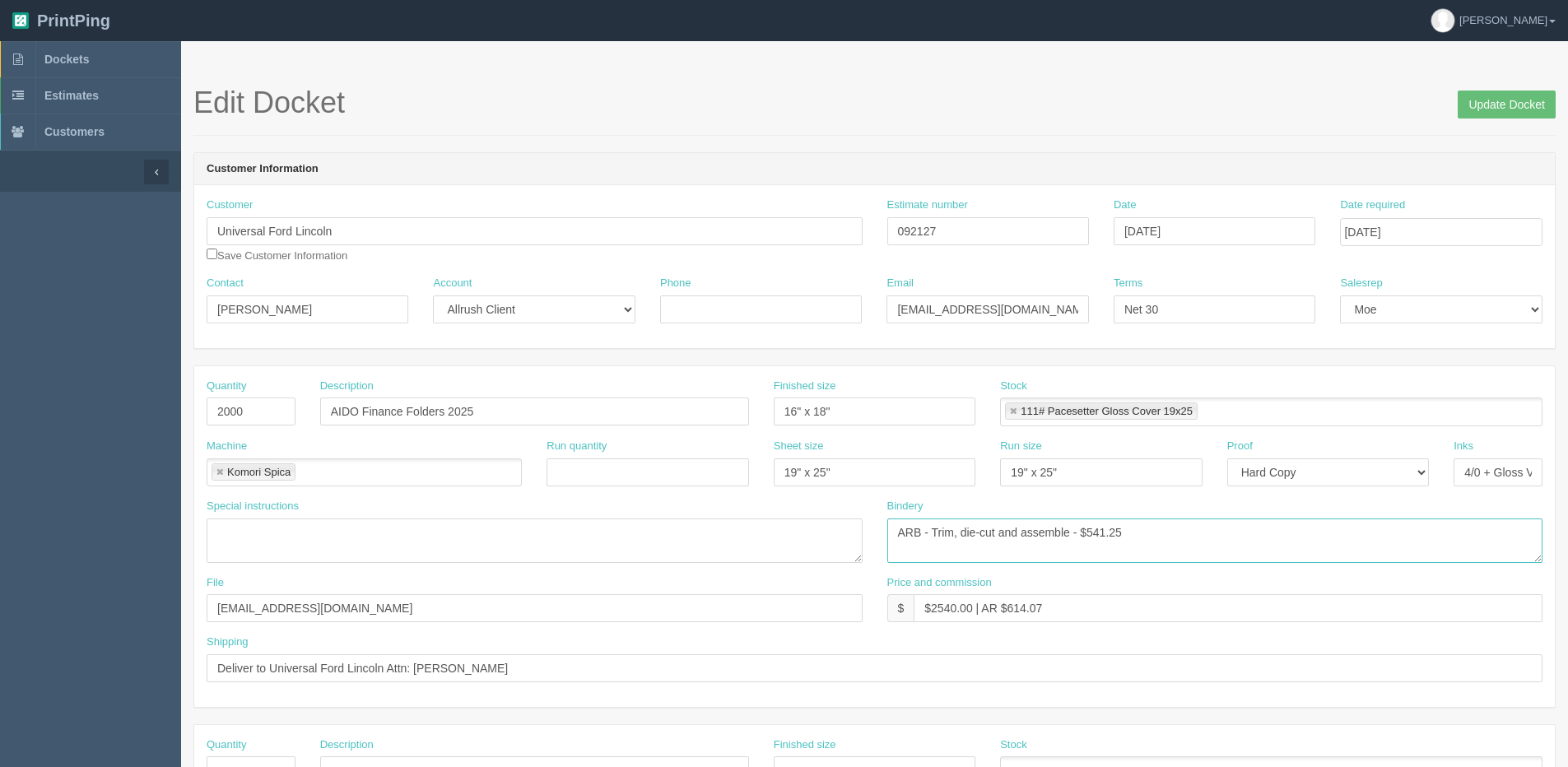
drag, startPoint x: 1087, startPoint y: 533, endPoint x: 1444, endPoint y: 480, distance: 360.9
click at [1400, 487] on div "Quantity 2000 Description AIDO Finance Folders 2025 Finished size 16" x 18" Sto…" at bounding box center [874, 536] width 1360 height 341
type textarea "ARB - Trim, die-cut and assemble - $557.25"
drag, startPoint x: 293, startPoint y: 673, endPoint x: -5, endPoint y: 693, distance: 298.7
click at [0, 693] on html "PrintPing [PERSON_NAME] Edit account ( [PERSON_NAME][EMAIL_ADDRESS][DOMAIN_NAME…" at bounding box center [784, 747] width 1568 height 1495
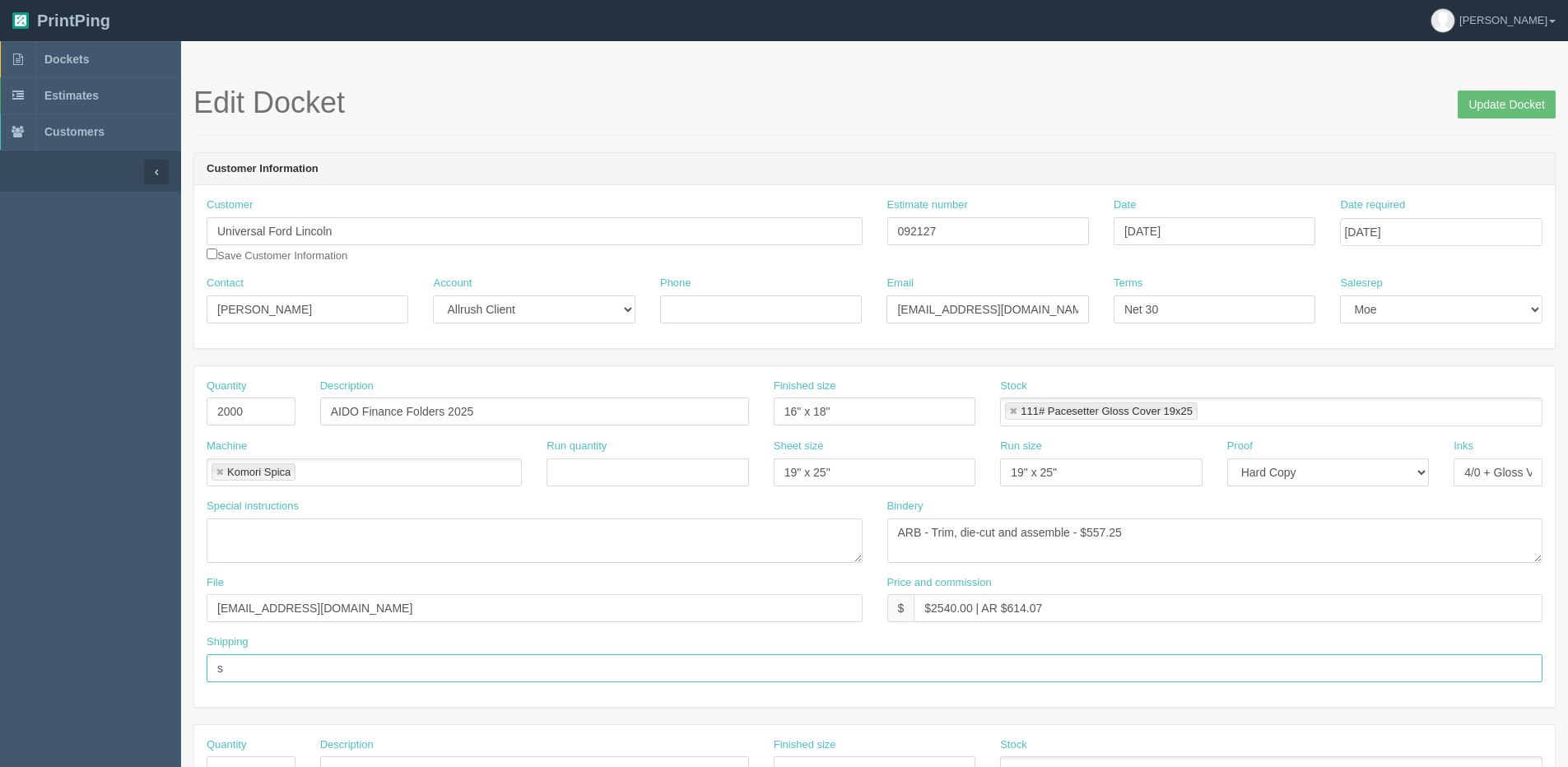
type input "See shipping line"
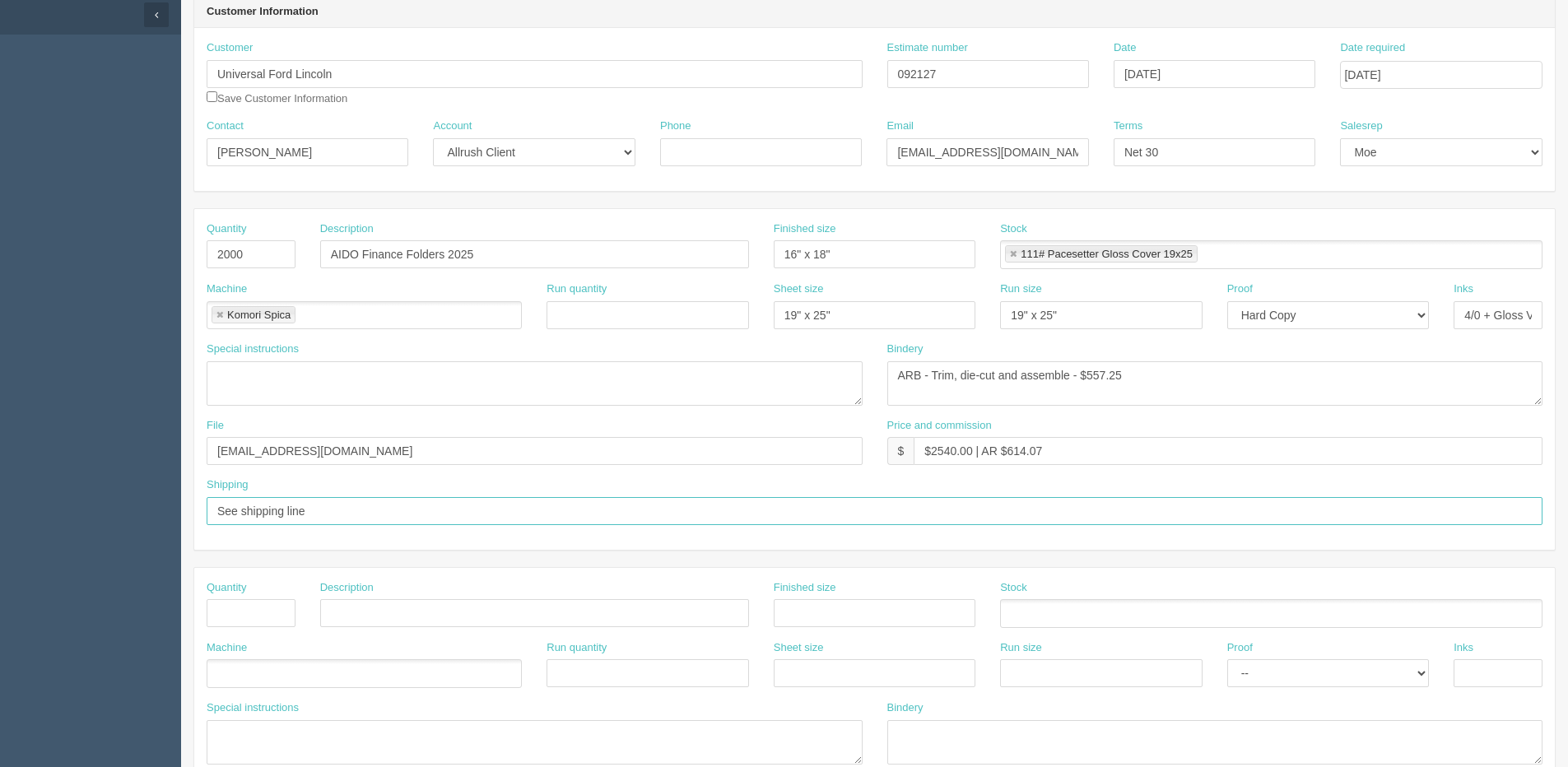
scroll to position [165, 0]
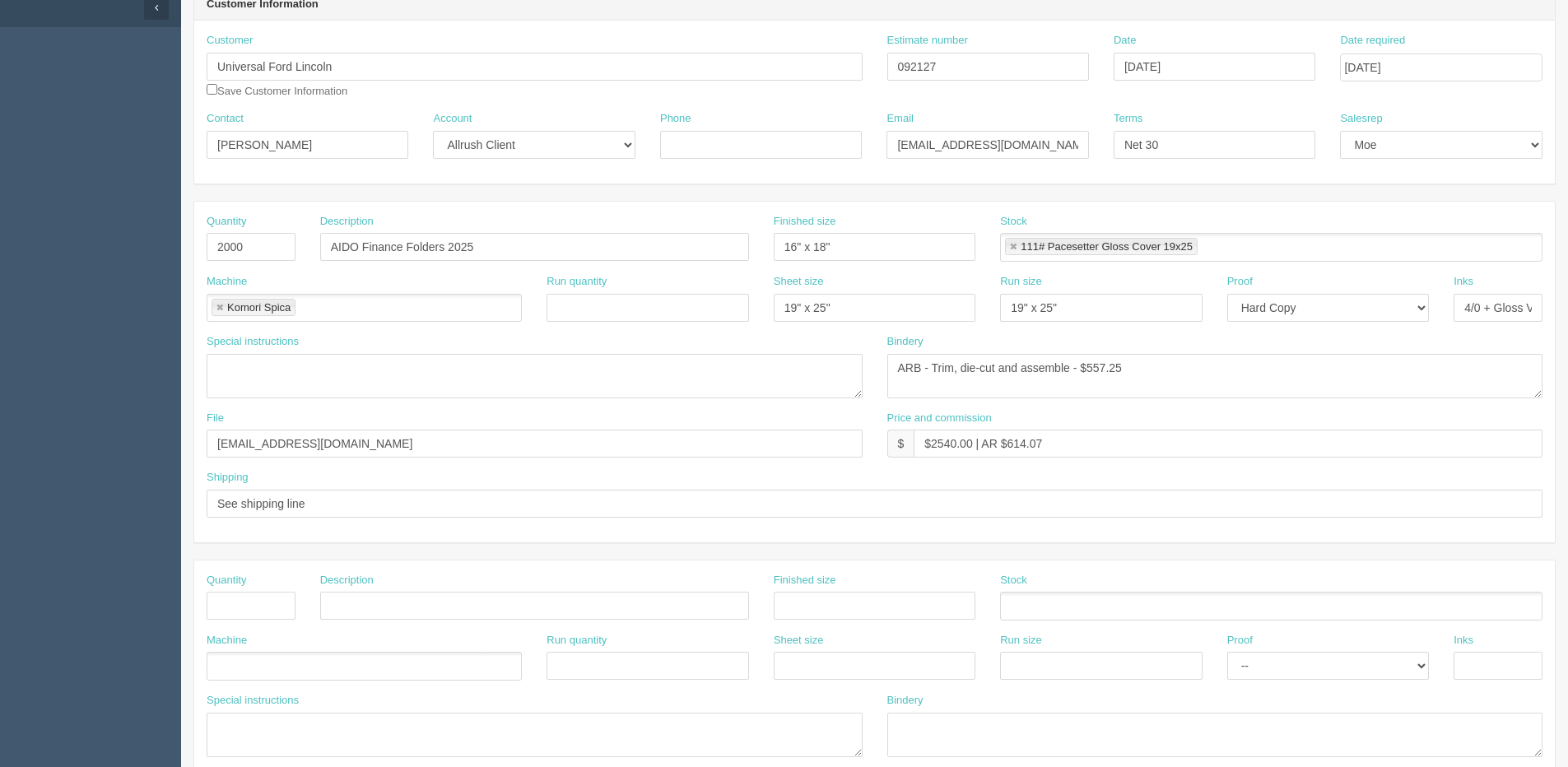
drag, startPoint x: 271, startPoint y: 589, endPoint x: 261, endPoint y: 603, distance: 17.2
click at [267, 593] on div "Quantity" at bounding box center [251, 597] width 89 height 48
click at [261, 607] on input "text" at bounding box center [251, 605] width 89 height 28
type input "1"
type input "Deliver"
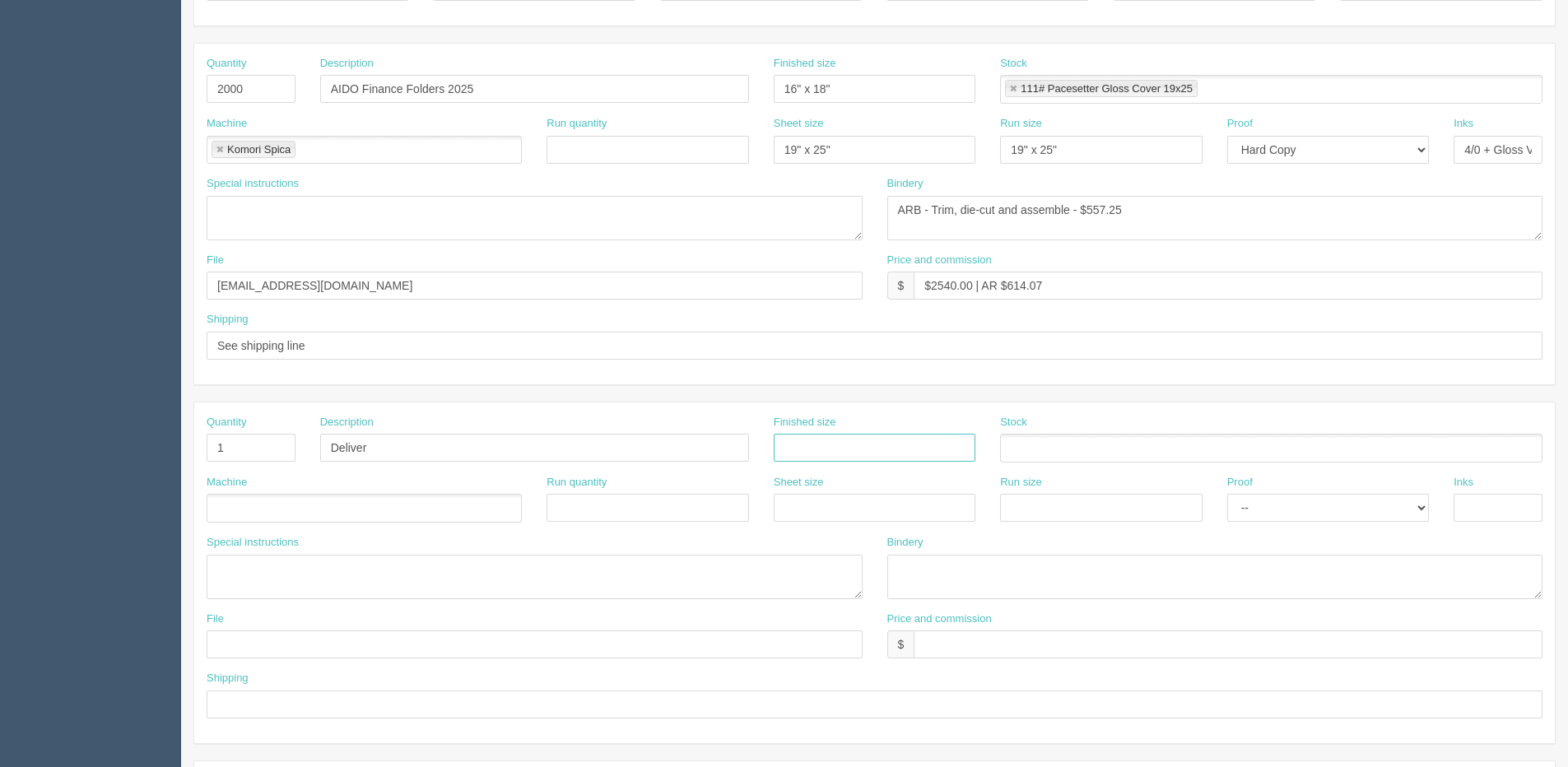
scroll to position [329, 0]
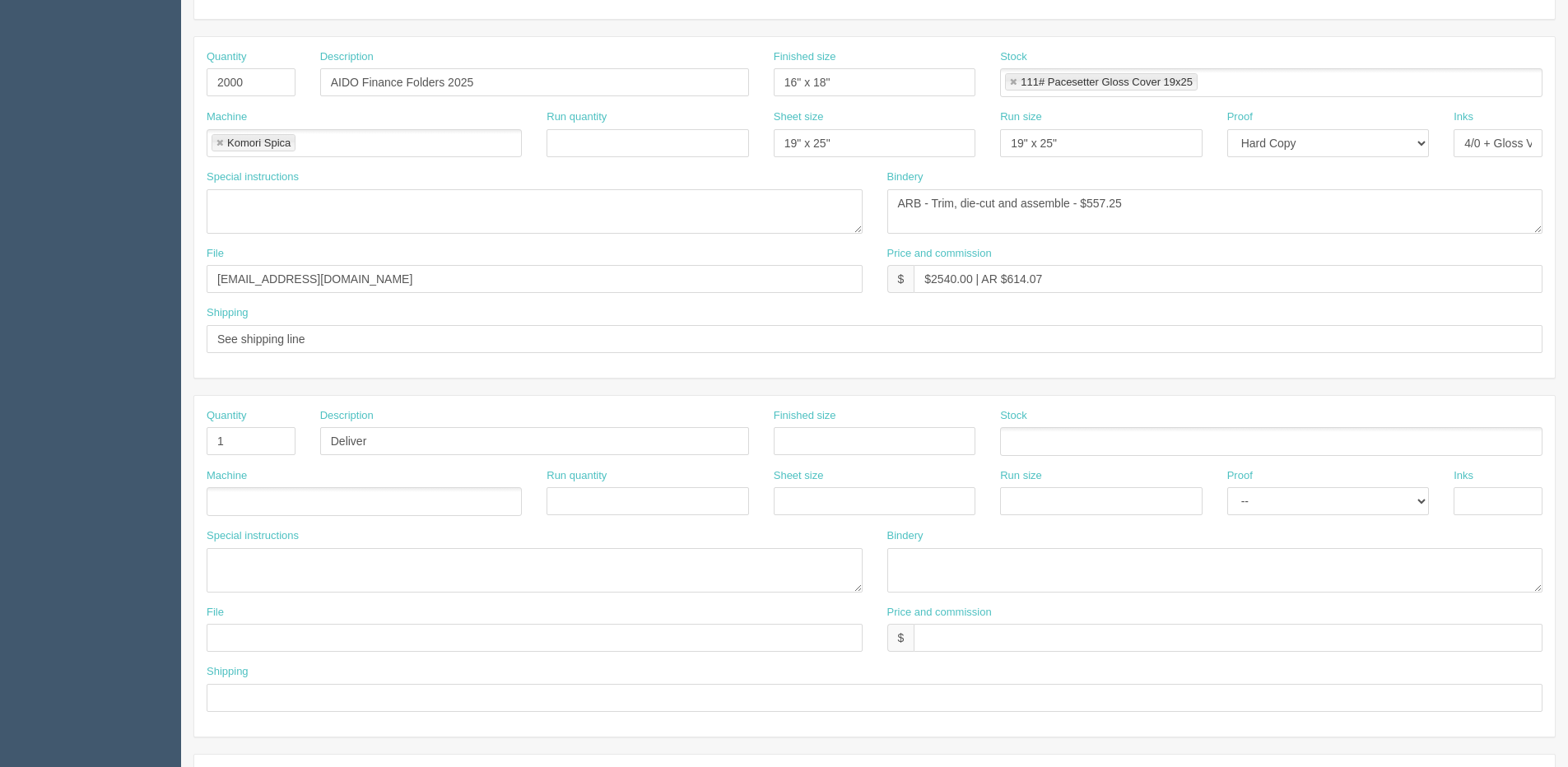
click at [293, 508] on ul at bounding box center [363, 501] width 315 height 28
type input "Courier"
drag, startPoint x: 934, startPoint y: 283, endPoint x: 972, endPoint y: 283, distance: 38.0
click at [972, 283] on input "$2540.00 | AR $614.07" at bounding box center [1228, 278] width 629 height 28
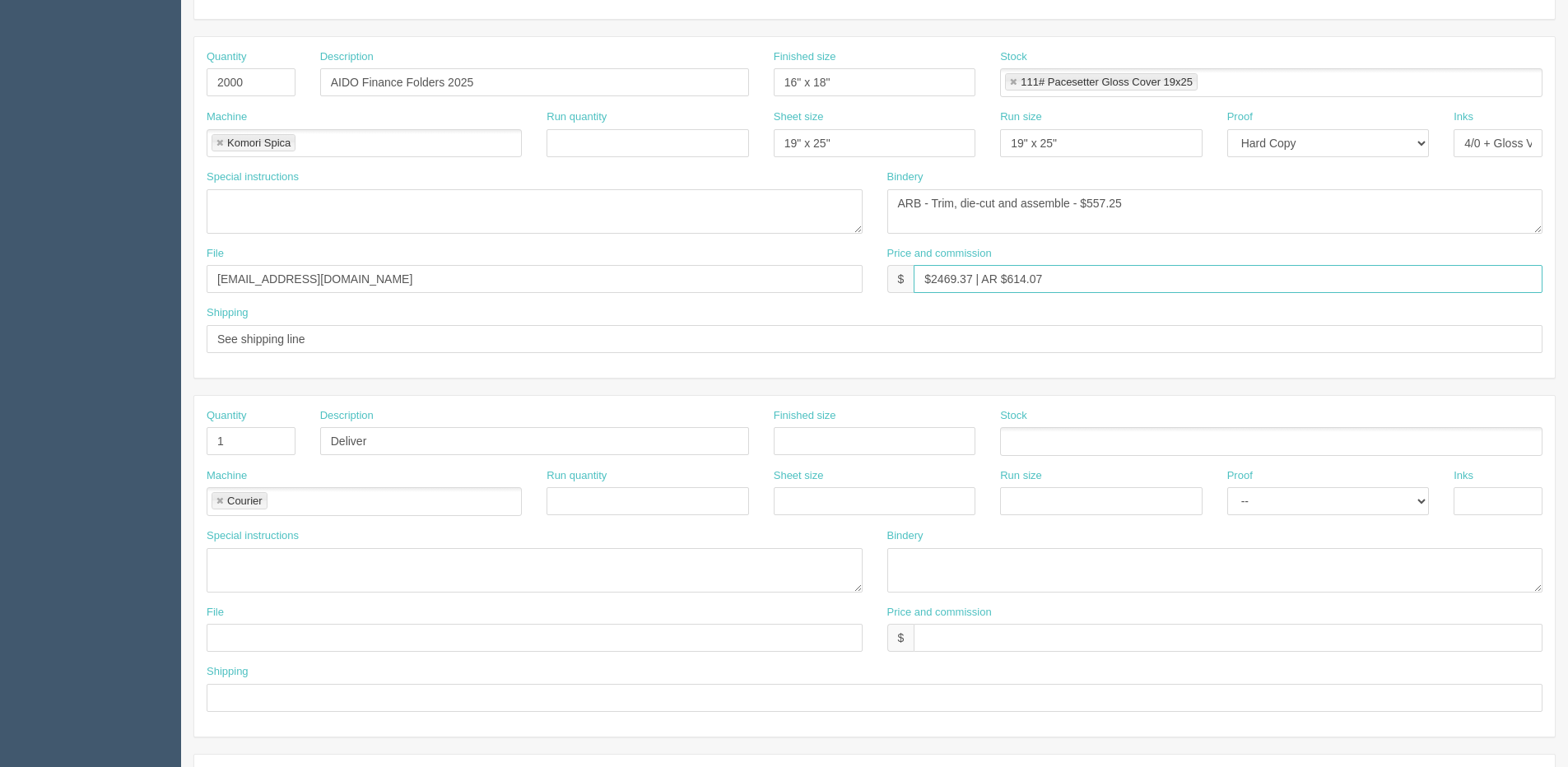
drag, startPoint x: 1003, startPoint y: 282, endPoint x: 1195, endPoint y: 253, distance: 194.2
click at [1162, 258] on div "Price and commission $ $2469.37 | AR $614.07" at bounding box center [1215, 270] width 656 height 48
type input "$2469.37 | AR $571.44"
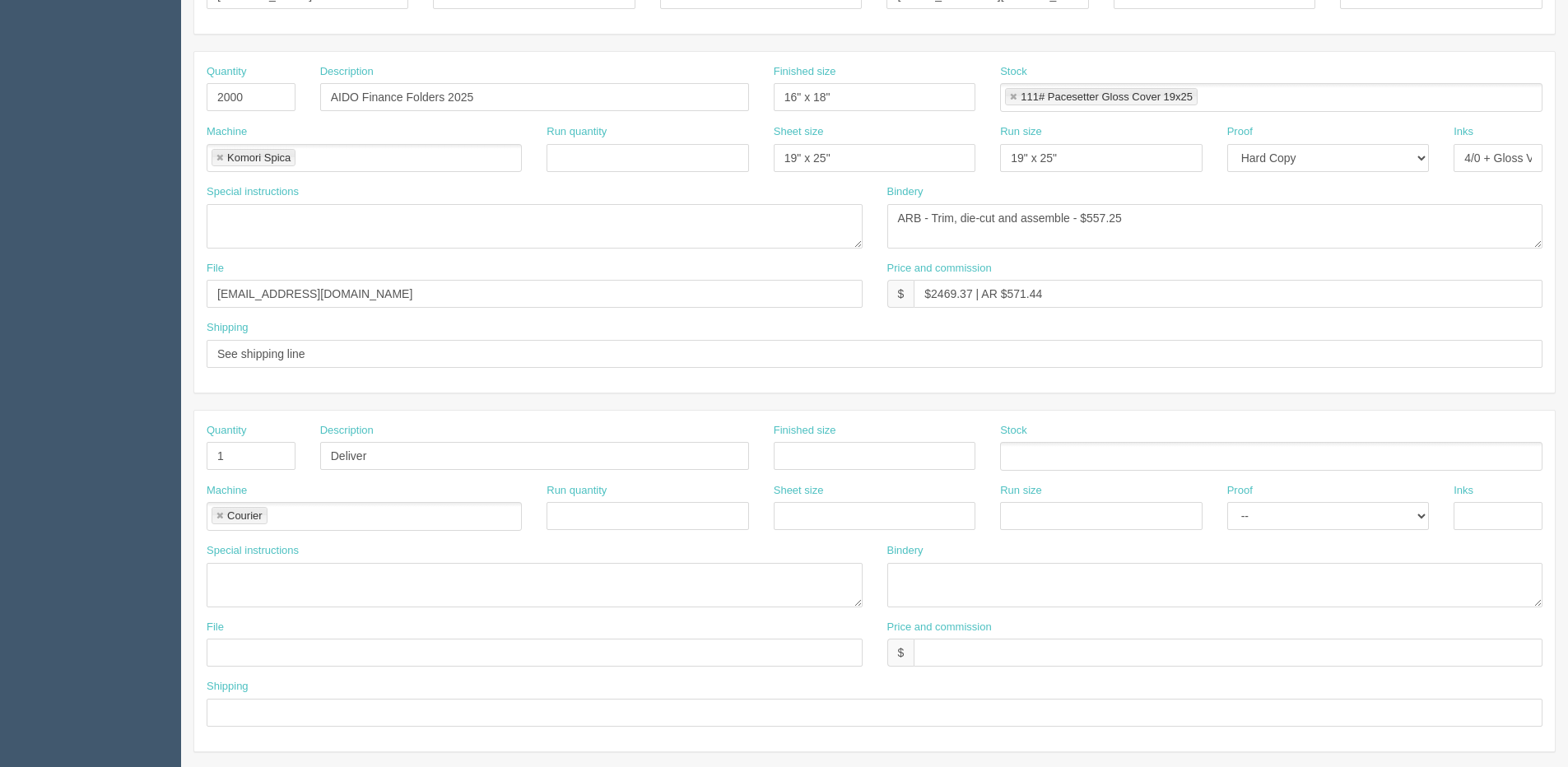
scroll to position [577, 0]
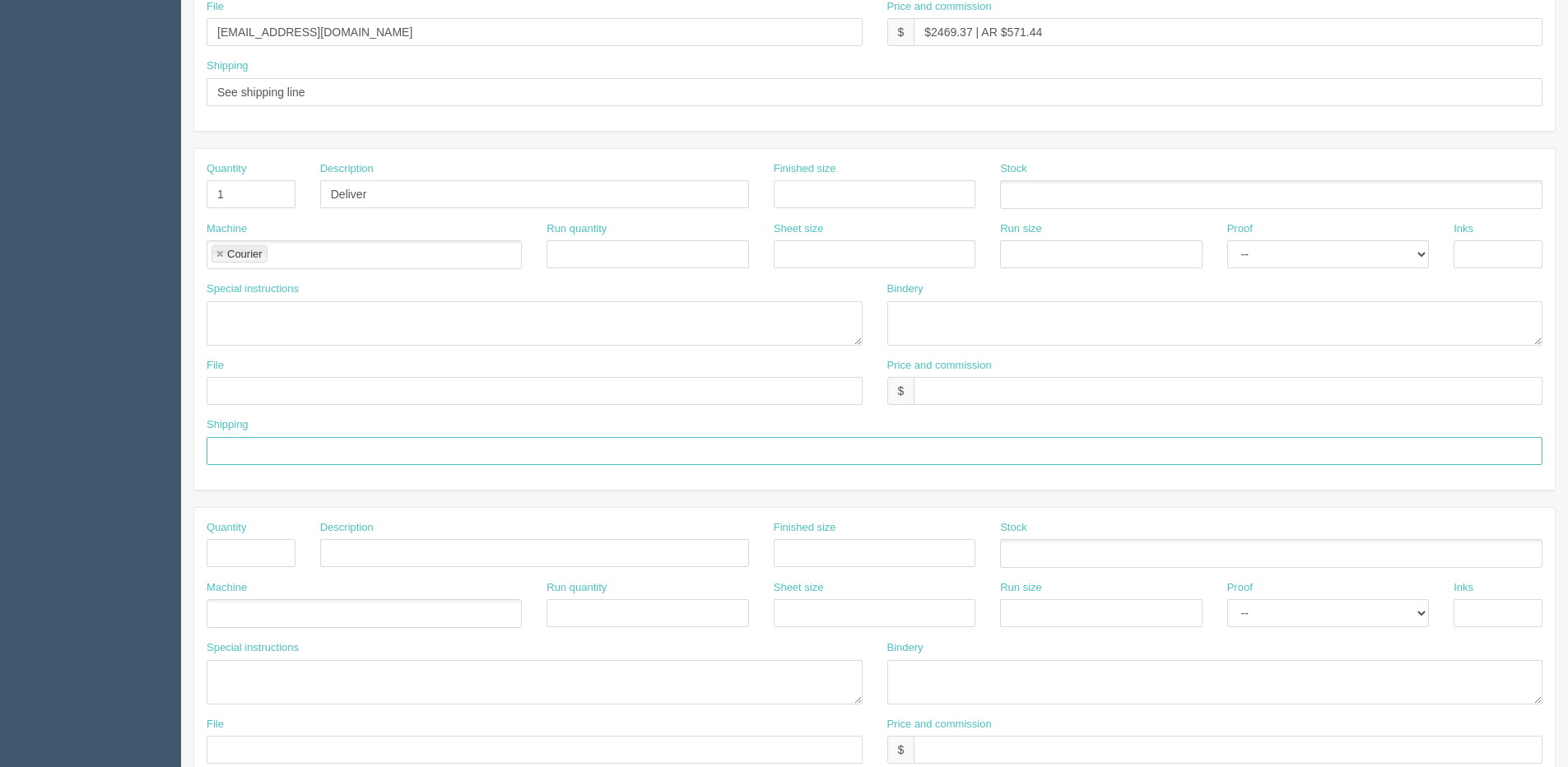
click at [271, 442] on input "text" at bounding box center [874, 450] width 1336 height 28
paste input "Delivered to AIDO, ATTN: Justin Chang"
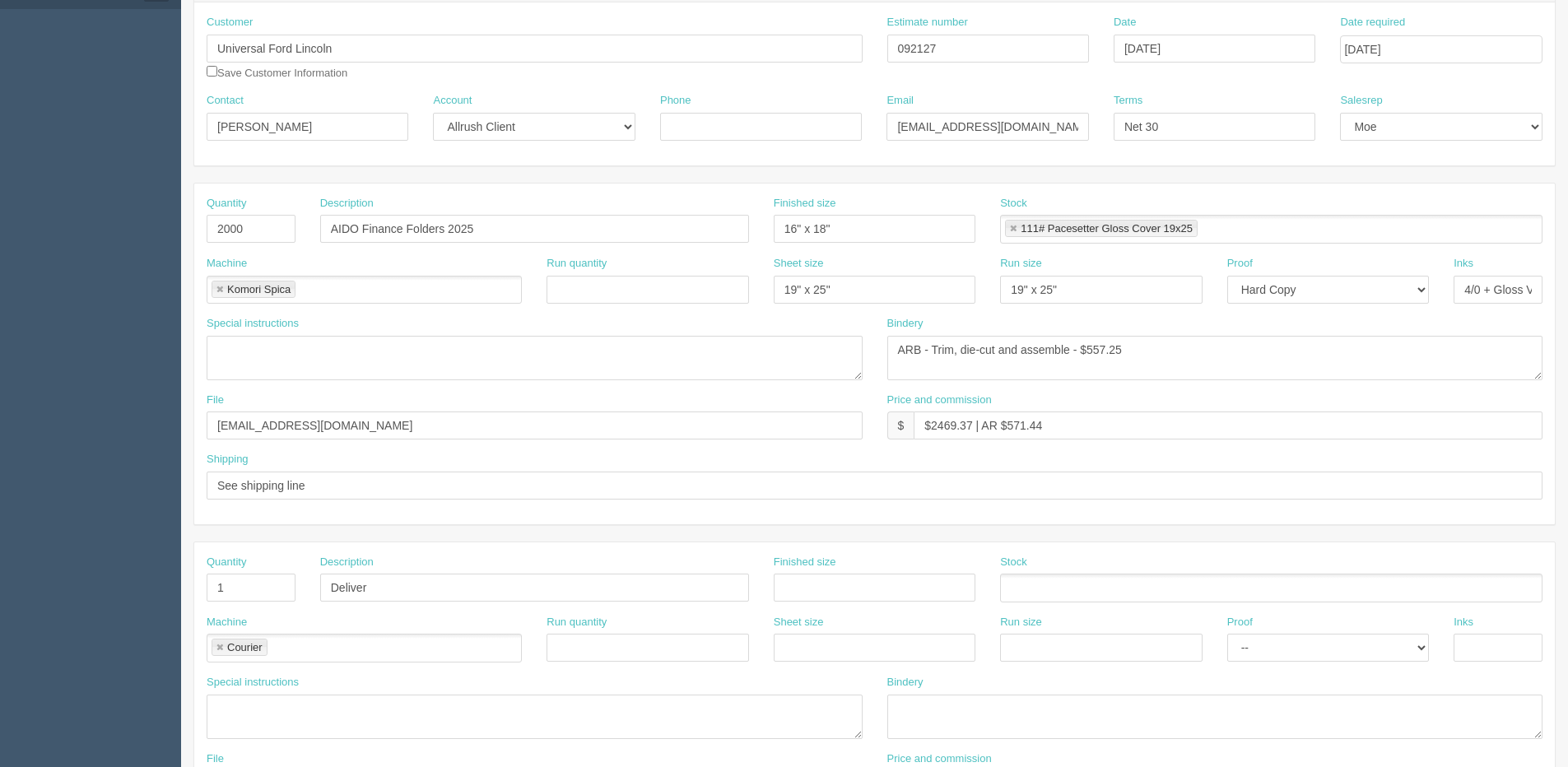
scroll to position [0, 0]
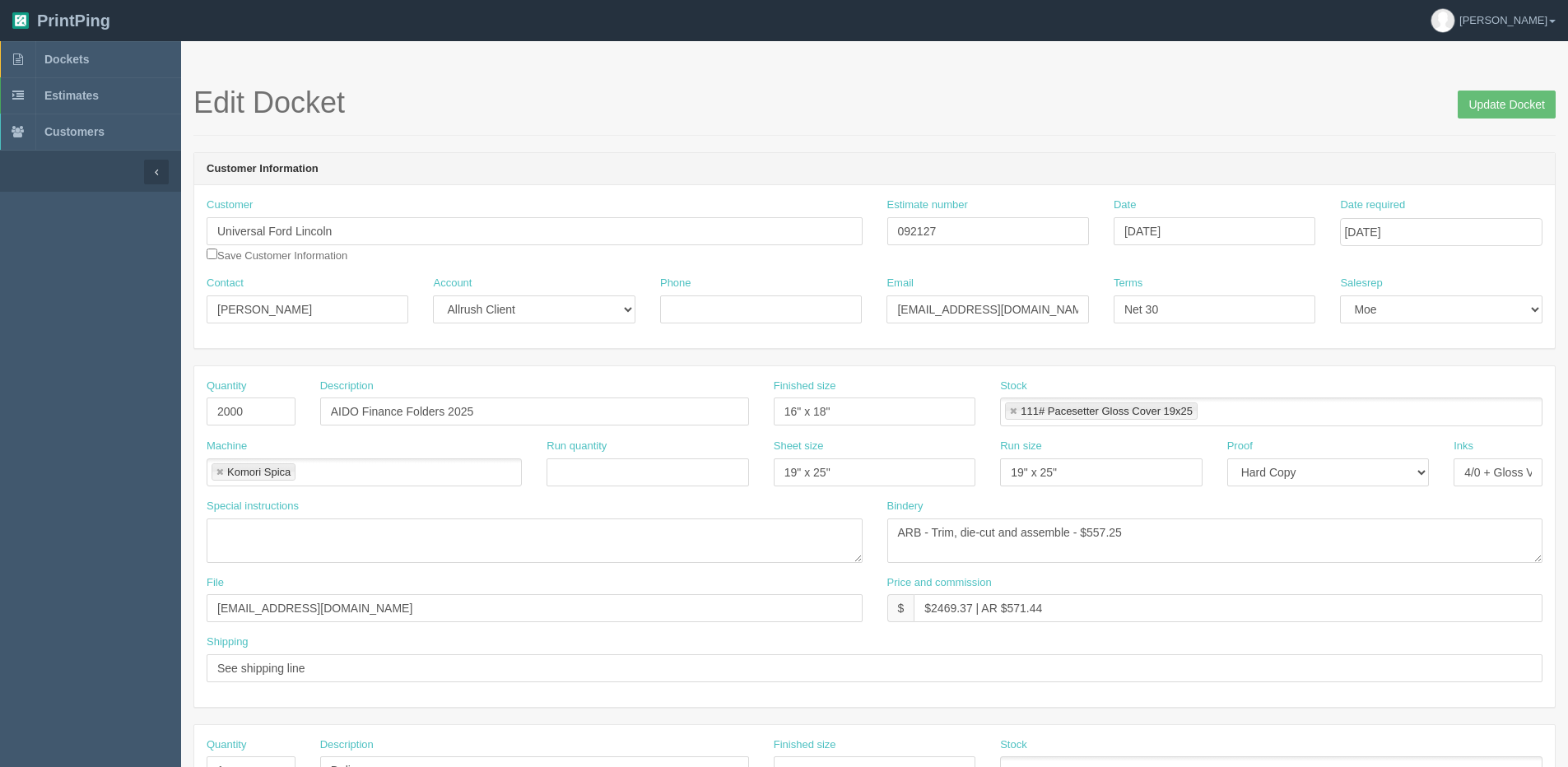
type input "Delivered to AIDO, ATTN: Justin Chang"
drag, startPoint x: -6, startPoint y: 249, endPoint x: -199, endPoint y: 244, distance: 193.1
click at [0, 244] on html "PrintPing Dan Edit account ( dan@allrush.ca ) Logout Dockets Estimates Customers" at bounding box center [784, 747] width 1568 height 1495
type input "a"
type input "Airdrie Dodge"
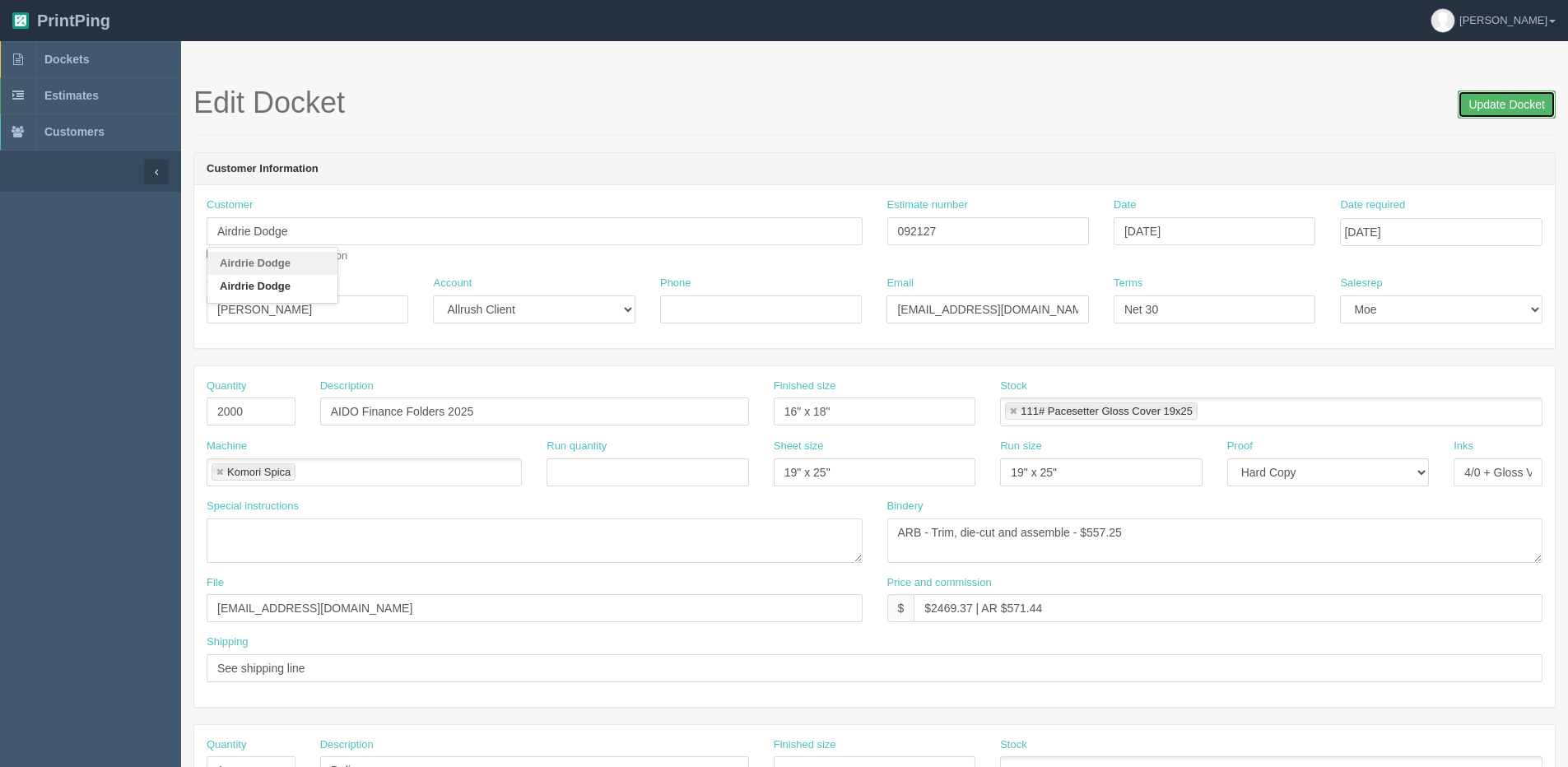
click at [1521, 102] on input "Update Docket" at bounding box center [1506, 104] width 98 height 28
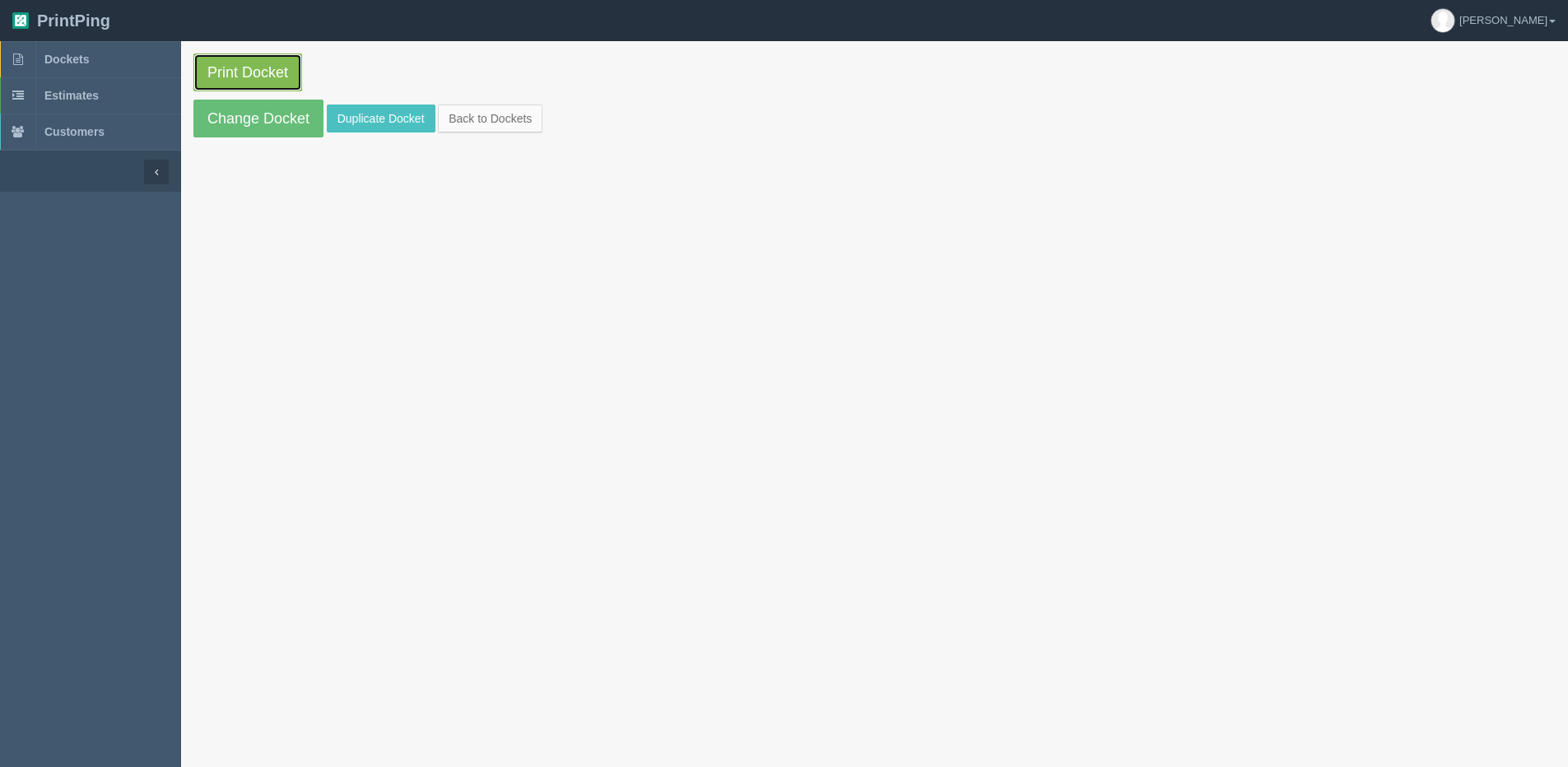
click at [240, 80] on link "Print Docket" at bounding box center [248, 72] width 109 height 38
click at [480, 125] on link "Back to Dockets" at bounding box center [490, 118] width 104 height 28
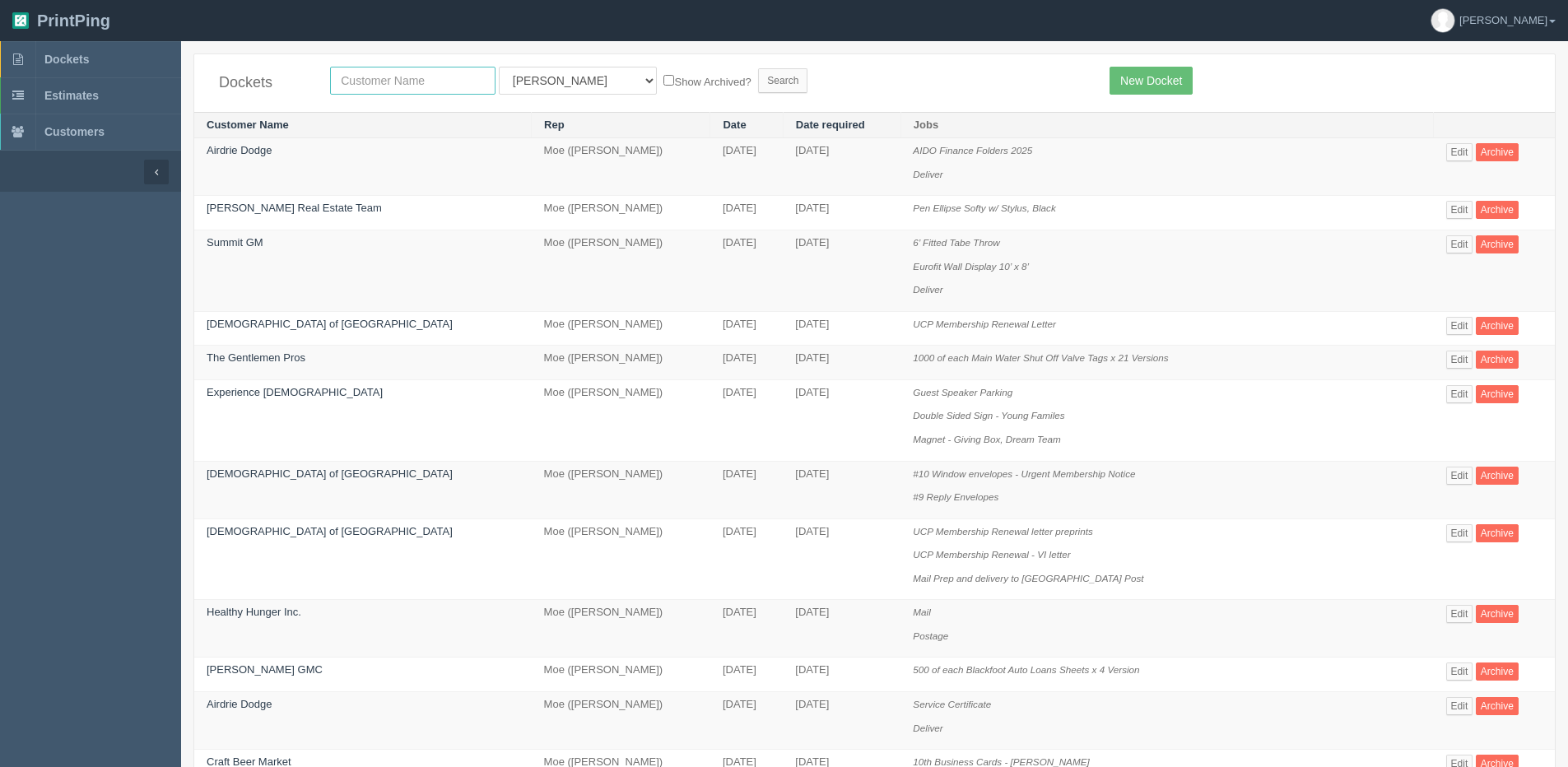
click at [378, 82] on input "text" at bounding box center [413, 80] width 165 height 28
type input "urban upgrade"
click at [758, 69] on input "Search" at bounding box center [782, 81] width 49 height 25
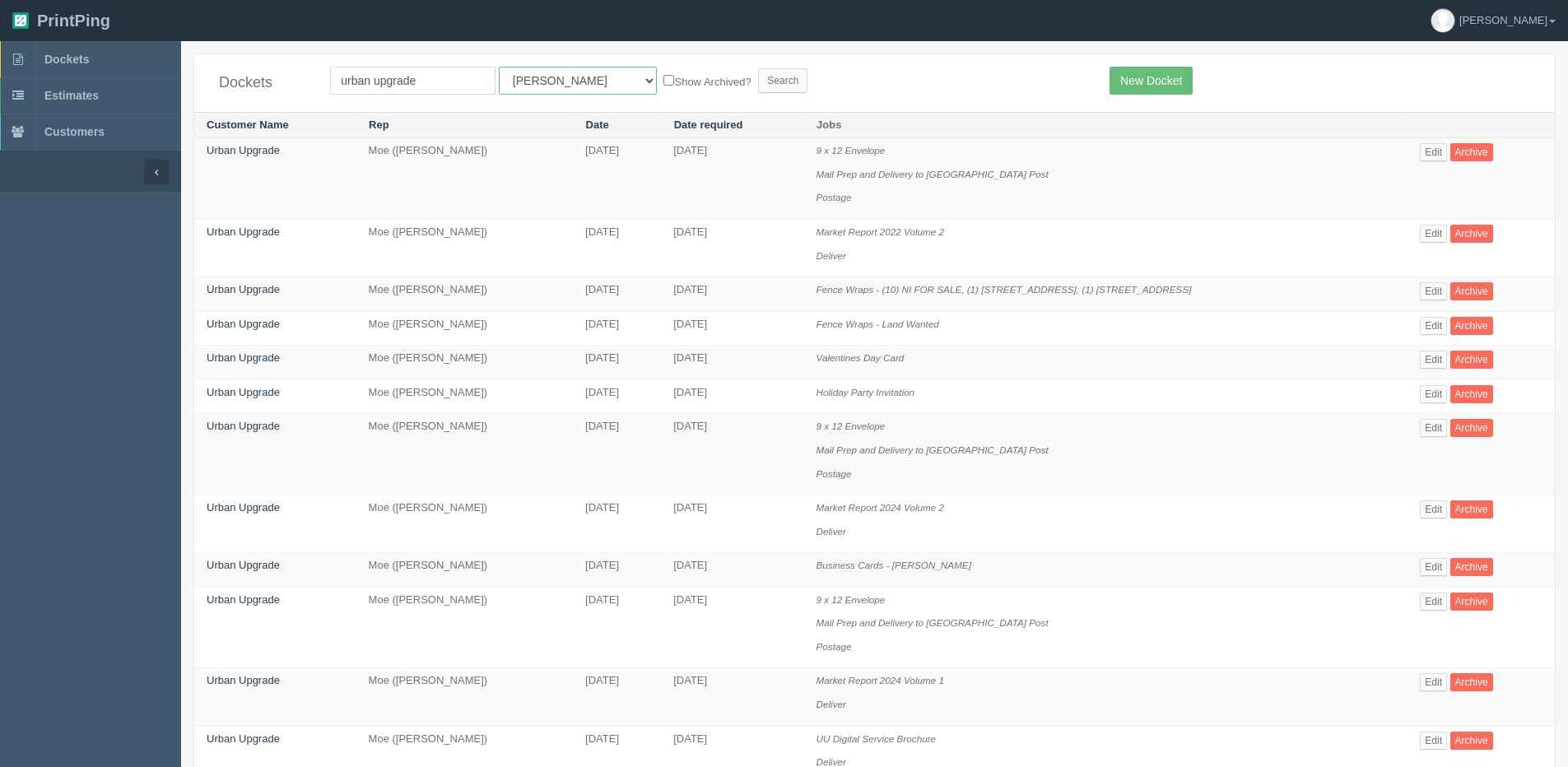
drag, startPoint x: 534, startPoint y: 83, endPoint x: 530, endPoint y: 90, distance: 8.1
click at [534, 83] on select "All Users Ali Ali Test 1 Aly Amy Ankit Arif Brandon Dan France Greg Jim Mark Ma…" at bounding box center [577, 80] width 158 height 28
select select "1"
click at [499, 67] on select "All Users Ali Ali Test 1 Aly Amy Ankit Arif Brandon Dan France Greg Jim Mark Ma…" at bounding box center [577, 80] width 158 height 28
click at [758, 83] on input "Search" at bounding box center [782, 81] width 49 height 25
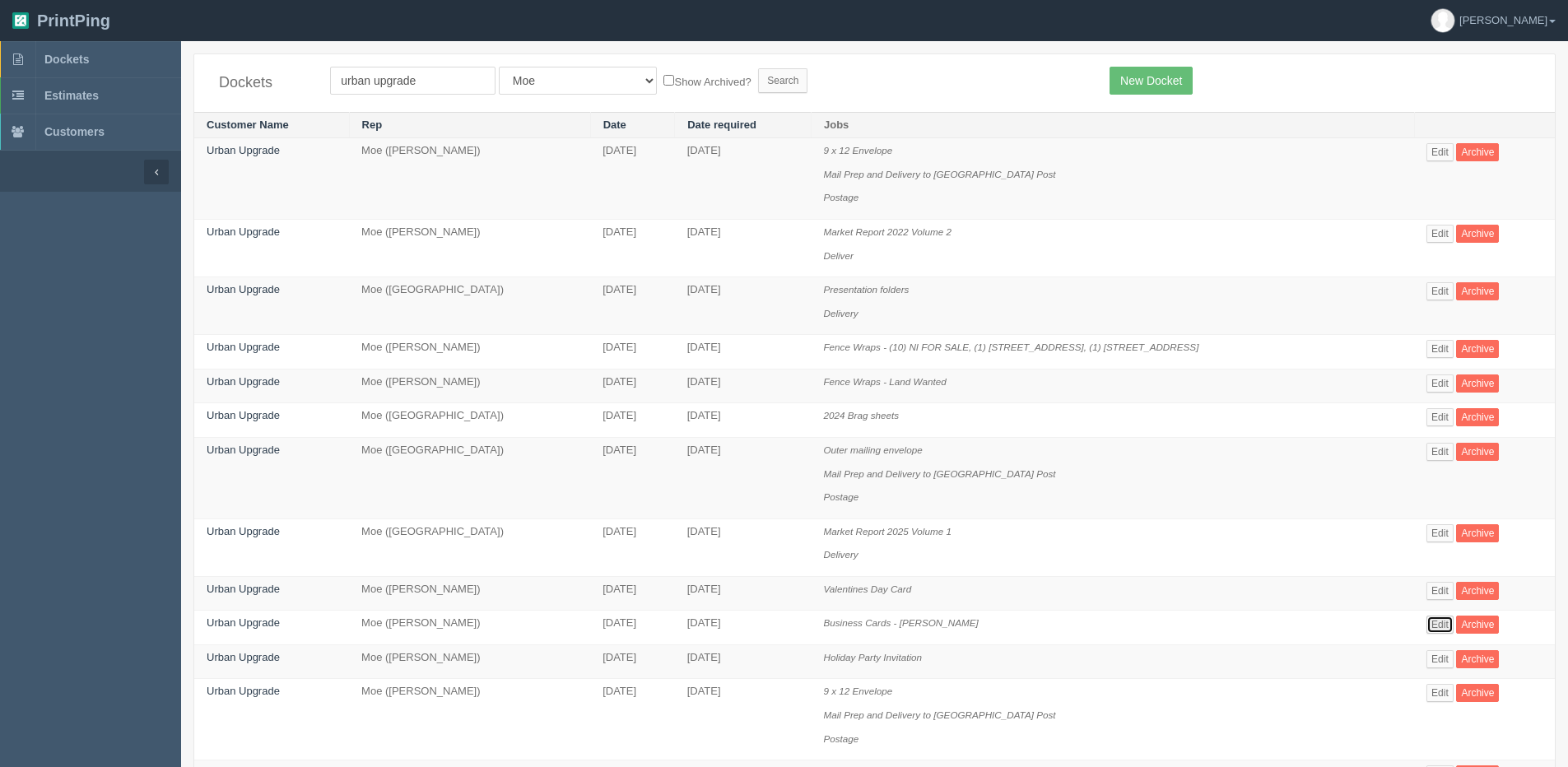
click at [1446, 630] on link "Edit" at bounding box center [1439, 625] width 28 height 18
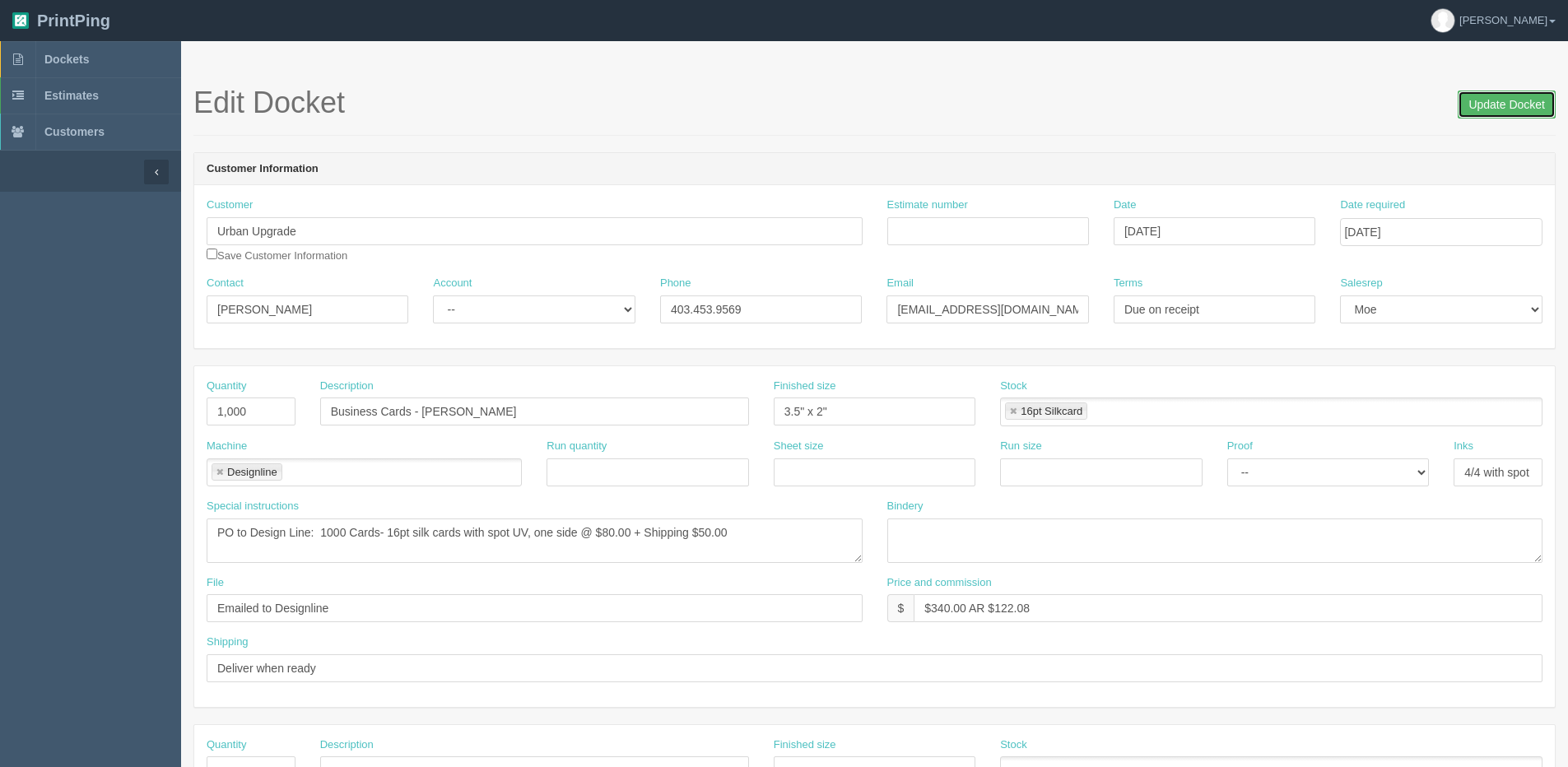
click at [1491, 103] on input "Update Docket" at bounding box center [1506, 104] width 98 height 28
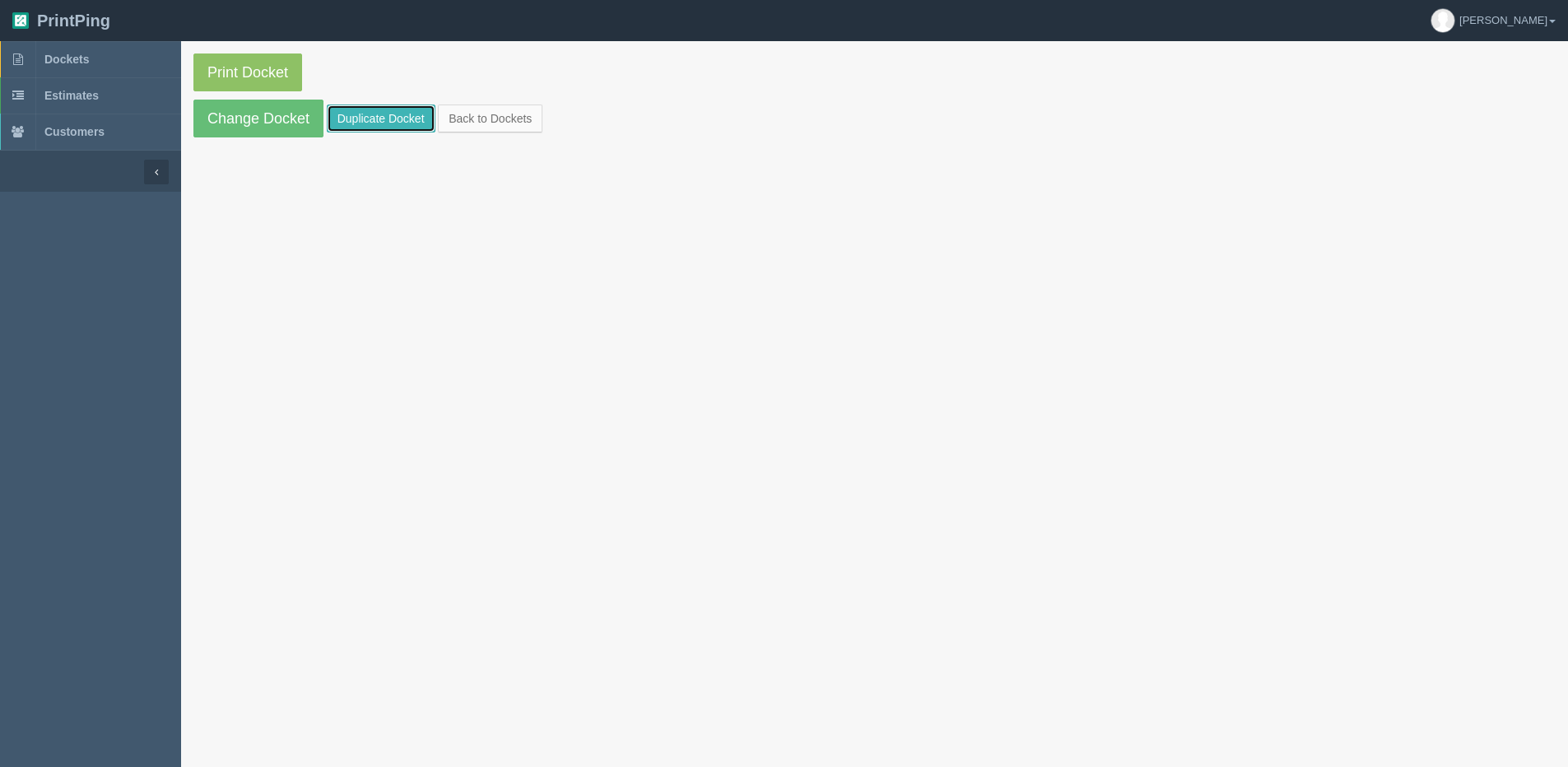
click at [400, 120] on link "Duplicate Docket" at bounding box center [381, 118] width 109 height 28
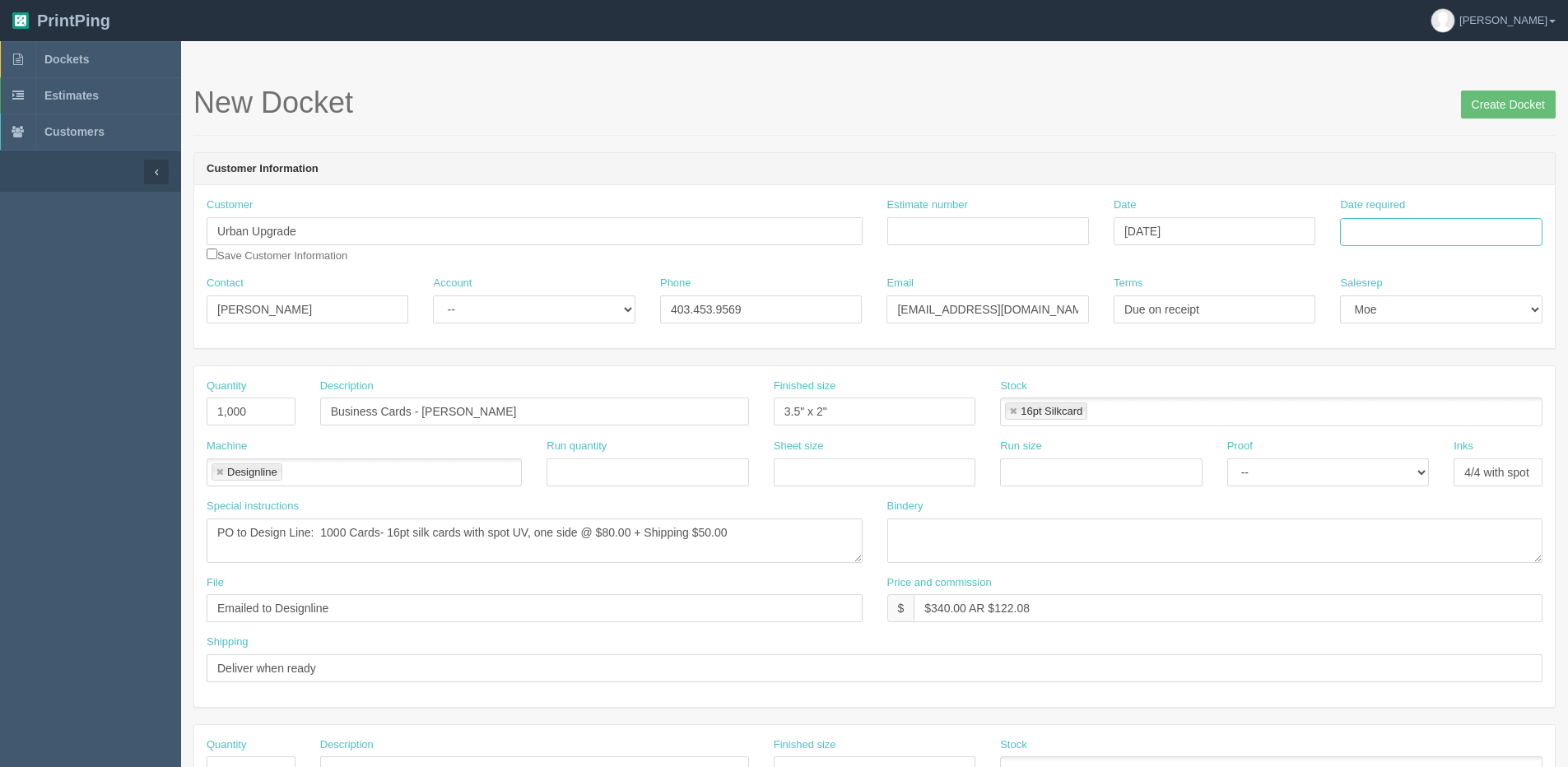
click at [1409, 231] on input "Date required" at bounding box center [1440, 231] width 201 height 28
click at [1360, 472] on div "« [DATE] » Su Mo Tu We Th Fr Sa 27 28 29 30 31 1 2 3 4 5 6 7 8 9 10 11 12 13 14…" at bounding box center [1420, 362] width 161 height 230
click at [1470, 434] on td "5" at bounding box center [1466, 436] width 20 height 24
click at [1400, 338] on td "9" at bounding box center [1400, 343] width 21 height 24
type input "September 9, 2025"
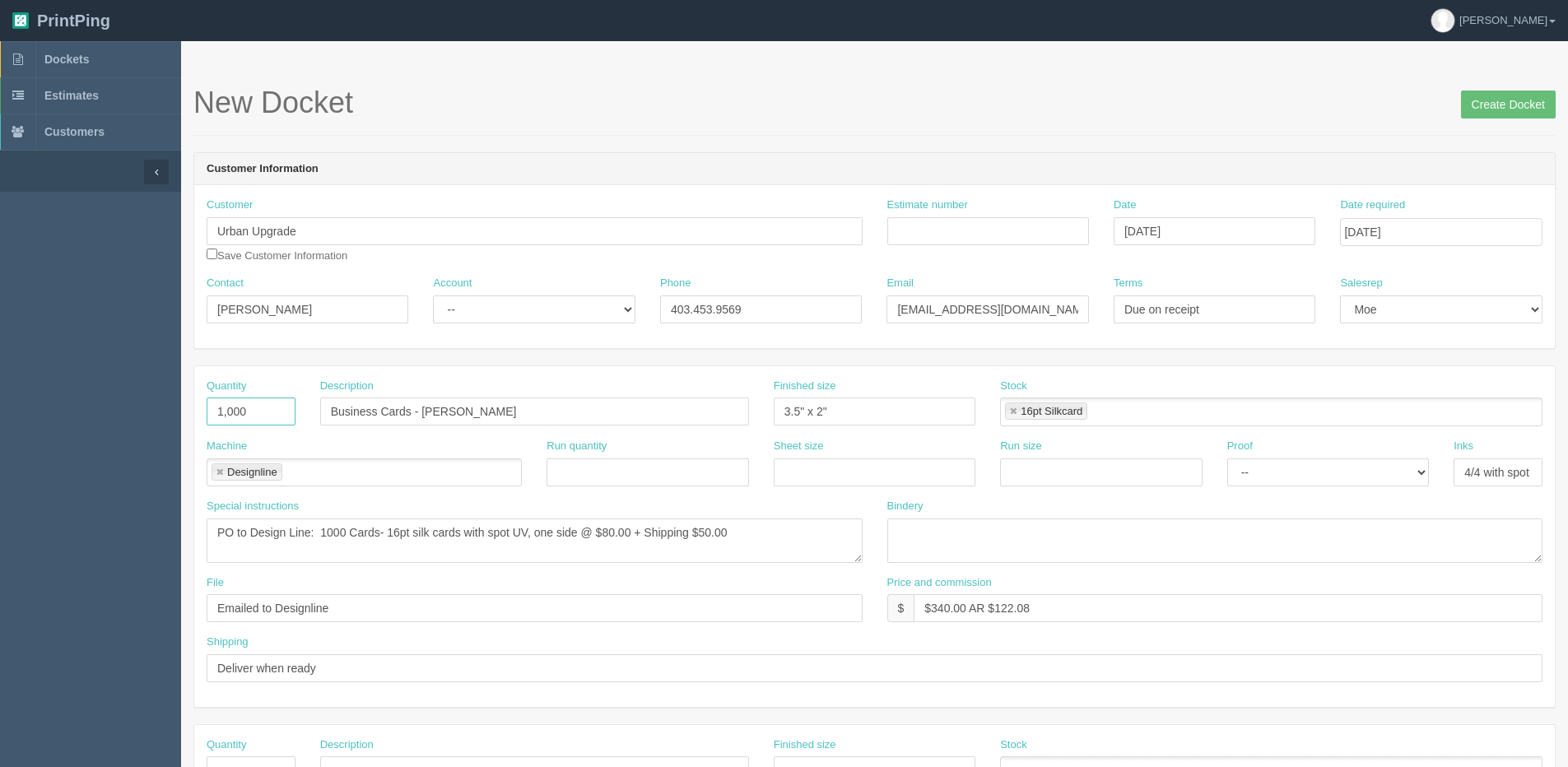
drag, startPoint x: 238, startPoint y: 416, endPoint x: -162, endPoint y: 449, distance: 401.4
click at [0, 449] on html "PrintPing Dan Edit account ( dan@allrush.ca ) Logout Dockets Estimates Customers" at bounding box center [784, 747] width 1568 height 1495
type input "2000"
click at [326, 409] on input "Business Cards - Zee Zebian" at bounding box center [534, 411] width 429 height 28
drag, startPoint x: 309, startPoint y: 429, endPoint x: 363, endPoint y: 450, distance: 57.9
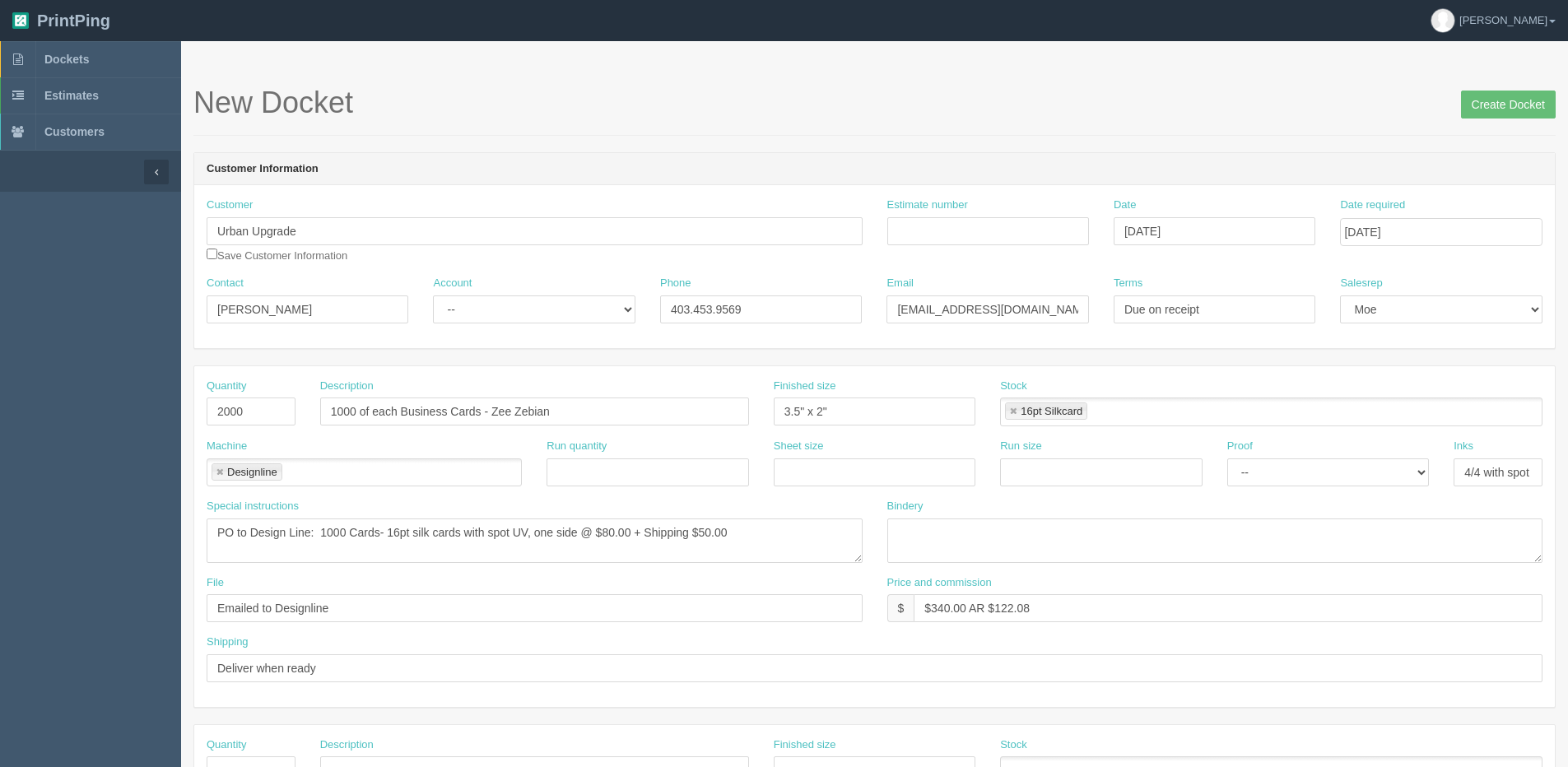
click at [309, 429] on div "Description 1000 of each Business Cards - Zee Zebian" at bounding box center [534, 409] width 454 height 60
drag, startPoint x: 490, startPoint y: 411, endPoint x: 896, endPoint y: 350, distance: 410.6
click at [856, 356] on form "New Docket Create Docket Customer Information Customer Urban Upgrade Save Custo…" at bounding box center [875, 778] width 1362 height 1384
click at [568, 413] on input "1000 of each Business Cards - Devon Sankey" at bounding box center [534, 411] width 429 height 28
click at [589, 405] on input "1000 of each Business Cards - Devon Sankey," at bounding box center [534, 411] width 429 height 28
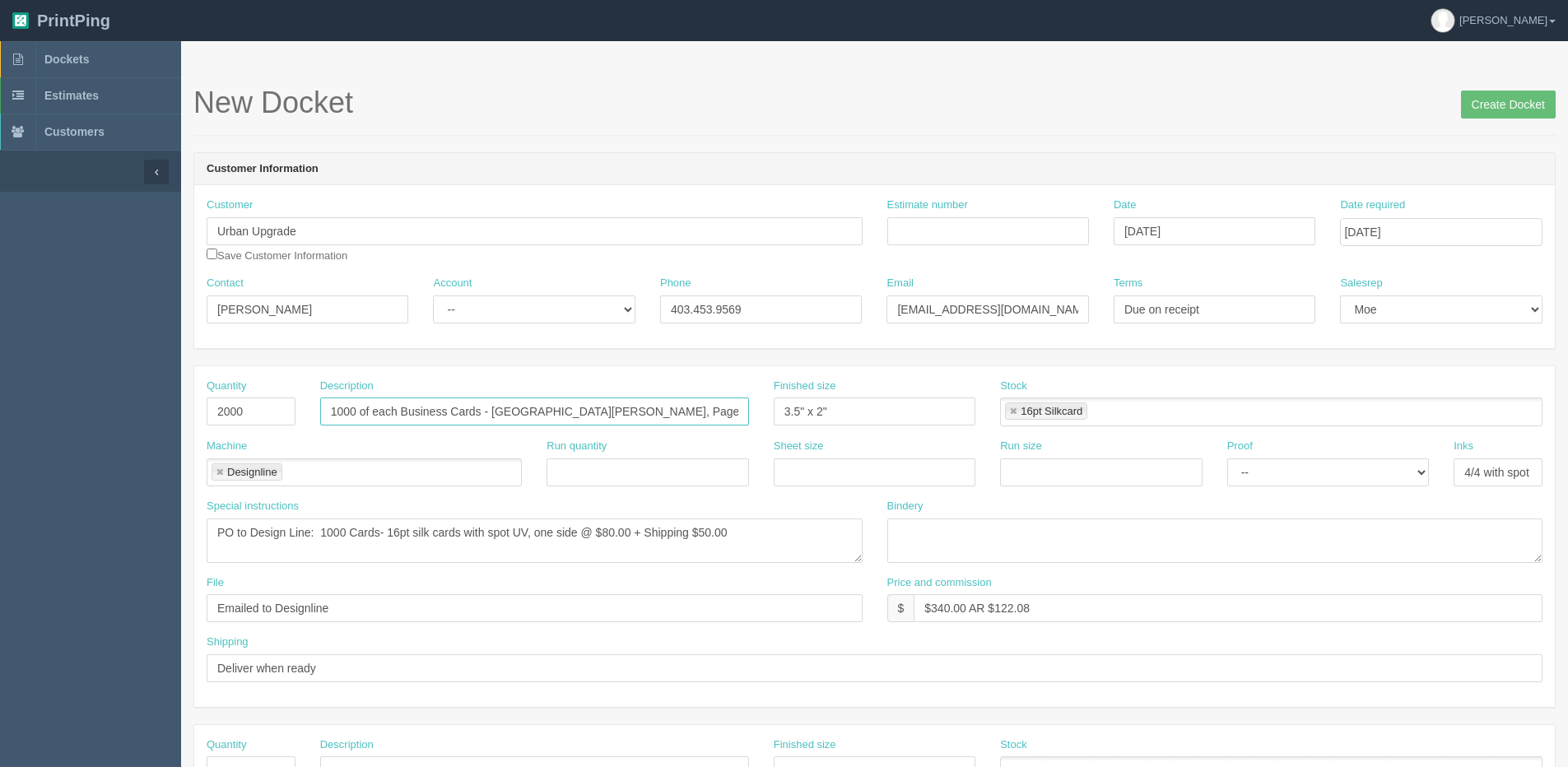
type input "1000 of each Business Cards - Devon Sankey, Page Wetsch"
click at [240, 541] on textarea "PO to Design Line: 1000 Cards- 16pt silk cards with spot UV, one side @ $80.00 …" at bounding box center [534, 541] width 656 height 44
click at [311, 531] on textarea "PO to Design Line: 1000 Cards- 16pt silk cards with spot UV, one side @ $80.00 …" at bounding box center [534, 541] width 656 height 44
click at [593, 534] on textarea "PO to Design Line: 1000 Cards- 16pt silk cards with spot UV, one side @ $80.00 …" at bounding box center [534, 541] width 656 height 44
click at [337, 531] on textarea "PO to Design Line: 1000 Cards- 16pt silk cards with spot UV, one side @ $80.00 …" at bounding box center [534, 541] width 656 height 44
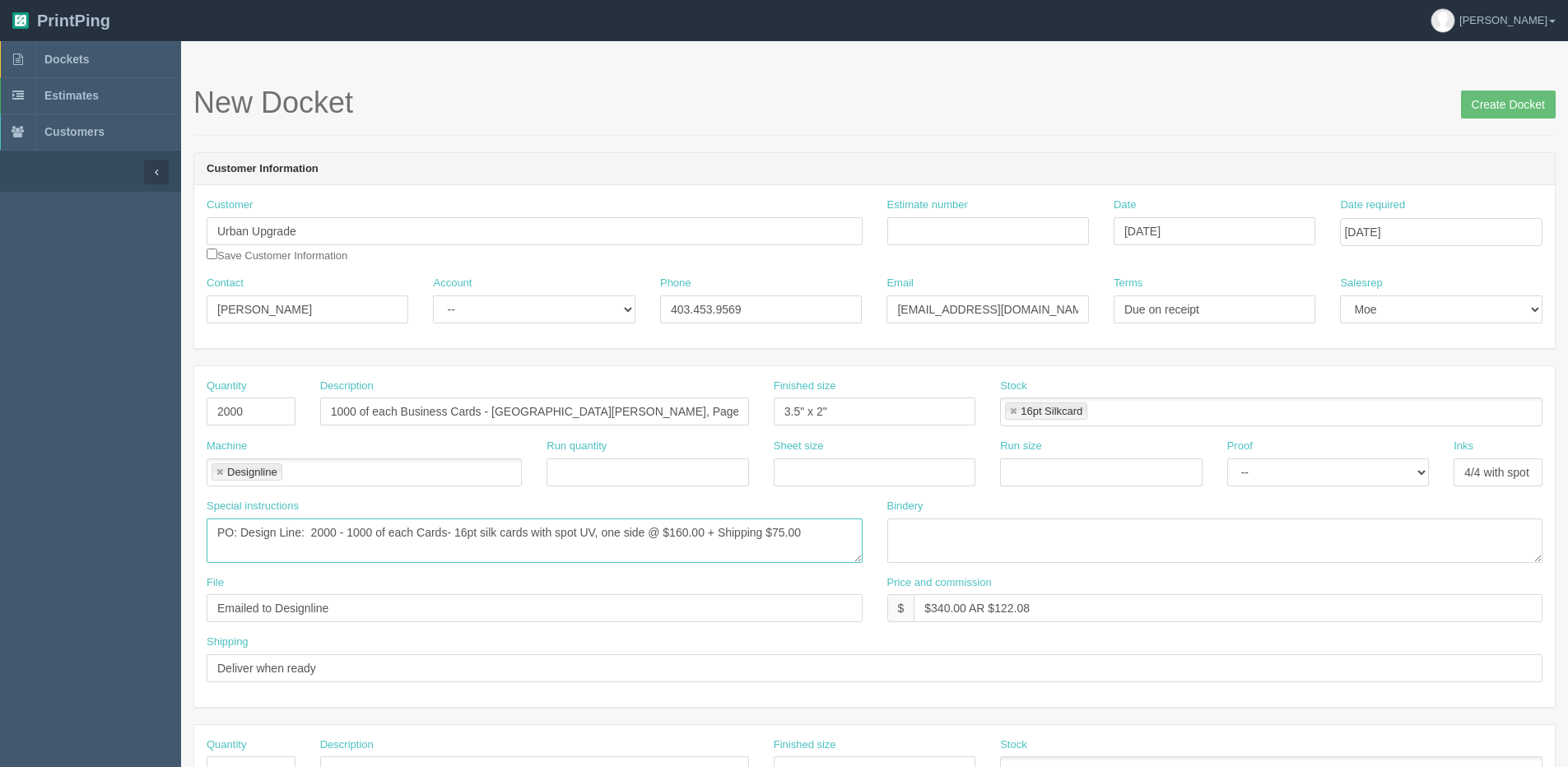
click at [446, 531] on textarea "PO to Design Line: 1000 Cards- 16pt silk cards with spot UV, one side @ $80.00 …" at bounding box center [534, 541] width 656 height 44
drag, startPoint x: 495, startPoint y: 416, endPoint x: 822, endPoint y: 401, distance: 327.3
click at [822, 401] on div "Quantity 2000 Description 1000 of each Business Cards - Devon Sankey, Page Wets…" at bounding box center [874, 409] width 1360 height 60
click at [448, 534] on textarea "PO to Design Line: 1000 Cards- 16pt silk cards with spot UV, one side @ $80.00 …" at bounding box center [534, 541] width 656 height 44
paste textarea "Devon Sankey, Page Wetsch"
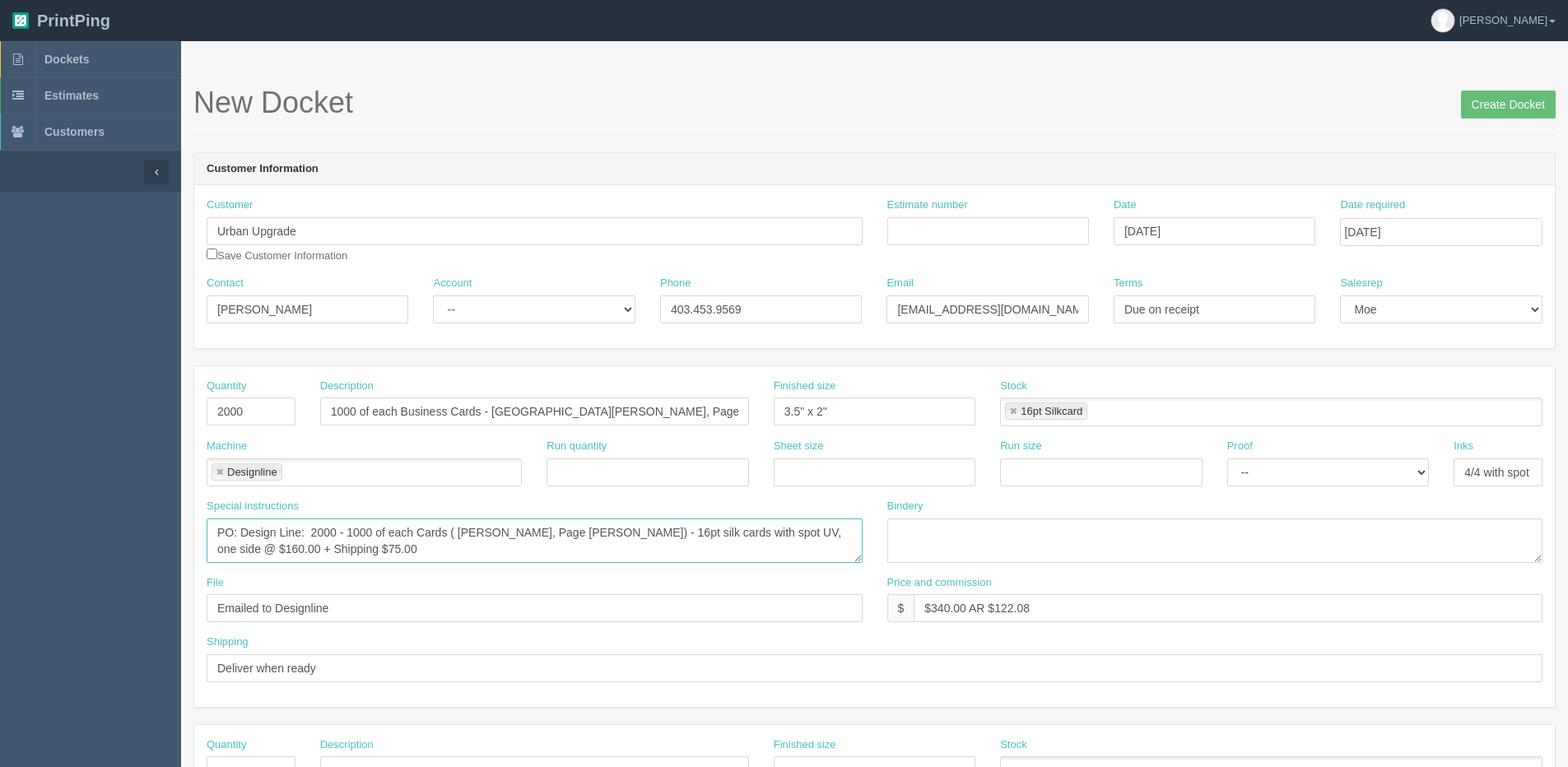
type textarea "PO: Design Line: 2000 - 1000 of each Cards ( Devon Sankey, Page Wetsch) - 16pt …"
click at [936, 609] on input "$340.00 AR $122.08" at bounding box center [1228, 607] width 629 height 28
click at [335, 660] on input "Deliver when ready" at bounding box center [874, 668] width 1336 height 28
drag, startPoint x: 539, startPoint y: 647, endPoint x: 539, endPoint y: 605, distance: 42.0
click at [539, 647] on div "Shipping Deliver when ready" at bounding box center [874, 658] width 1336 height 48
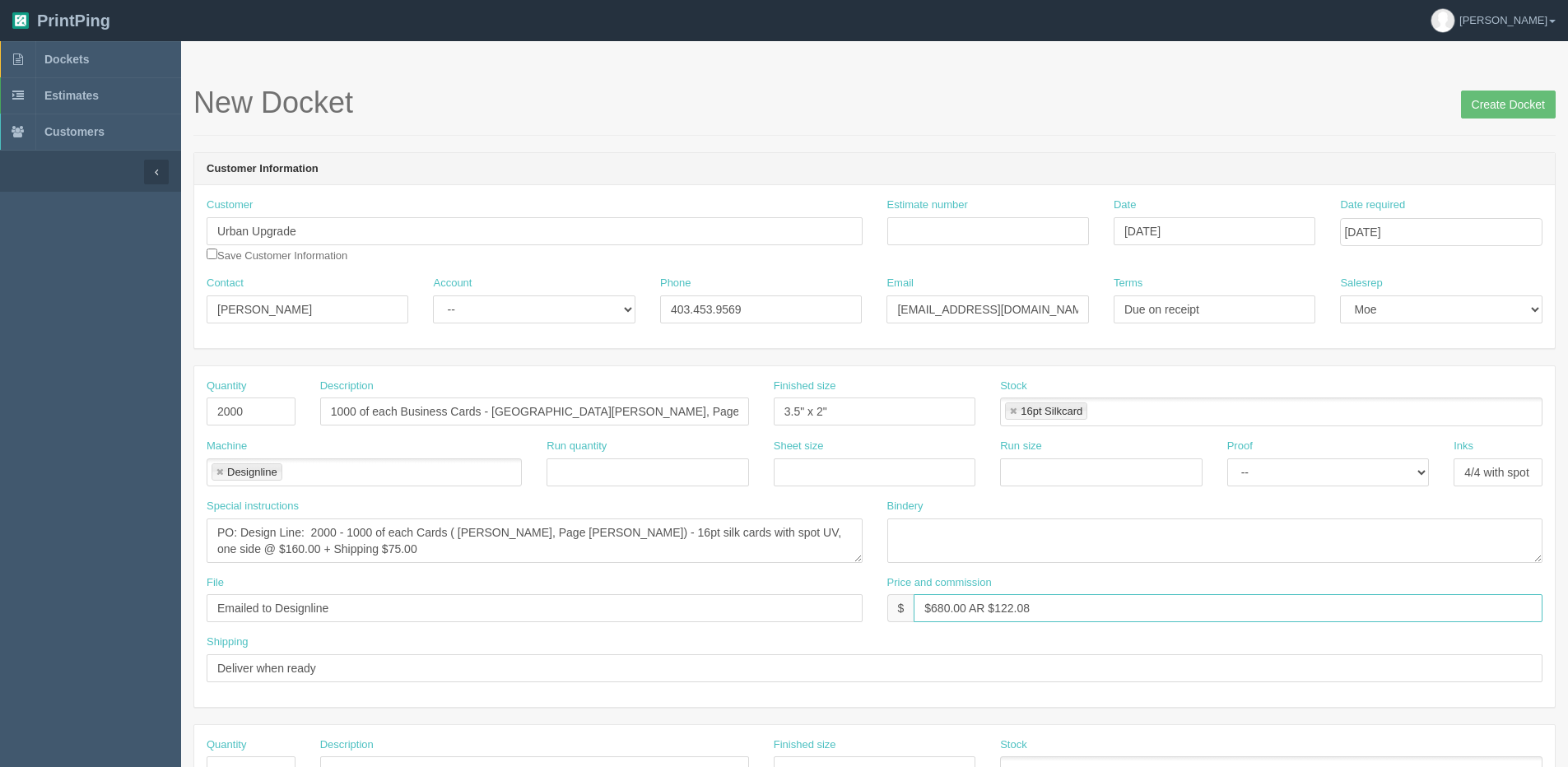
drag, startPoint x: 995, startPoint y: 607, endPoint x: 1086, endPoint y: 606, distance: 91.0
click at [1086, 606] on input "$680.00 AR $122.08" at bounding box center [1228, 607] width 629 height 28
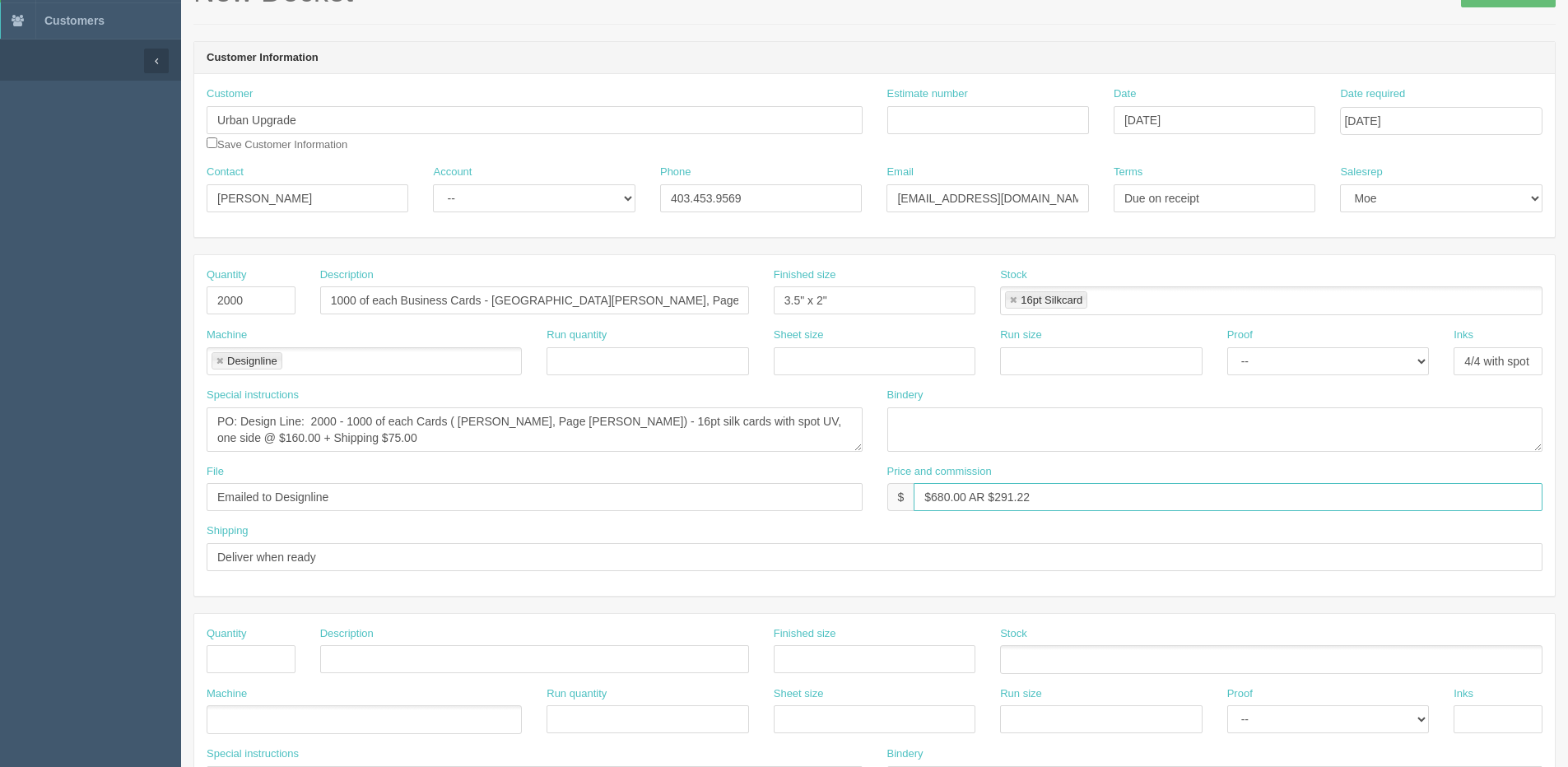
scroll to position [83, 0]
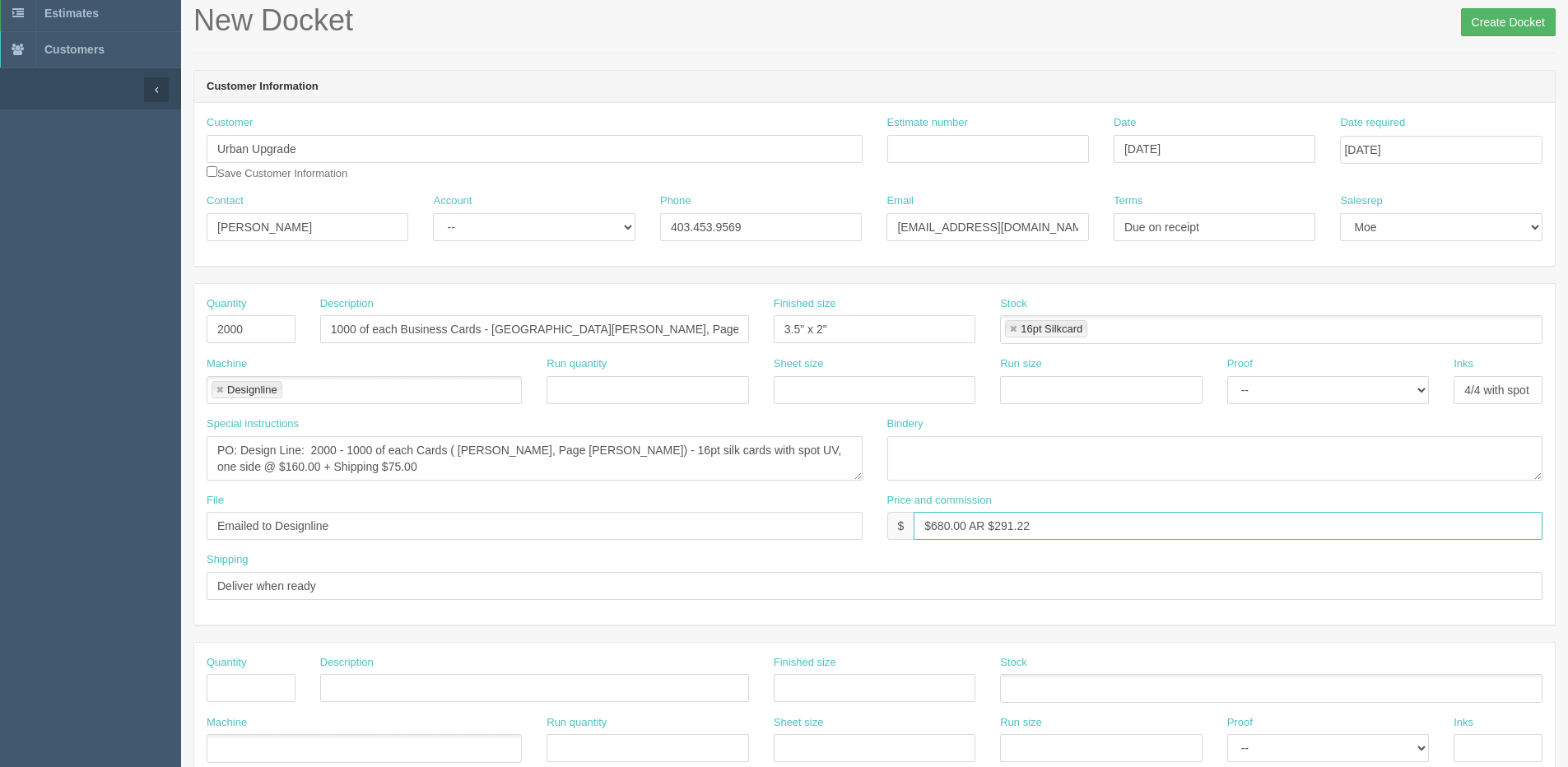
type input "$680.00 AR $291.22"
click at [1518, 20] on input "Create Docket" at bounding box center [1508, 22] width 94 height 28
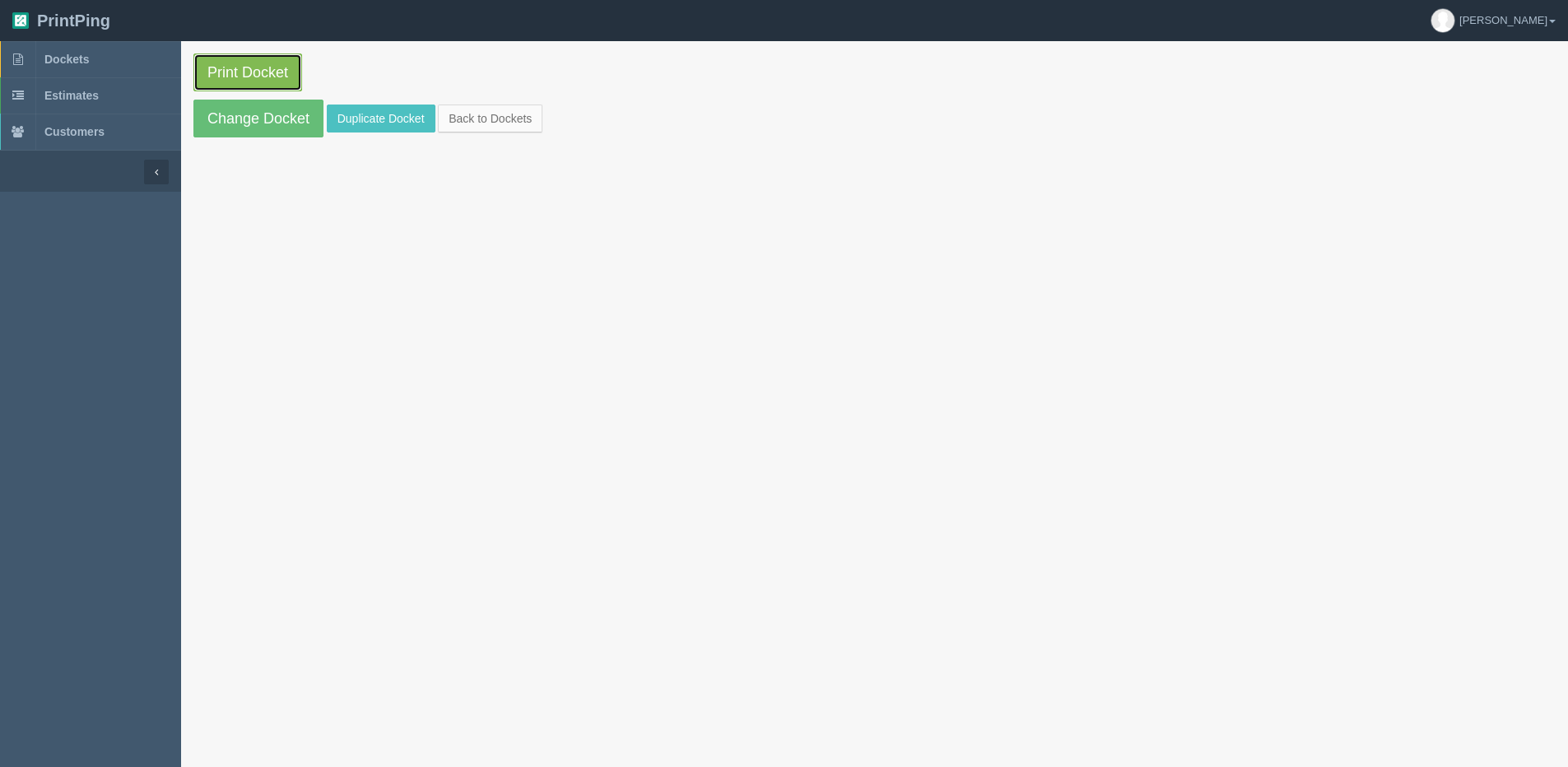
click at [243, 69] on link "Print Docket" at bounding box center [248, 72] width 109 height 38
click at [520, 121] on link "Back to Dockets" at bounding box center [490, 118] width 104 height 28
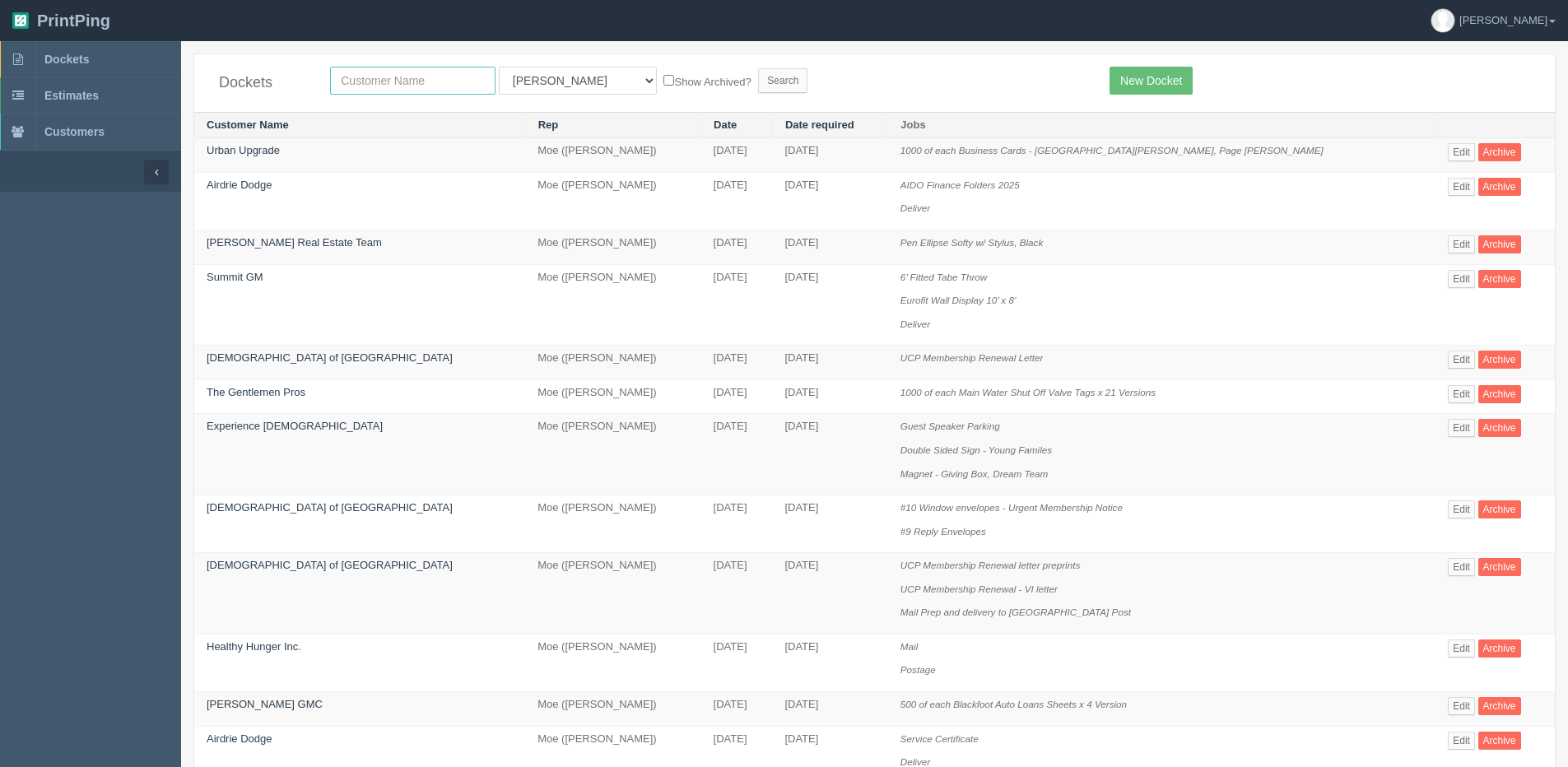
click at [436, 71] on input "text" at bounding box center [413, 80] width 165 height 28
type input "okotoks"
click at [758, 69] on input "Search" at bounding box center [782, 81] width 49 height 25
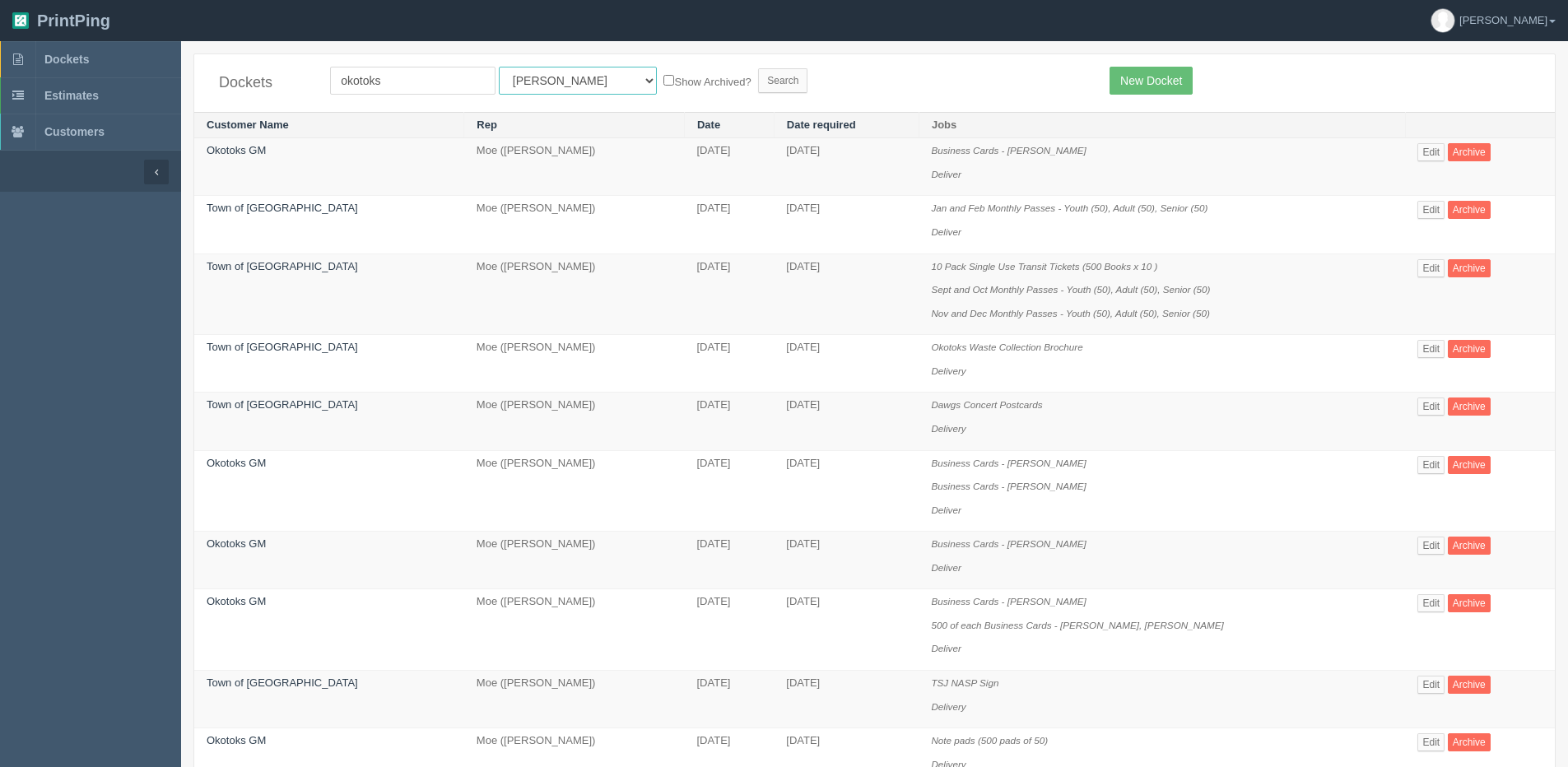
drag, startPoint x: 525, startPoint y: 88, endPoint x: 521, endPoint y: 100, distance: 12.6
click at [521, 100] on div "Dockets okotoks All Users Ali Ali Test 1 Aly Amy Ankit Arif Brandon Dan France …" at bounding box center [874, 83] width 1360 height 58
select select "1"
click at [499, 67] on select "All Users Ali Ali Test 1 Aly Amy Ankit Arif Brandon Dan France Greg Jim Mark Ma…" at bounding box center [577, 80] width 158 height 28
click at [663, 84] on label "Show Archived?" at bounding box center [707, 81] width 87 height 19
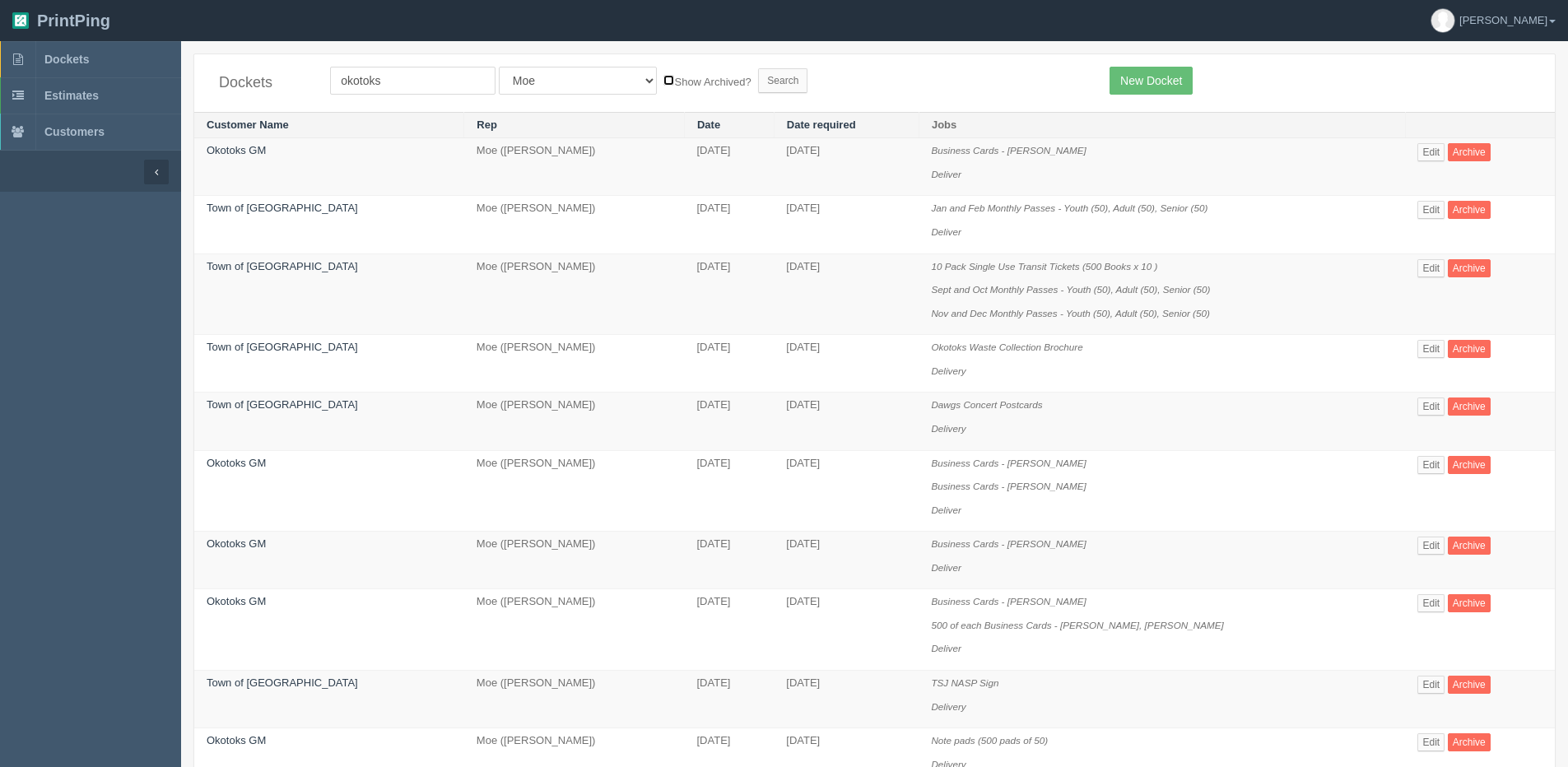
click at [663, 84] on input "Show Archived?" at bounding box center [668, 80] width 11 height 11
checkbox input "true"
click at [758, 83] on input "Search" at bounding box center [782, 81] width 49 height 25
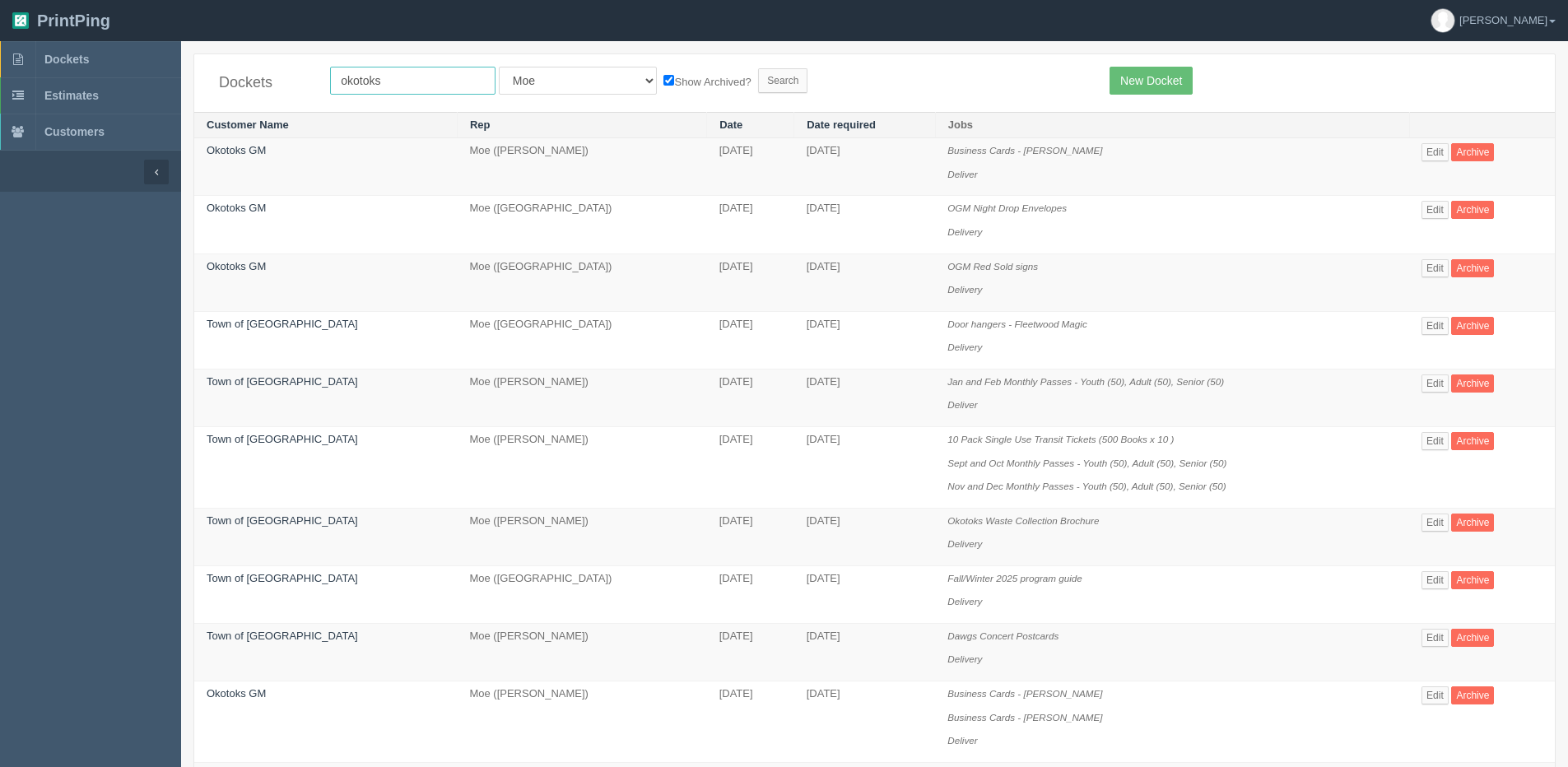
click at [476, 75] on input "okotoks" at bounding box center [413, 80] width 165 height 28
type input "okotoks gm"
click at [758, 83] on input "Search" at bounding box center [782, 81] width 49 height 25
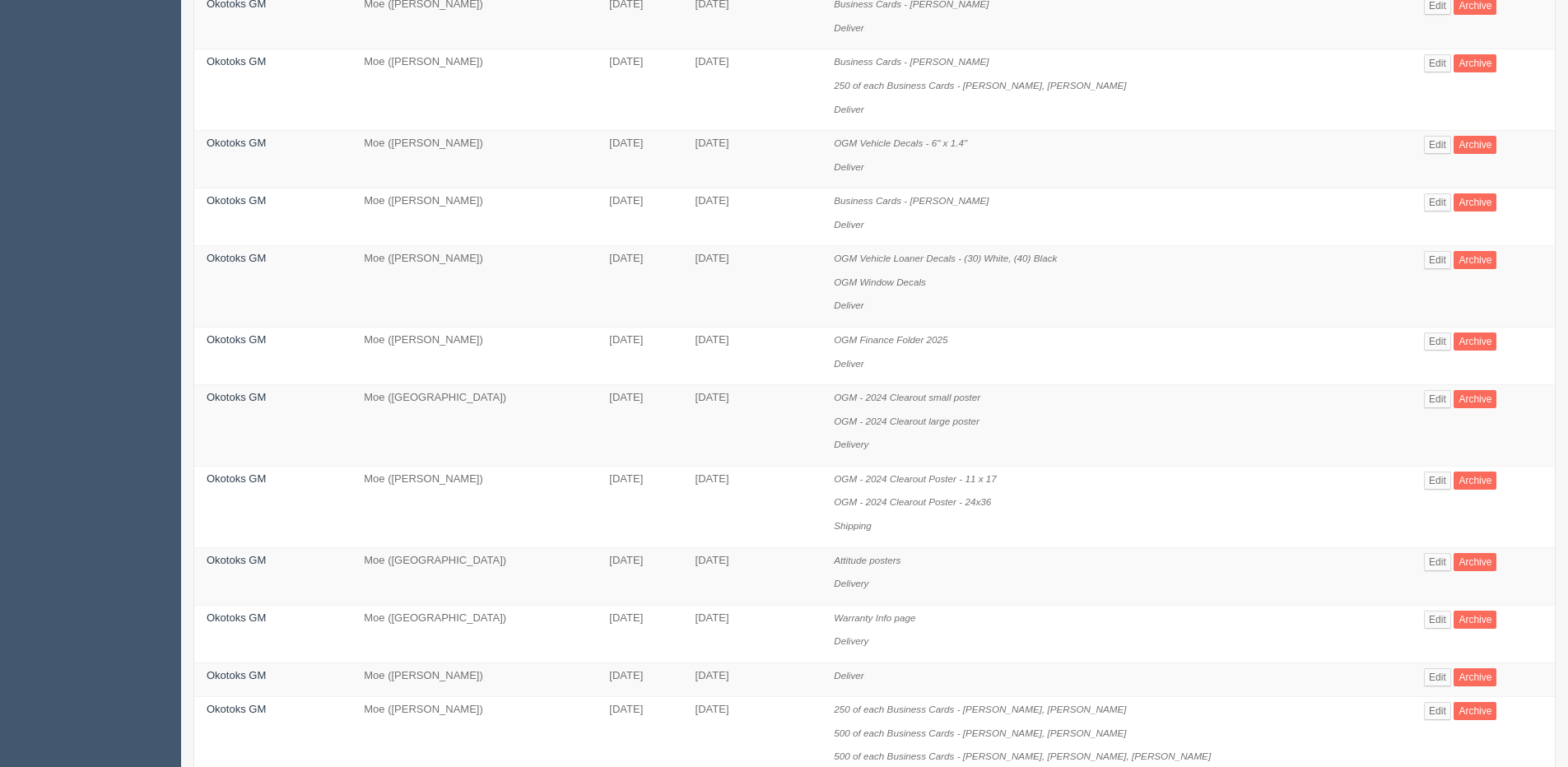
scroll to position [823, 0]
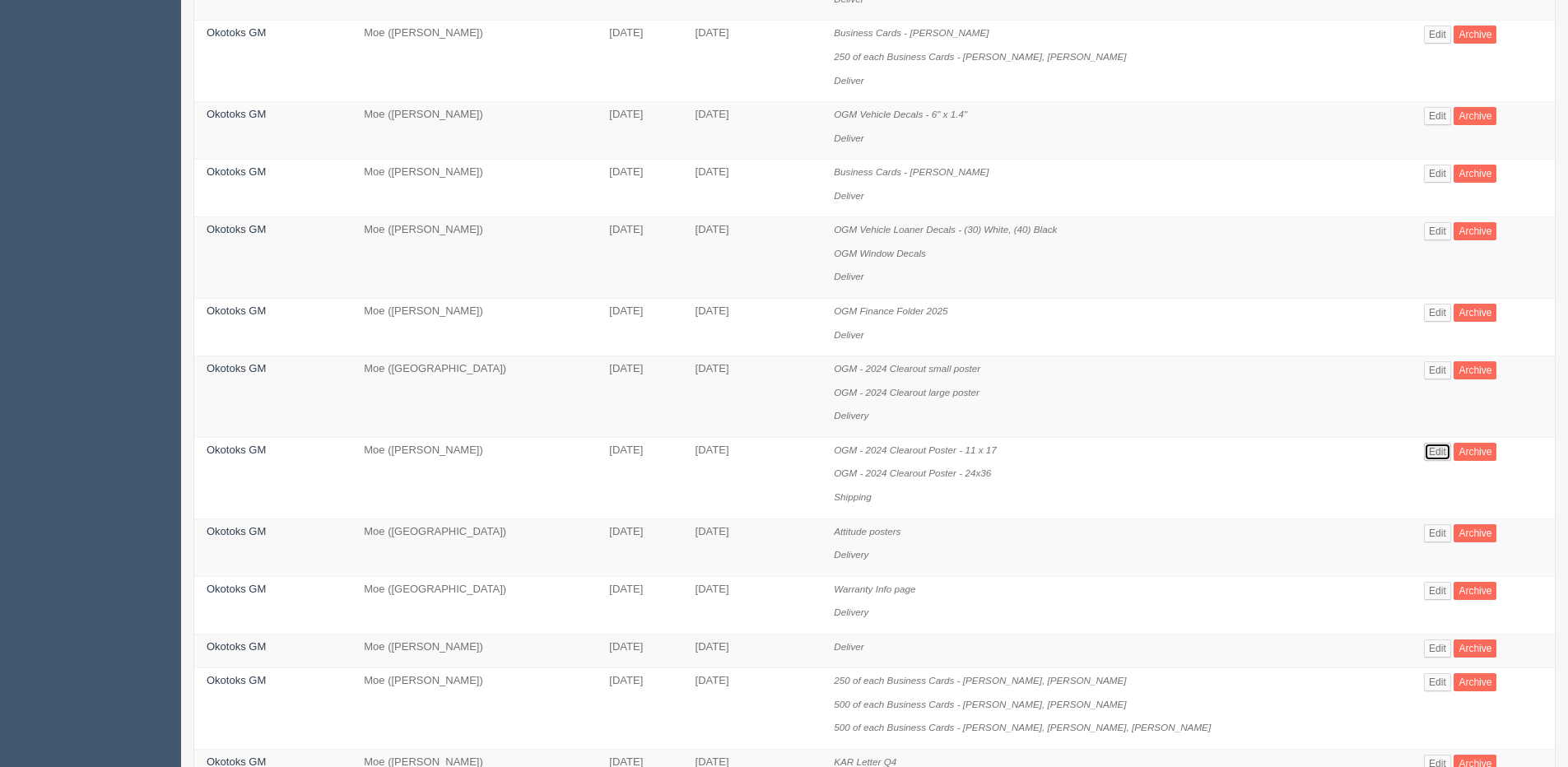
click at [1427, 455] on link "Edit" at bounding box center [1437, 452] width 28 height 18
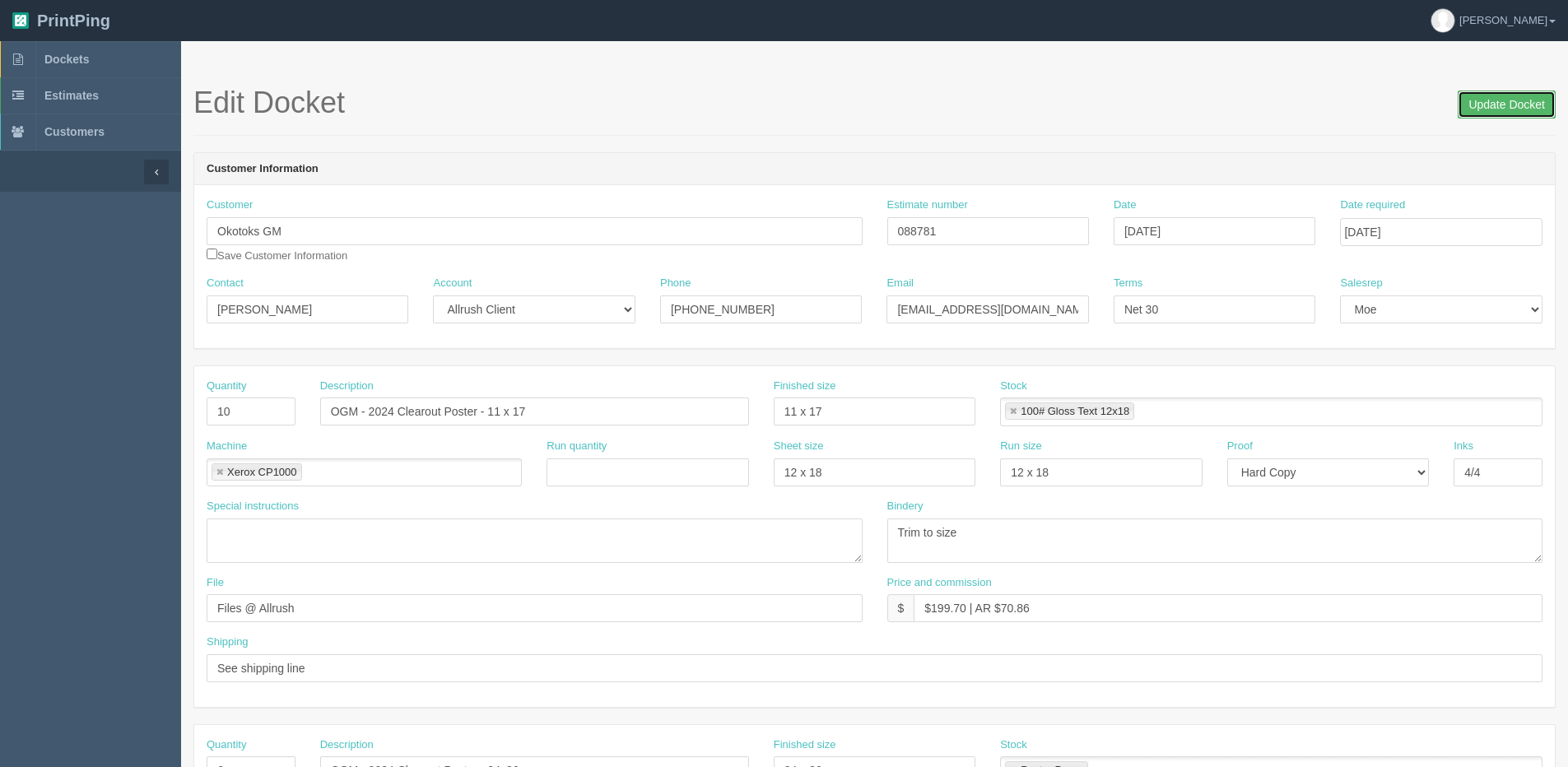
drag, startPoint x: 1501, startPoint y: 100, endPoint x: 1335, endPoint y: 122, distance: 167.5
click at [1499, 100] on input "Update Docket" at bounding box center [1506, 104] width 98 height 28
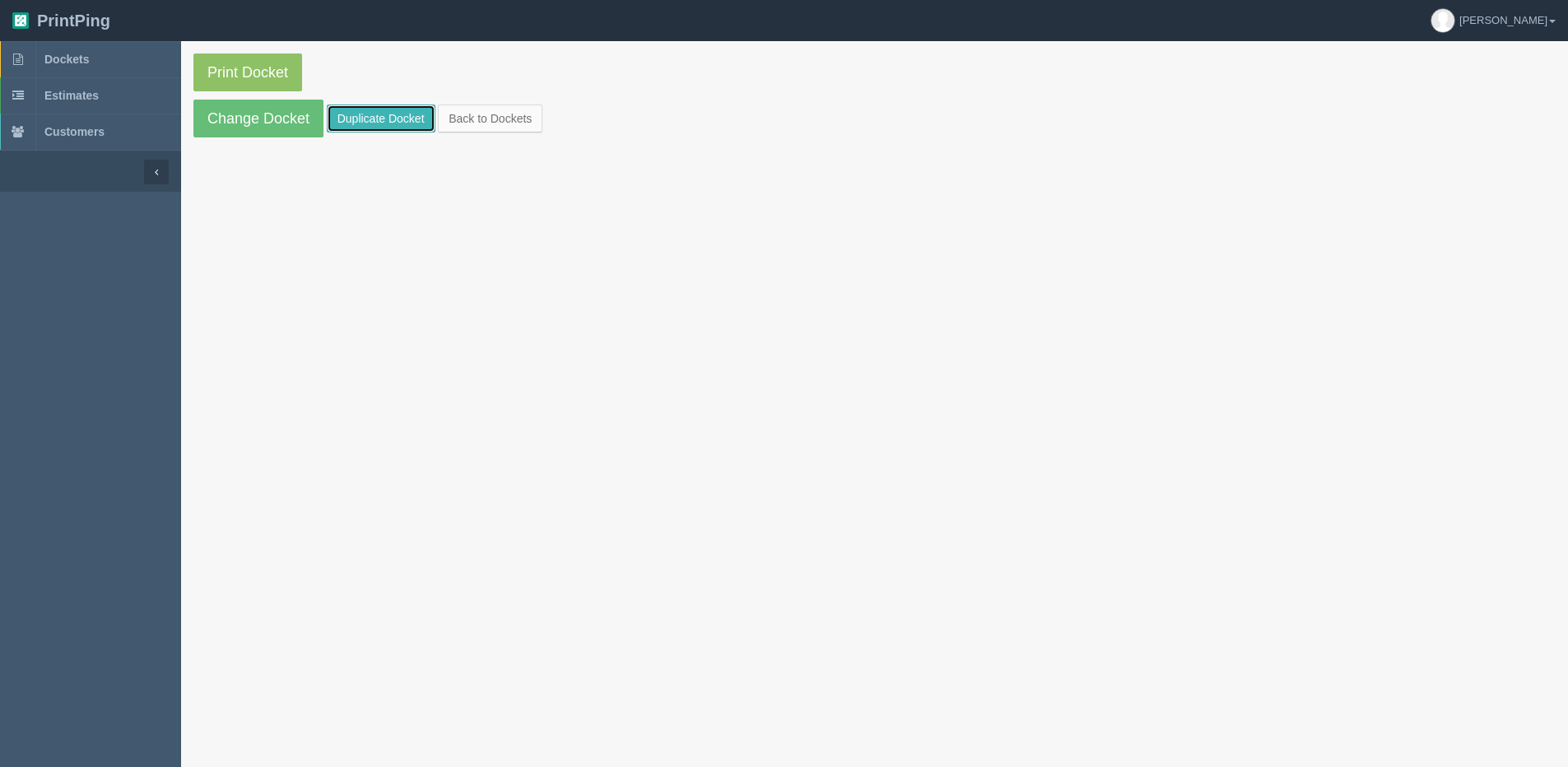
click at [378, 110] on link "Duplicate Docket" at bounding box center [381, 118] width 109 height 28
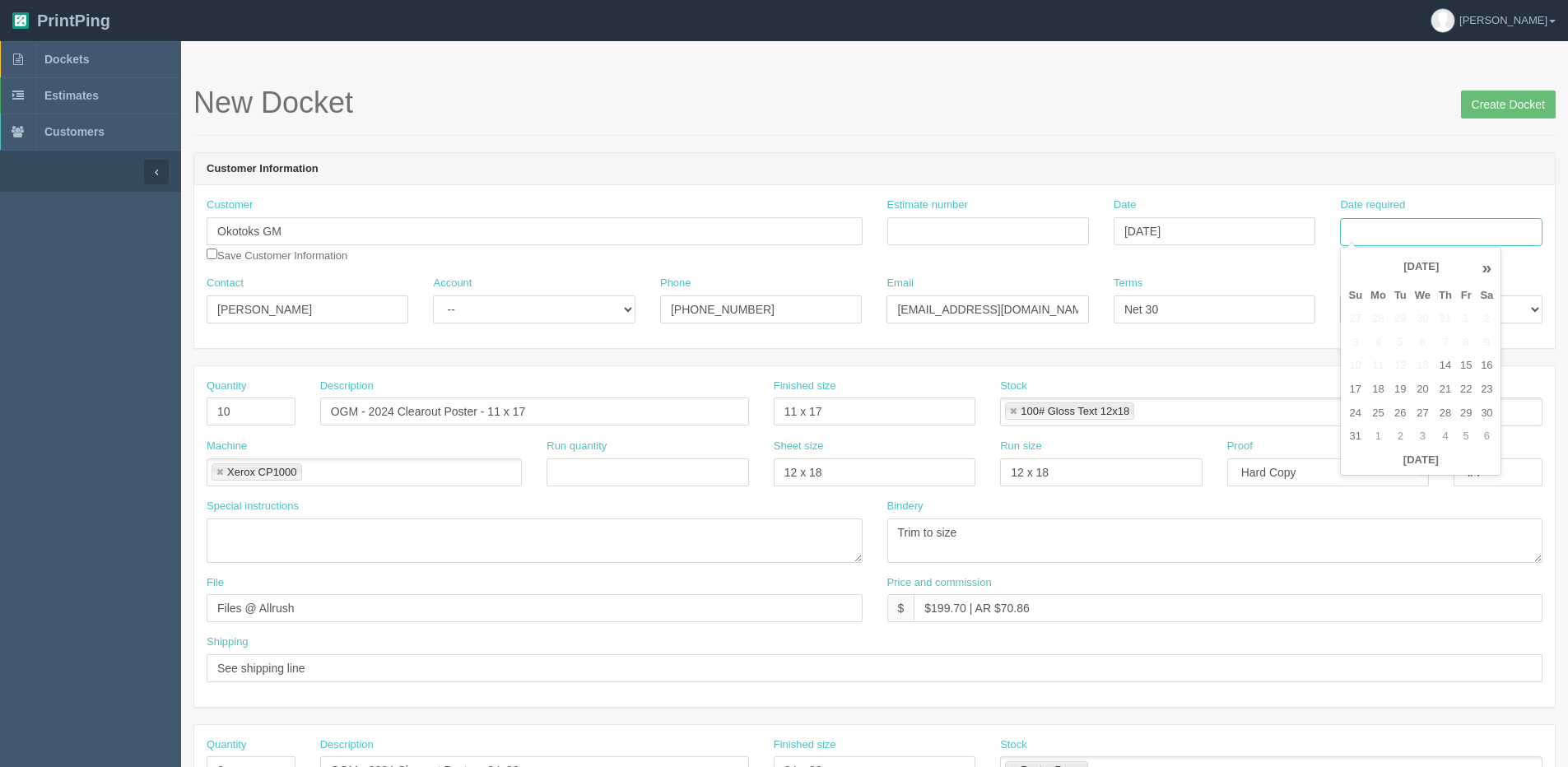
click at [1460, 231] on input "Date required" at bounding box center [1440, 231] width 201 height 28
click at [1392, 470] on th "Today" at bounding box center [1420, 460] width 153 height 24
click at [1446, 387] on td "21" at bounding box center [1445, 389] width 22 height 24
type input "August 21, 2025"
drag, startPoint x: 370, startPoint y: 409, endPoint x: 441, endPoint y: 415, distance: 71.3
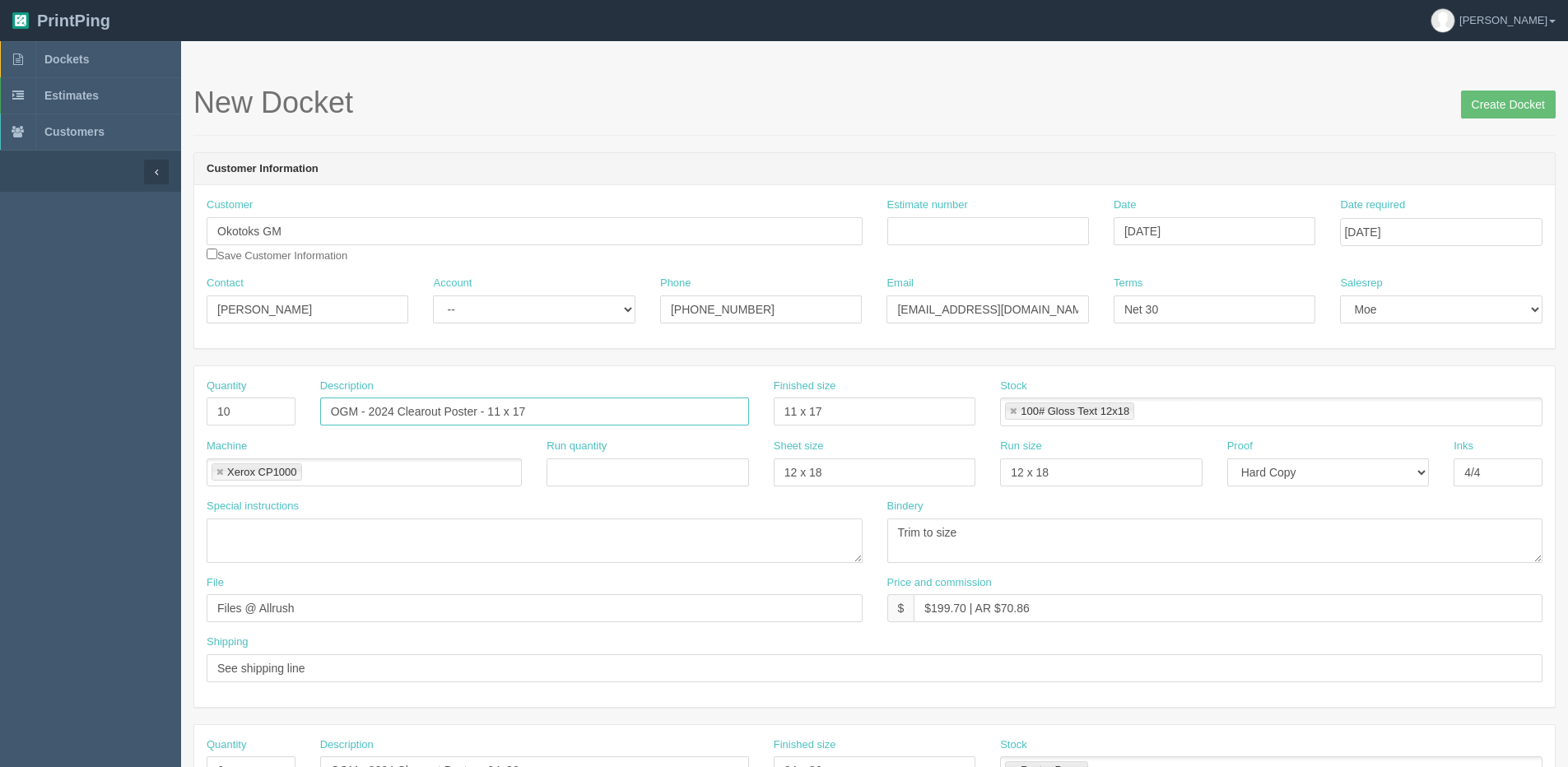
click at [441, 415] on input "OGM - 2024 Clearout Poster - 11 x 17" at bounding box center [534, 411] width 429 height 28
drag, startPoint x: 470, startPoint y: 412, endPoint x: 275, endPoint y: 419, distance: 195.1
click at [275, 419] on div "Quantity 10 Description OGM - Coat of Arms Poster - 11 x 17 Finished size 11 x …" at bounding box center [874, 409] width 1360 height 60
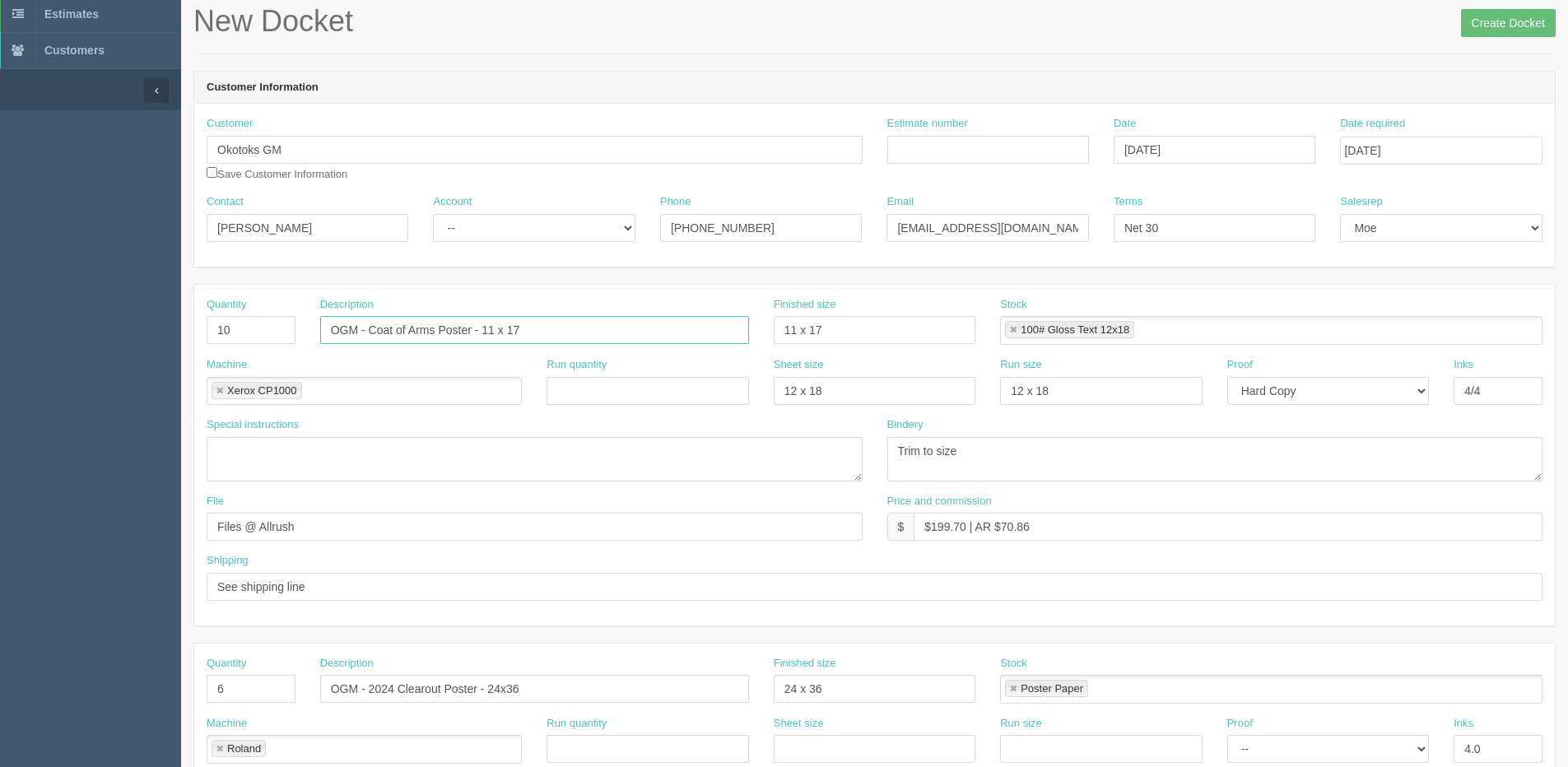
scroll to position [247, 0]
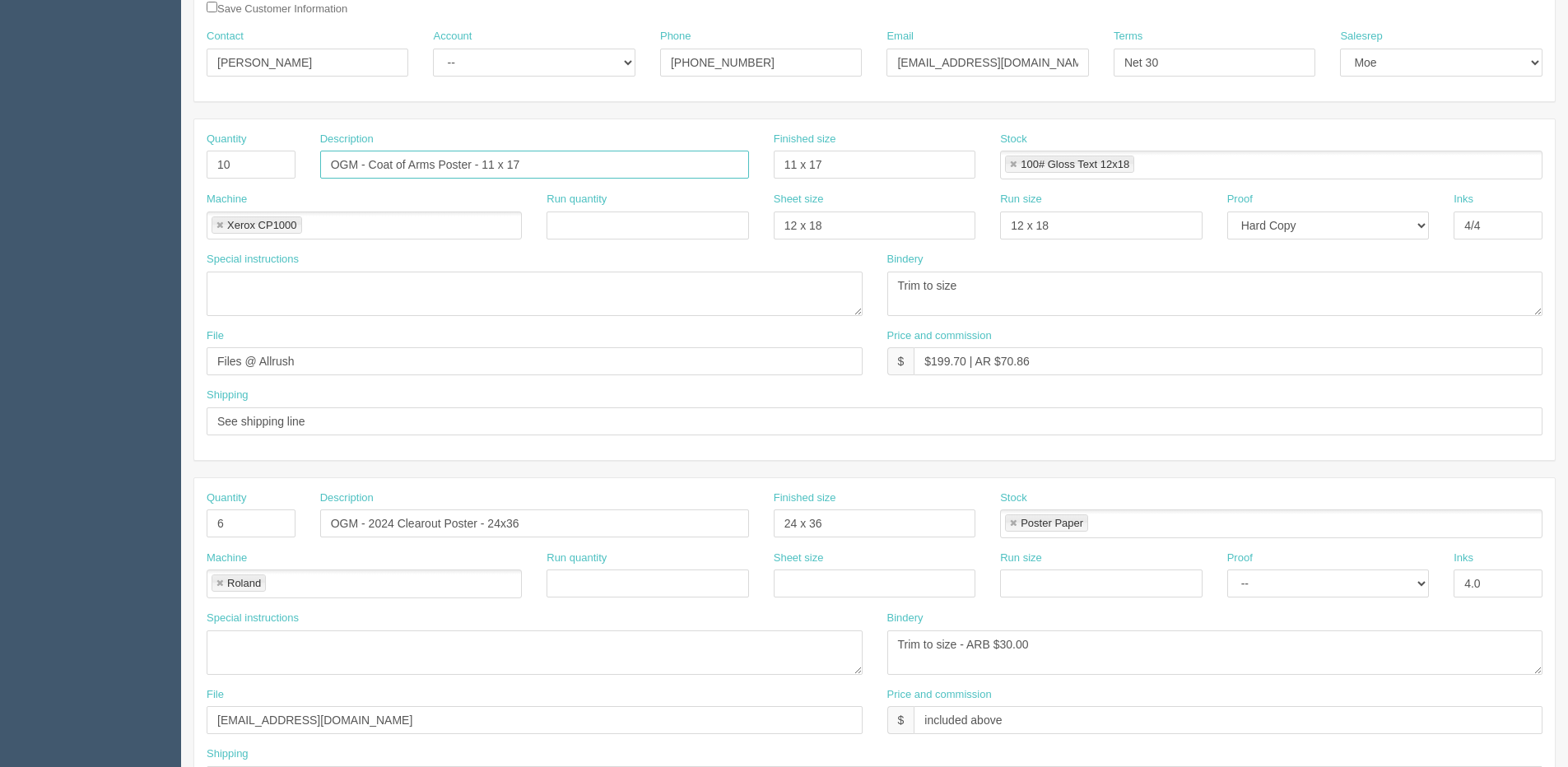
type input "OGM - Coat of Arms Poster - 11 x 17"
drag, startPoint x: 479, startPoint y: 525, endPoint x: 62, endPoint y: 536, distance: 417.1
click at [67, 536] on section "Dockets Estimates Customers" at bounding box center [784, 521] width 1568 height 1454
paste input "Coat of Arms Poster"
type input "OGM - Coat of Arms Poster- 24x36"
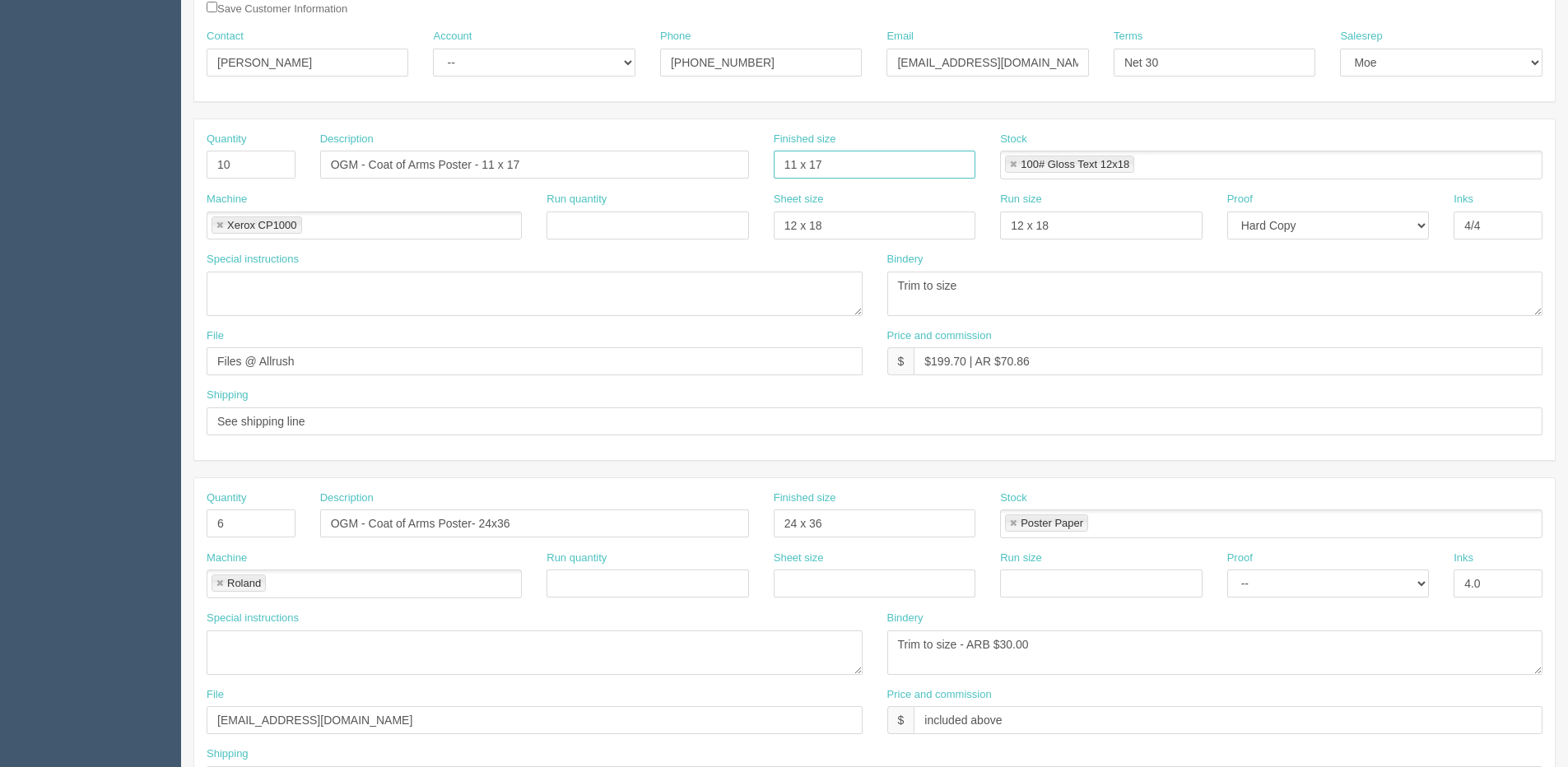
drag, startPoint x: 792, startPoint y: 159, endPoint x: 912, endPoint y: 195, distance: 125.3
click at [795, 157] on input "11 x 17" at bounding box center [874, 164] width 201 height 28
type input "11" x 17""
drag, startPoint x: 830, startPoint y: 218, endPoint x: 420, endPoint y: 211, distance: 410.1
click at [555, 218] on div "Machine Xerox CP1000 Xerox CP1000 Run quantity Sheet size 12 x 18 Run size 12 x…" at bounding box center [874, 222] width 1360 height 60
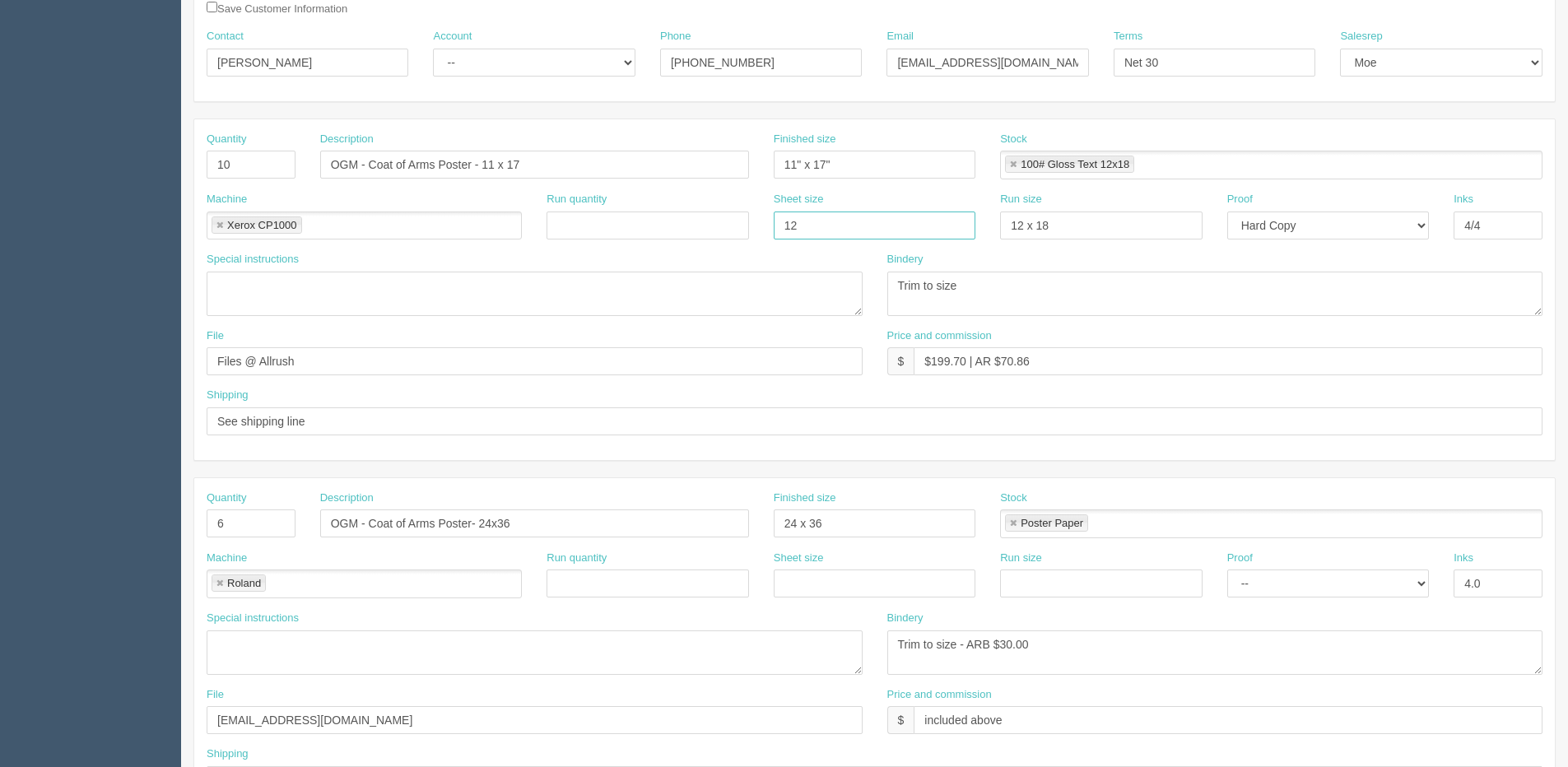
type input "12" x 18""
drag, startPoint x: 958, startPoint y: 219, endPoint x: 808, endPoint y: 201, distance: 151.1
click at [810, 205] on div "Machine Xerox CP1000 Xerox CP1000 Run quantity Sheet size 12" x 18" Run size 12…" at bounding box center [874, 222] width 1360 height 60
type input "12" x 18""
drag, startPoint x: 859, startPoint y: 513, endPoint x: 518, endPoint y: 526, distance: 341.2
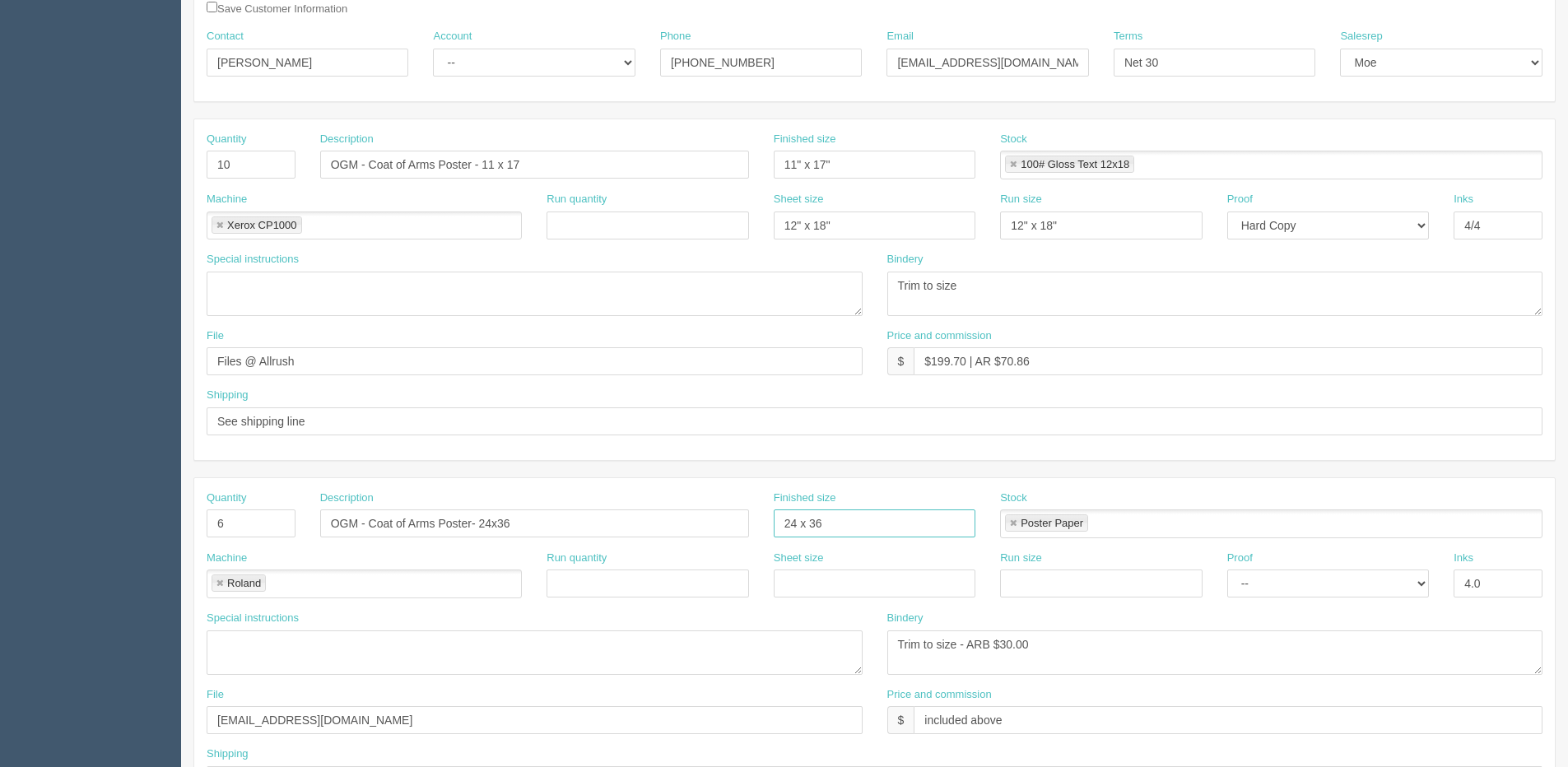
click at [518, 527] on div "Quantity 6 Description OGM - Coat of Arms Poster- 24x36 Finished size 24 x 36 S…" at bounding box center [874, 521] width 1360 height 60
type input "24" x 36""
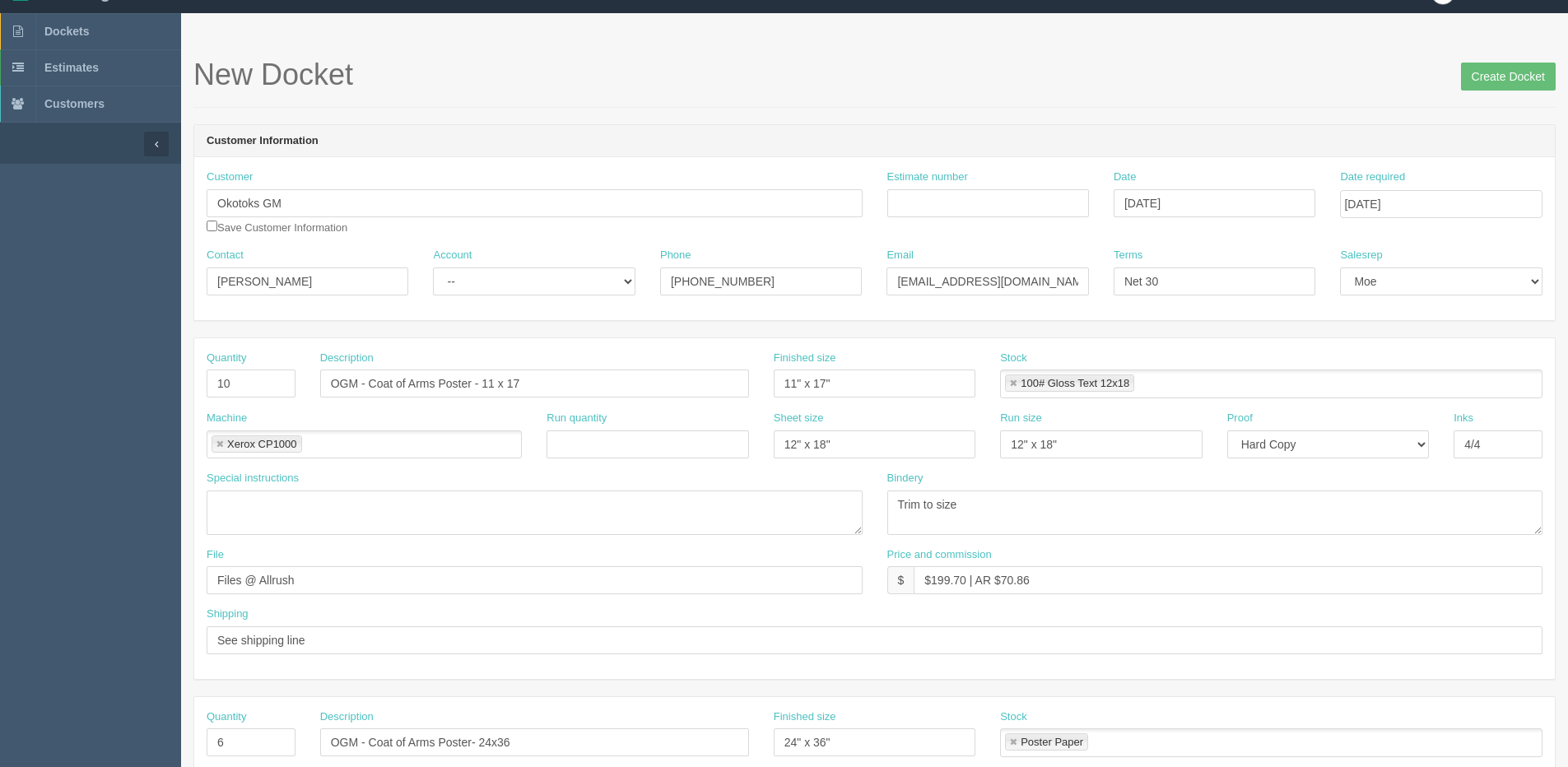
scroll to position [0, 0]
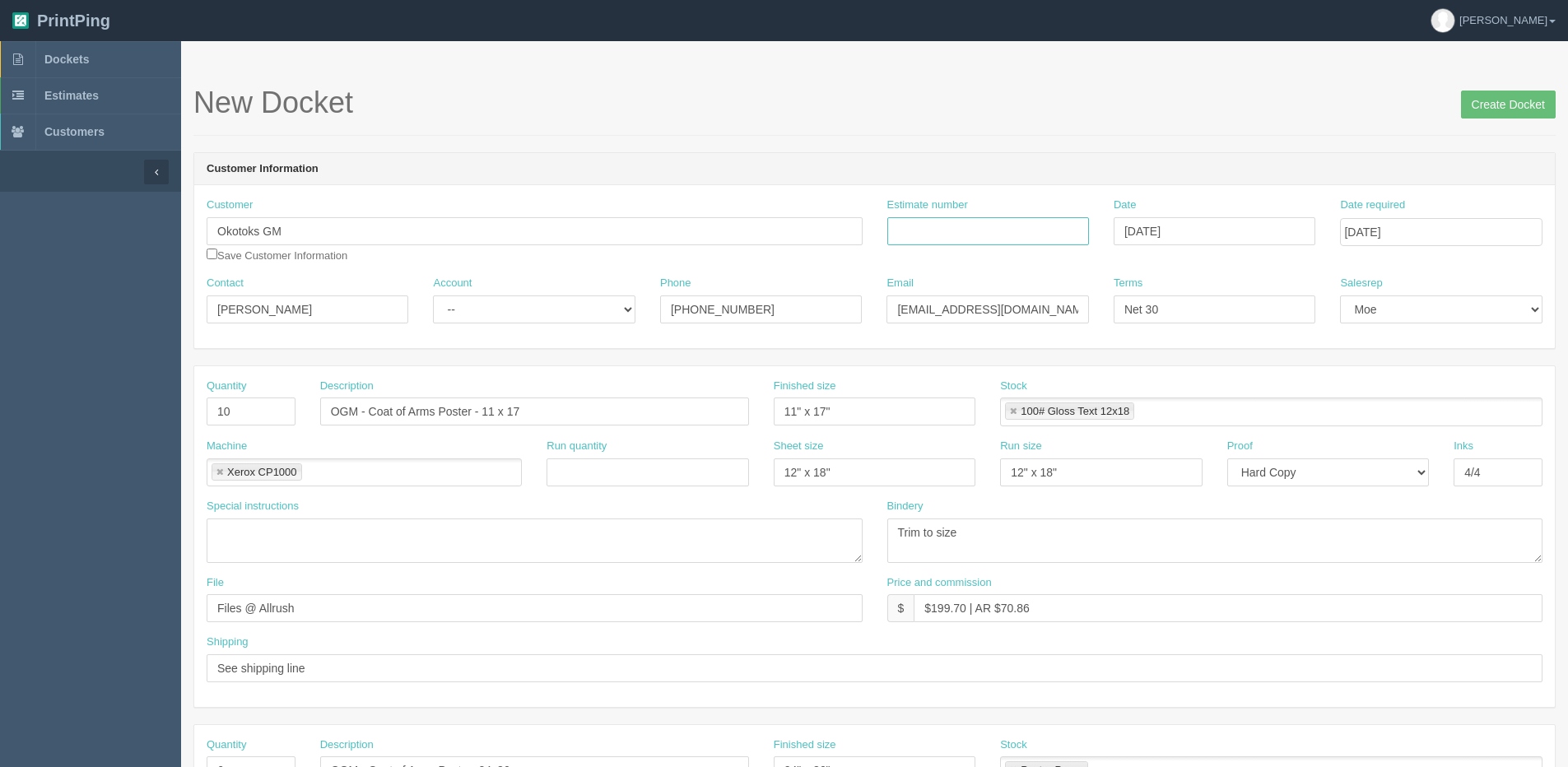
click at [919, 221] on input "Estimate number" at bounding box center [987, 231] width 201 height 28
type input "092103"
click at [1461, 90] on input "Create Docket" at bounding box center [1508, 104] width 94 height 28
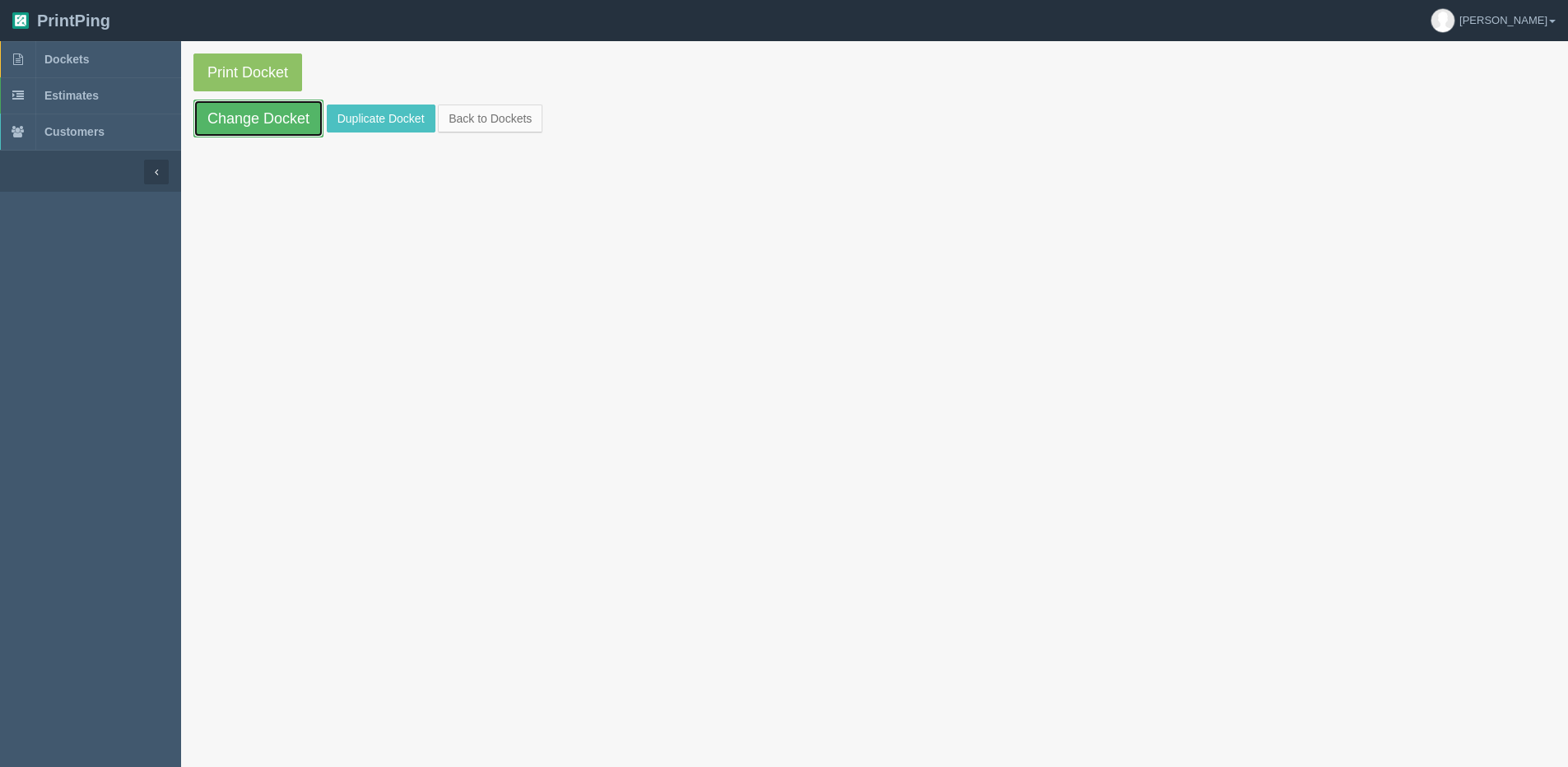
click at [252, 113] on link "Change Docket" at bounding box center [259, 118] width 130 height 38
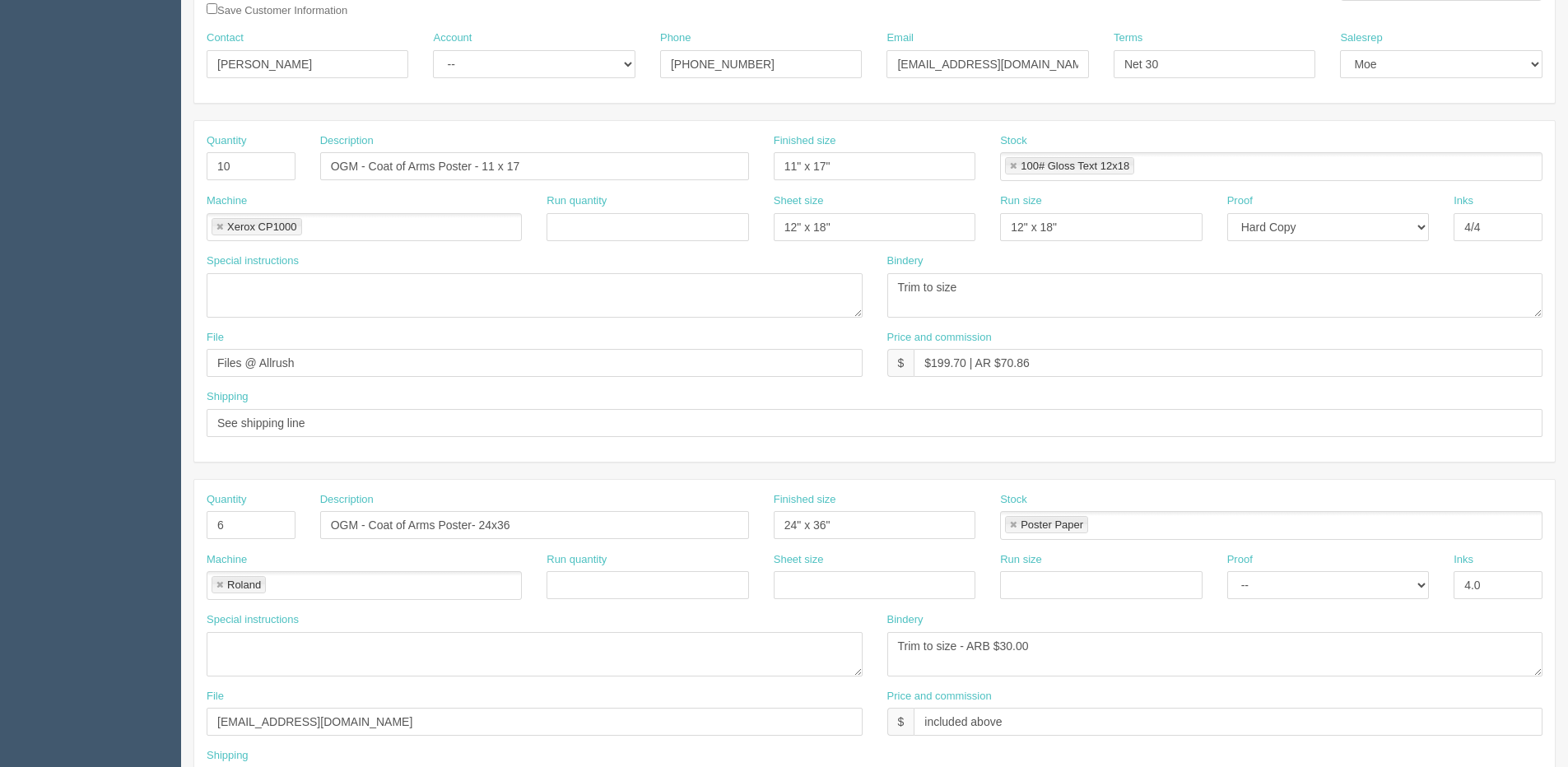
scroll to position [247, 0]
drag, startPoint x: 256, startPoint y: 520, endPoint x: 162, endPoint y: 520, distance: 94.0
click at [162, 520] on section "Dockets Estimates Customers" at bounding box center [784, 521] width 1568 height 1454
type input "12"
click at [492, 525] on input "OGM - Coat of Arms Poster- 24x36" at bounding box center [534, 523] width 429 height 28
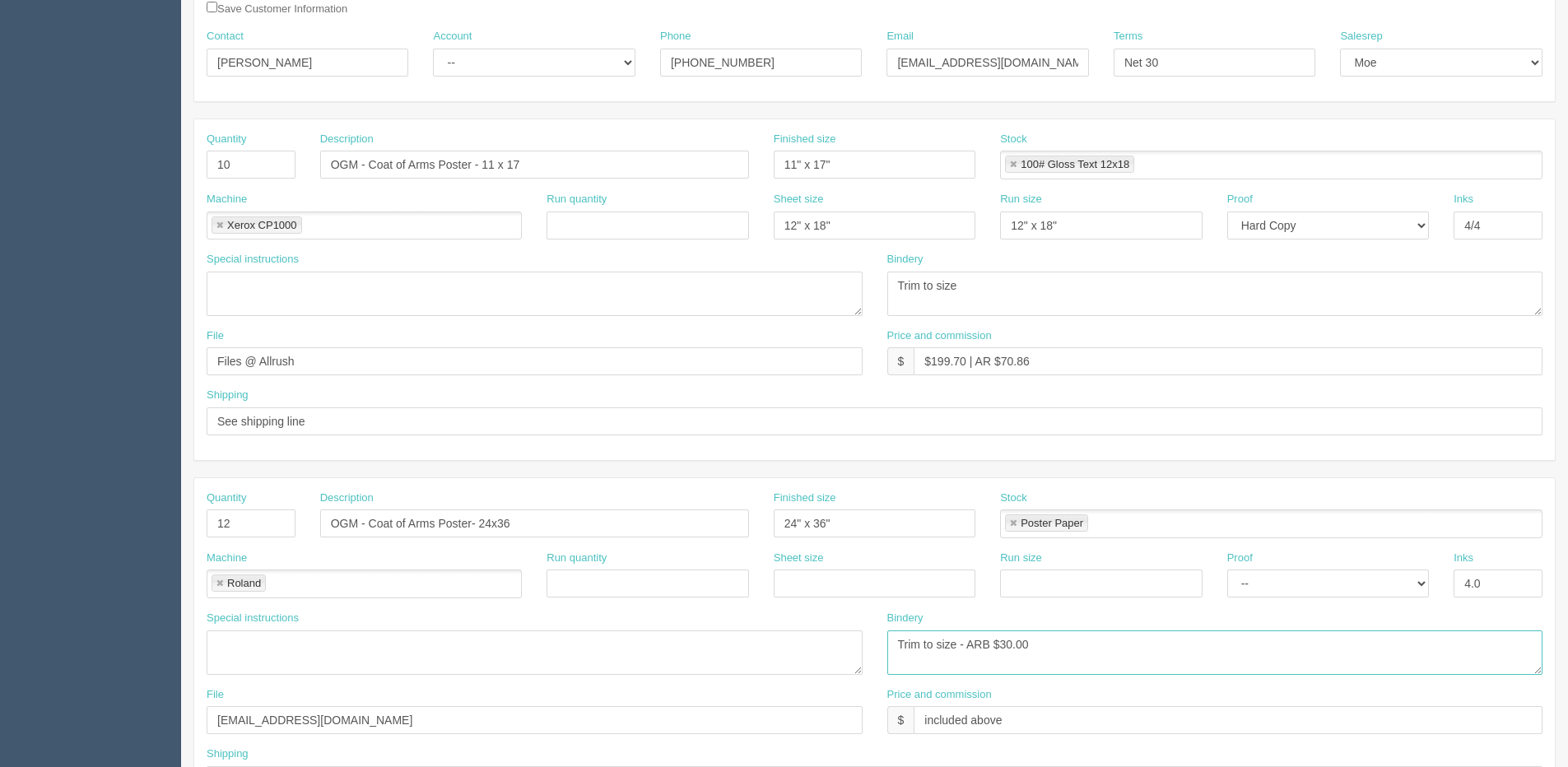
drag, startPoint x: 999, startPoint y: 648, endPoint x: 1156, endPoint y: 594, distance: 166.0
click at [1120, 603] on div "Quantity 12 Description OGM - Coat of Arms Poster- 24x36 Finished size 24" x 36…" at bounding box center [874, 648] width 1360 height 341
type textarea "Trim to size - ARB $60.00"
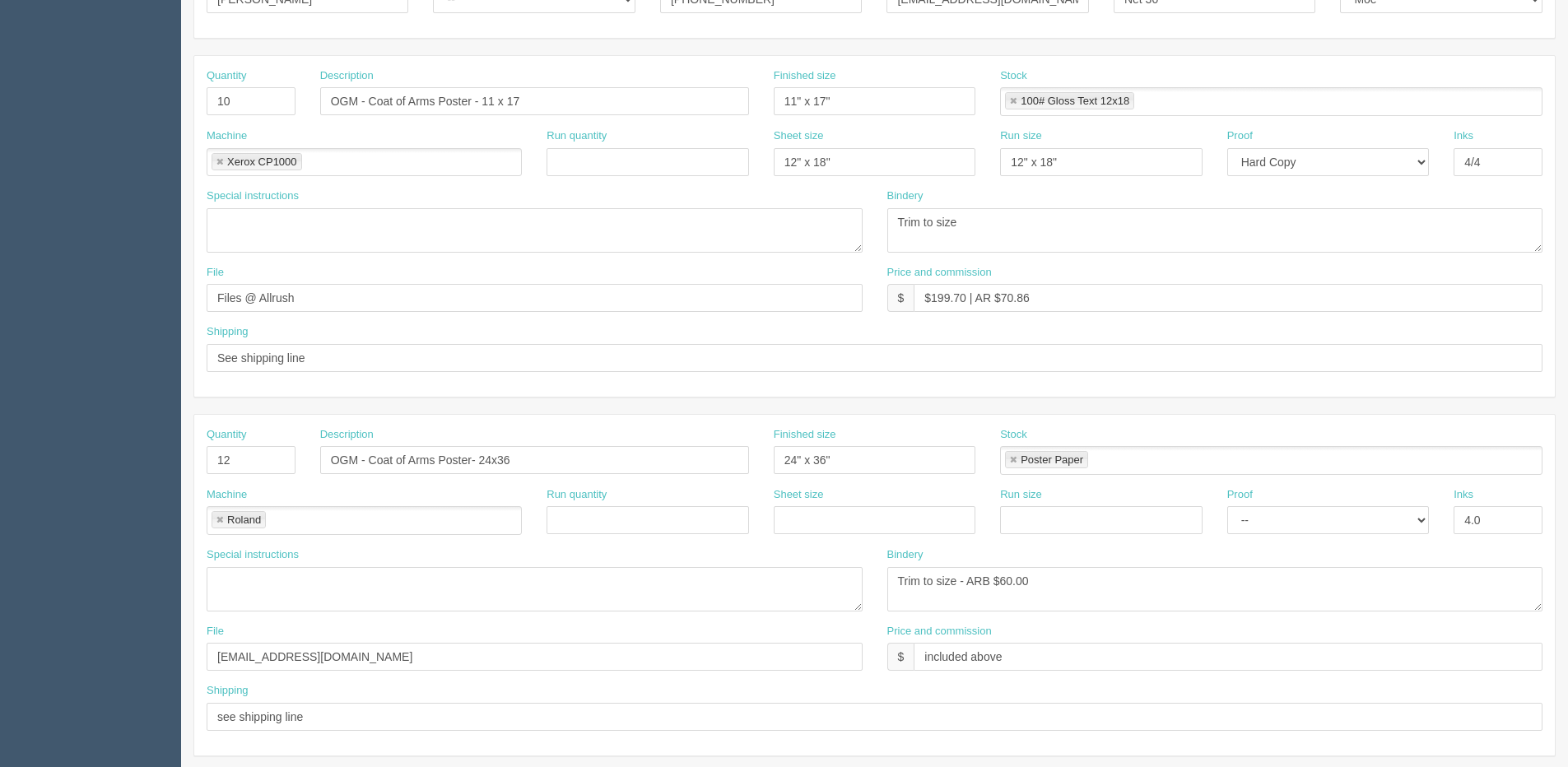
scroll to position [329, 0]
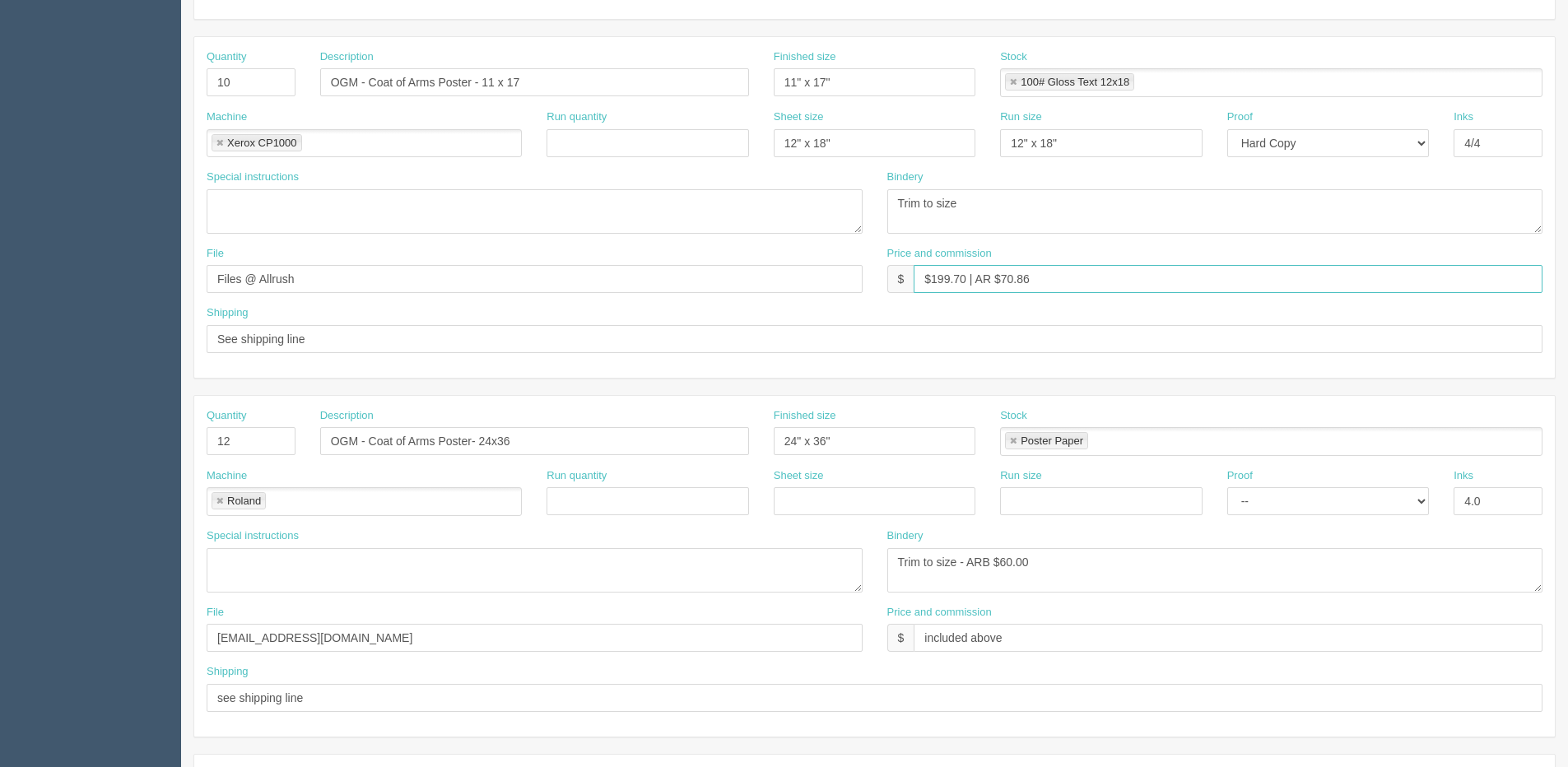
drag, startPoint x: 930, startPoint y: 277, endPoint x: 966, endPoint y: 277, distance: 36.0
click at [966, 277] on input "$199.70 | AR $70.86" at bounding box center [1228, 278] width 629 height 28
drag, startPoint x: 1002, startPoint y: 284, endPoint x: 1074, endPoint y: 266, distance: 74.2
click at [1068, 267] on input "$333.00 | AR $70.86" at bounding box center [1228, 278] width 629 height 28
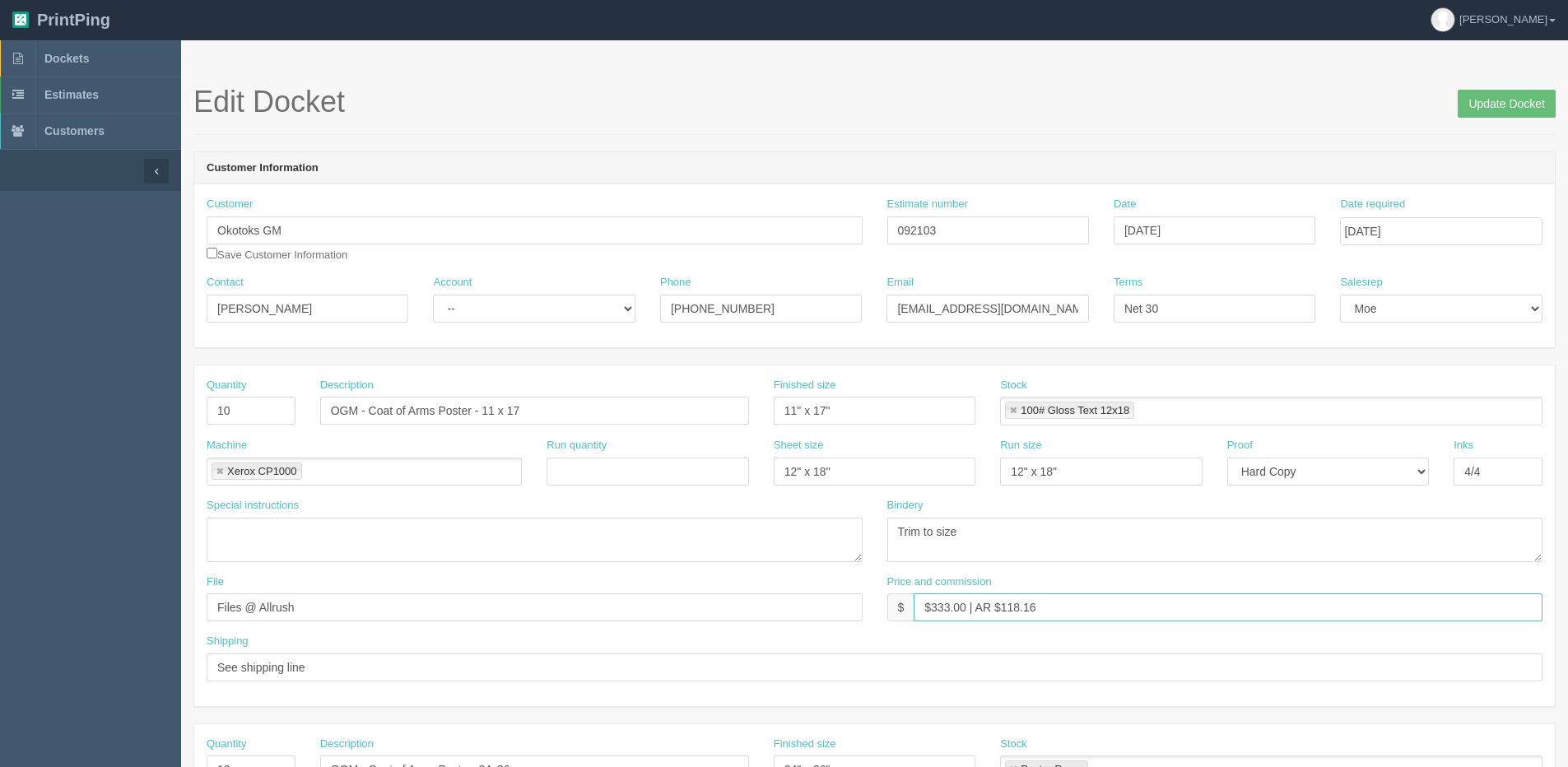
scroll to position [0, 0]
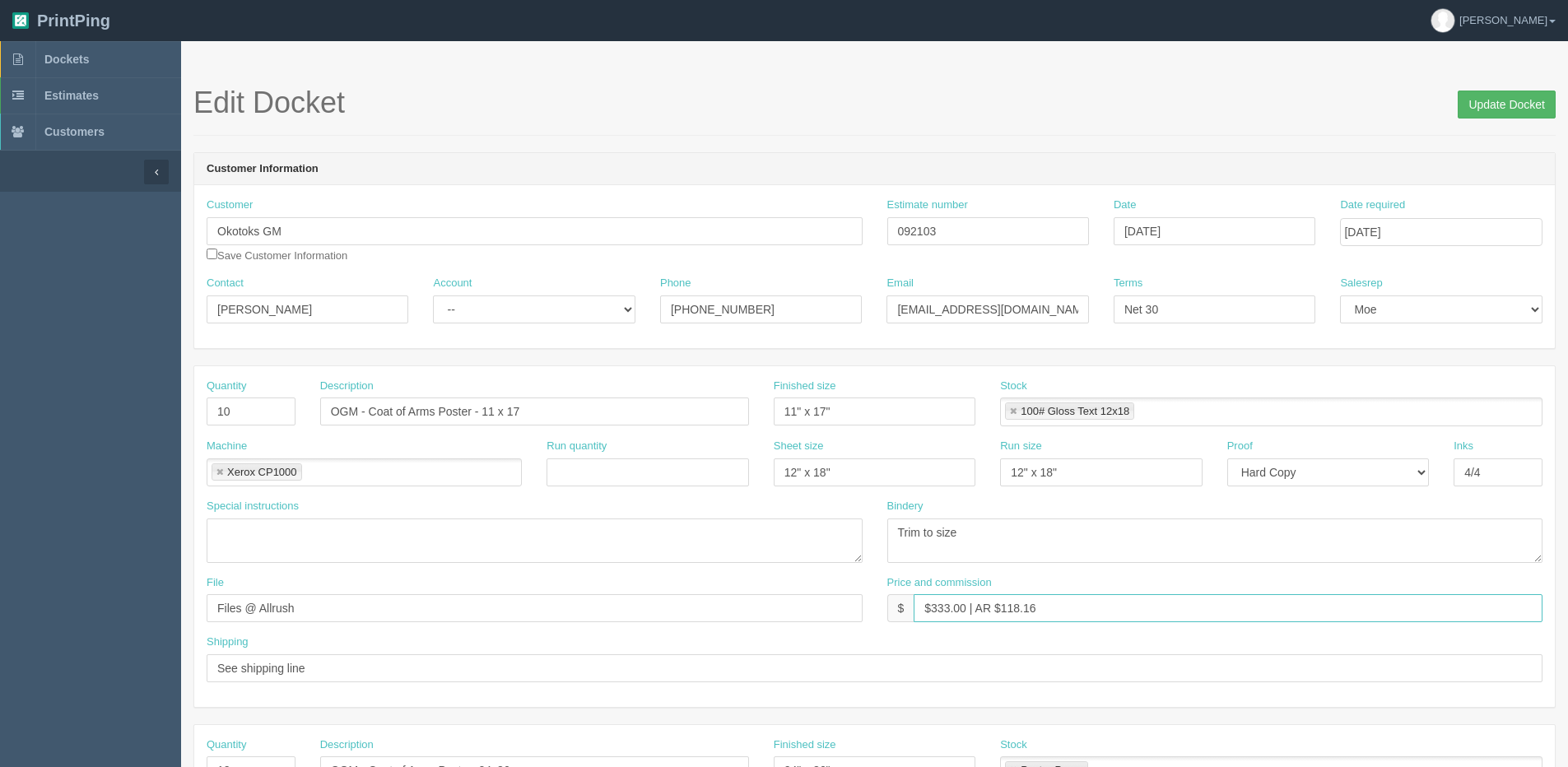
type input "$333.00 | AR $118.16"
click at [1494, 112] on input "Update Docket" at bounding box center [1506, 104] width 98 height 28
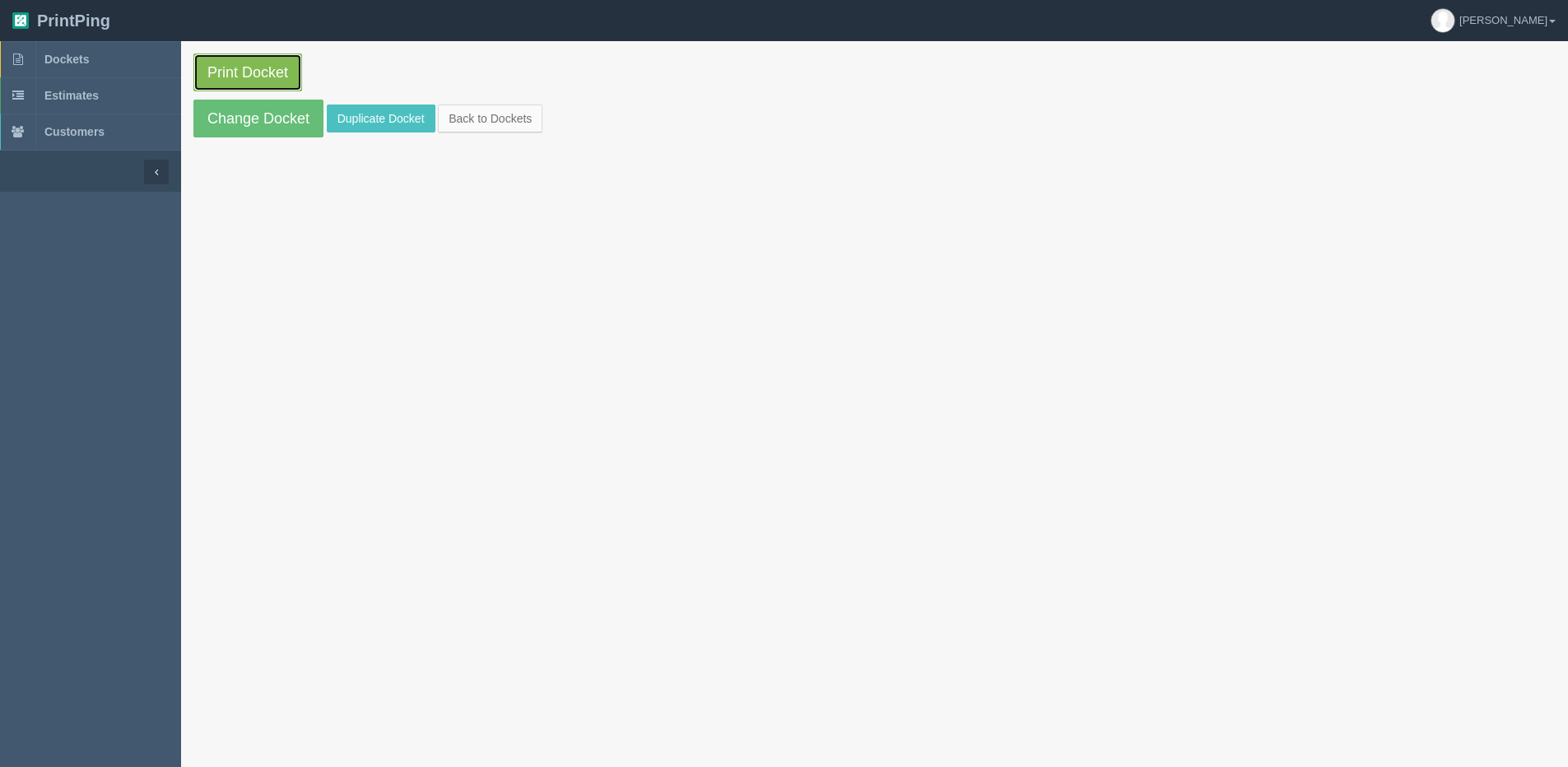
click at [244, 60] on link "Print Docket" at bounding box center [248, 72] width 109 height 38
